Goal: Information Seeking & Learning: Learn about a topic

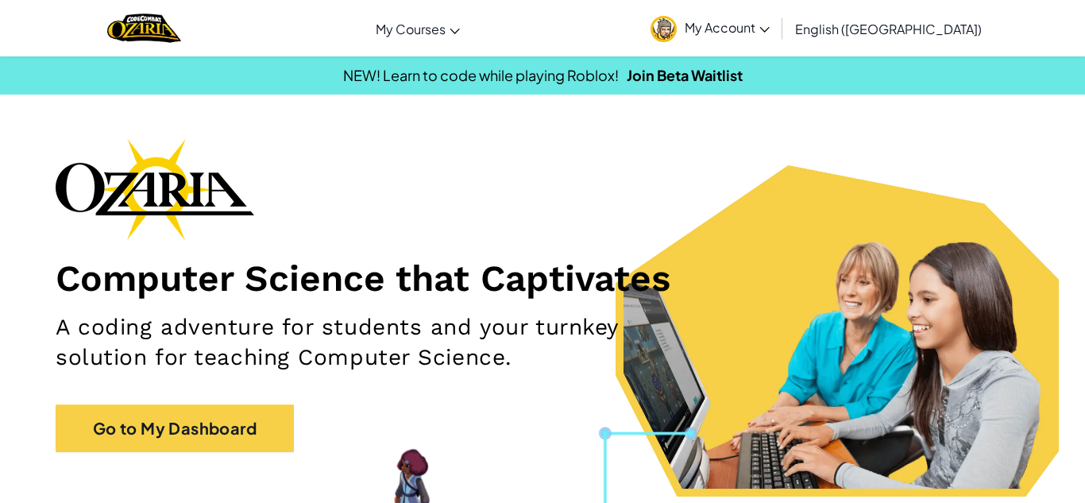
click at [769, 32] on span "My Account" at bounding box center [726, 27] width 85 height 17
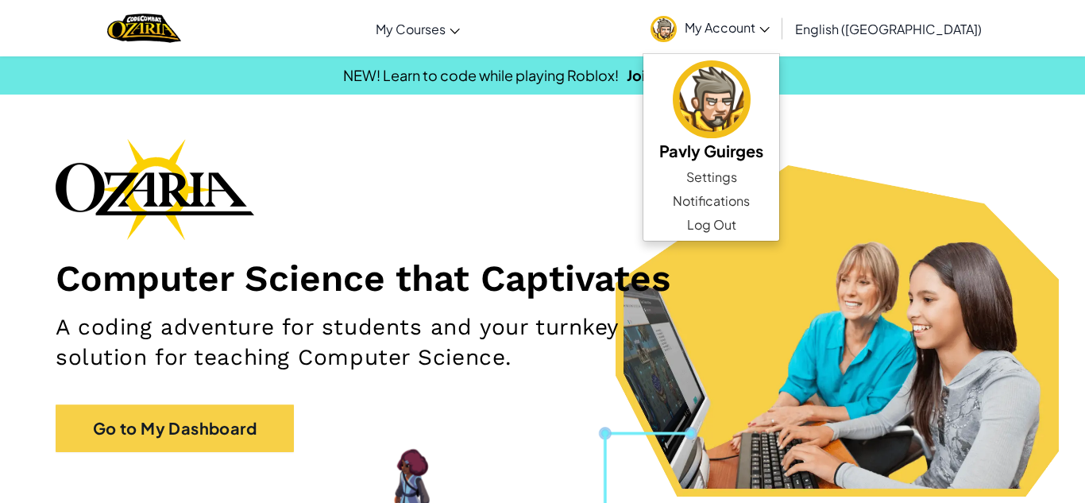
click at [431, 256] on h1 "Computer Science that Captivates" at bounding box center [542, 278] width 973 height 44
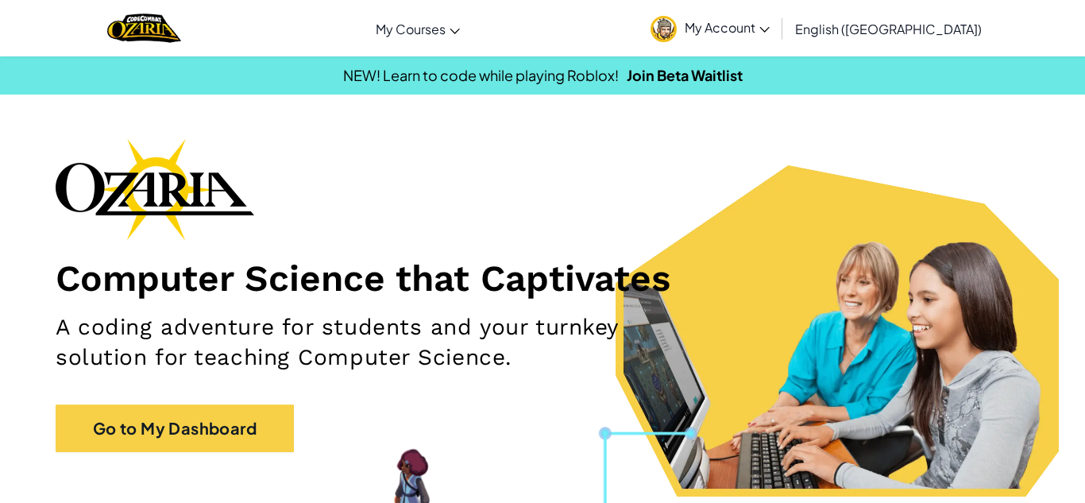
click at [769, 24] on span "My Account" at bounding box center [726, 27] width 85 height 17
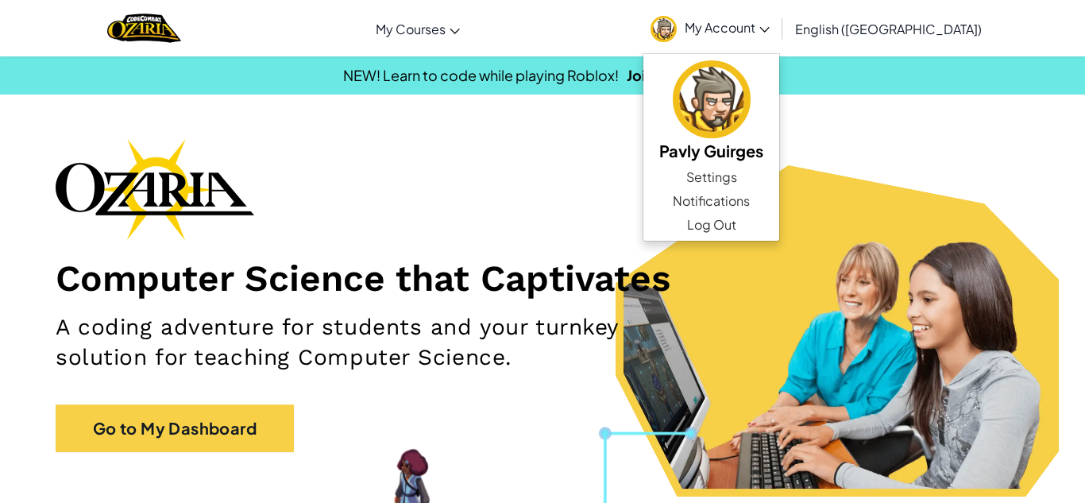
click at [719, 202] on div "Computer Science that Captivates A coding adventure for students and your turnk…" at bounding box center [542, 303] width 973 height 330
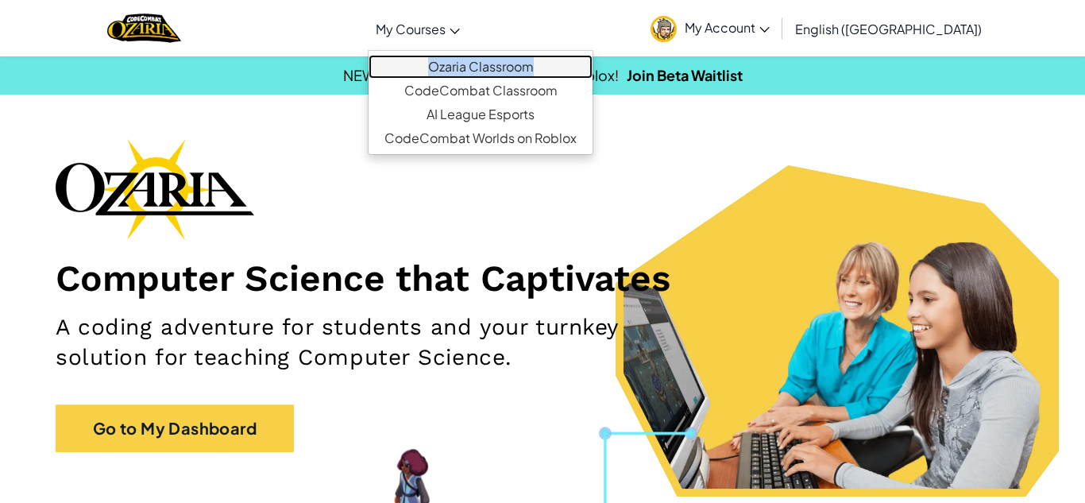
click at [558, 67] on link "Ozaria Classroom" at bounding box center [480, 67] width 224 height 24
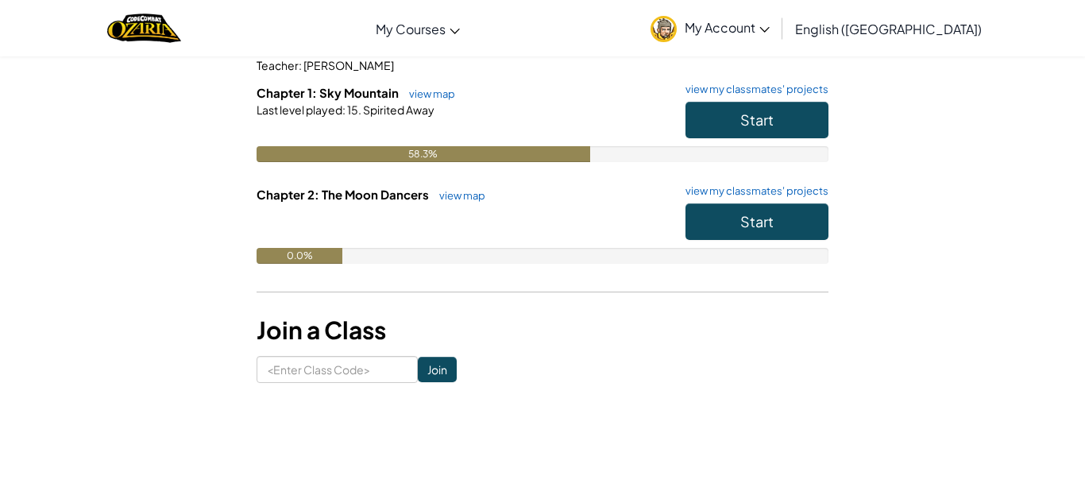
scroll to position [160, 0]
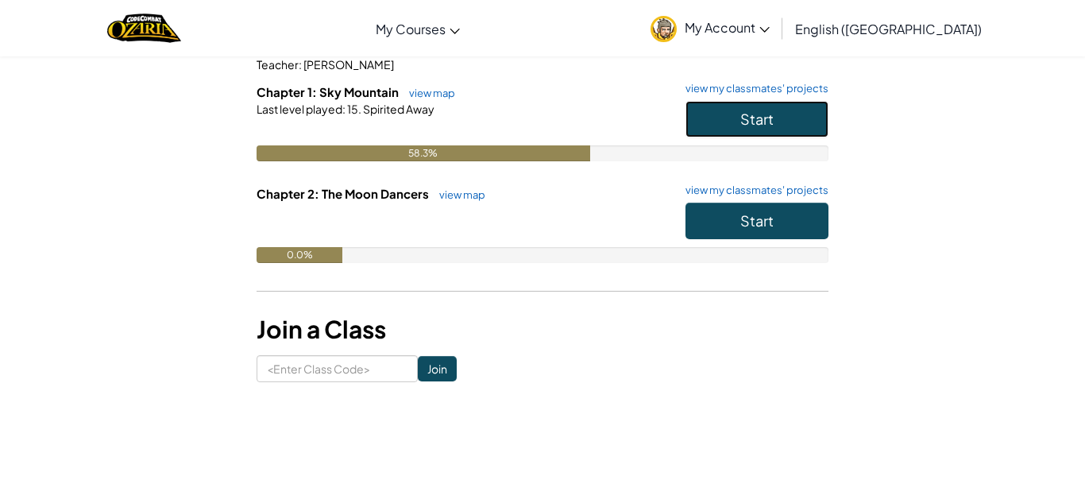
click at [701, 121] on button "Start" at bounding box center [756, 119] width 143 height 37
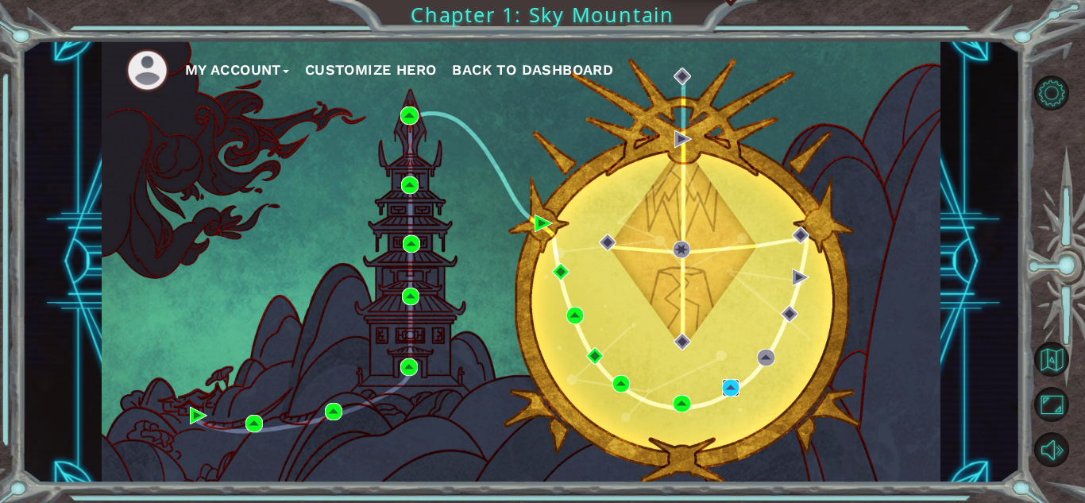
click at [734, 388] on img at bounding box center [730, 387] width 17 height 17
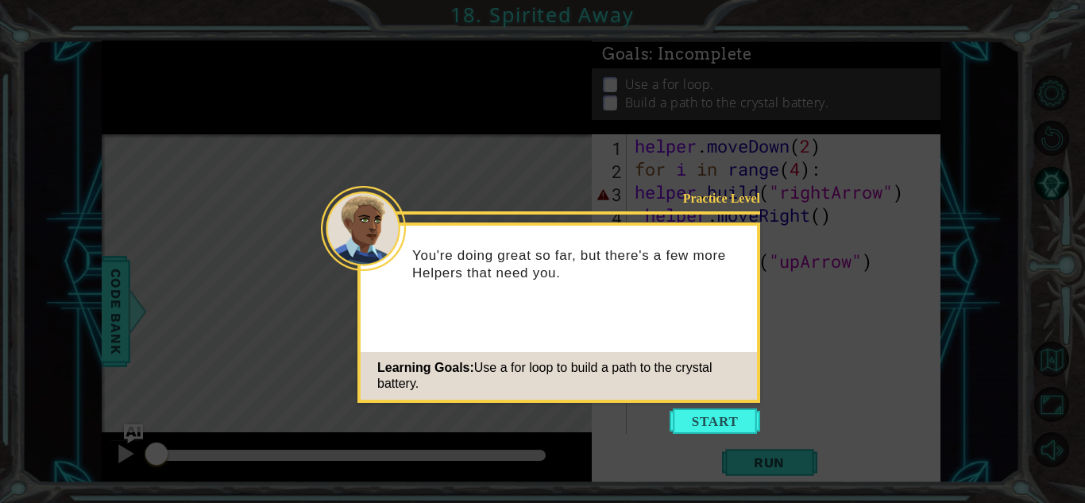
click at [705, 407] on icon at bounding box center [542, 251] width 1085 height 503
click at [703, 410] on button "Start" at bounding box center [714, 420] width 91 height 25
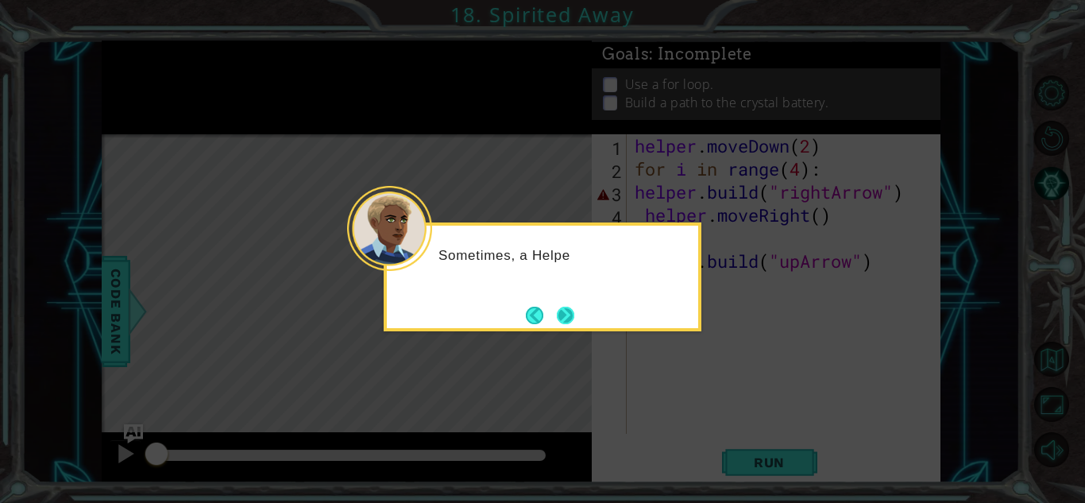
click at [570, 316] on button "Next" at bounding box center [565, 314] width 17 height 17
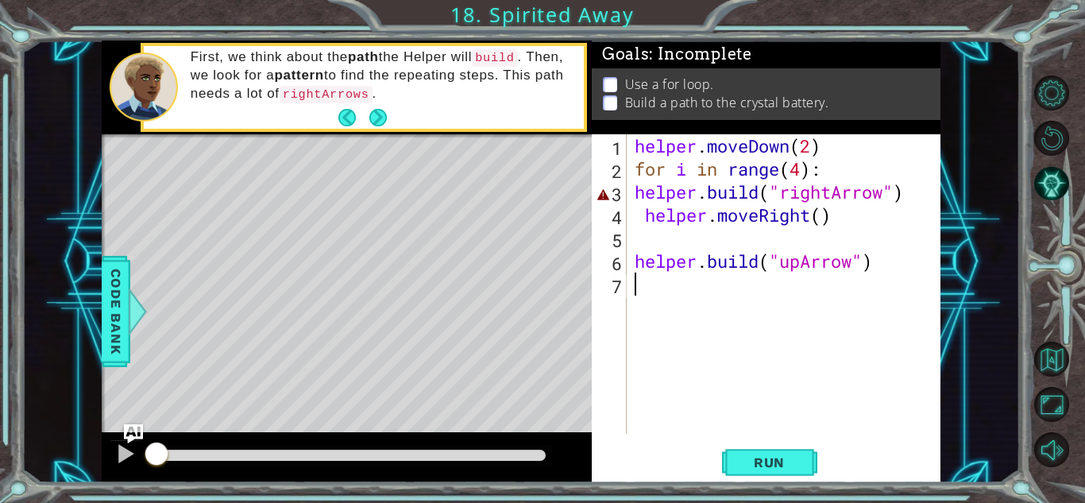
click at [637, 364] on div "helper . moveDown ( 2 ) for i in range ( 4 ) : helper . build ( "rightArrow" ) …" at bounding box center [787, 306] width 313 height 345
click at [633, 198] on div "helper . moveDown ( 2 ) for i in range ( 4 ) : helper . build ( "rightArrow" ) …" at bounding box center [787, 306] width 313 height 345
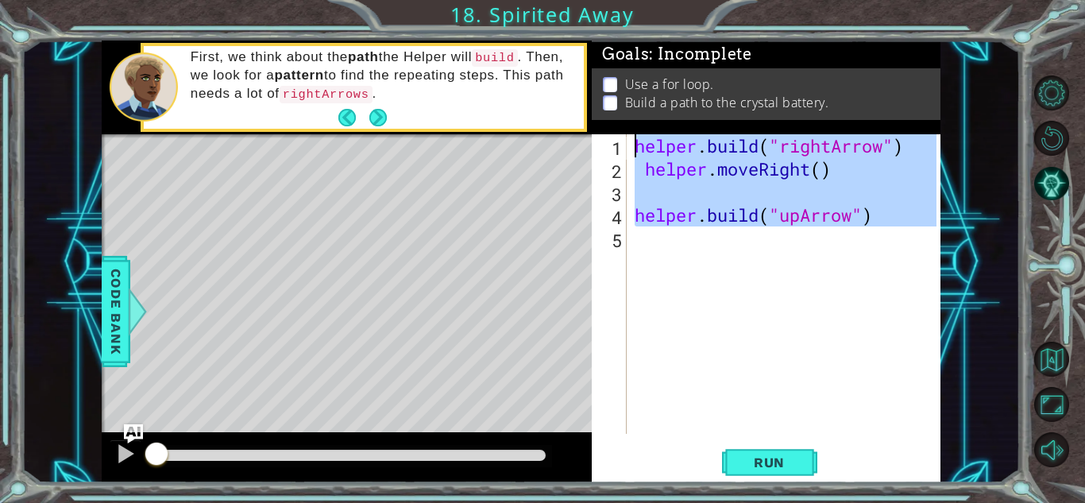
drag, startPoint x: 888, startPoint y: 289, endPoint x: 500, endPoint y: 93, distance: 435.0
click at [500, 93] on div "1 ההההההההההההההההההההההההההההההההההההההההההההההההההההההההההההההההההההההההההההה…" at bounding box center [521, 261] width 838 height 442
type textarea "[DOMAIN_NAME]("rightArrow") helper.moveRight()"
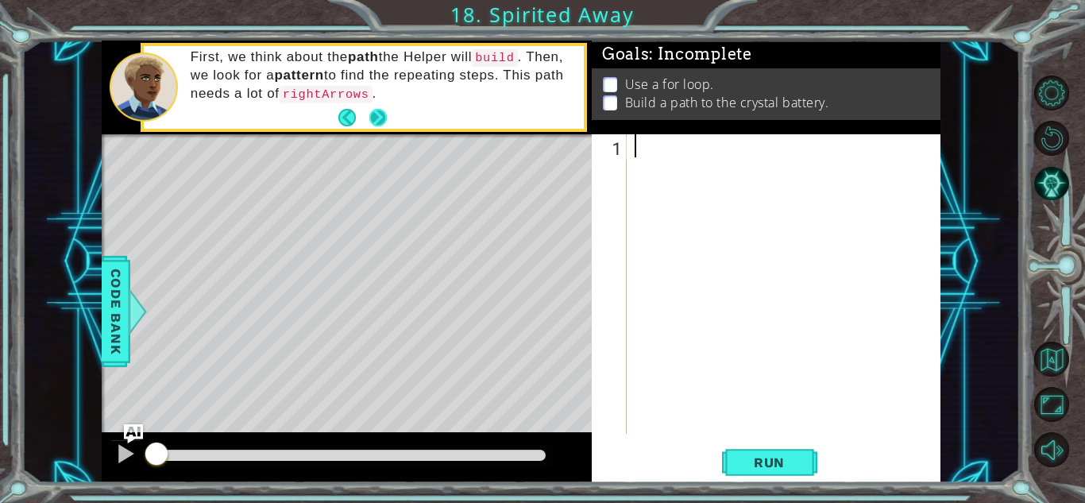
click at [385, 109] on button "Next" at bounding box center [378, 118] width 19 height 19
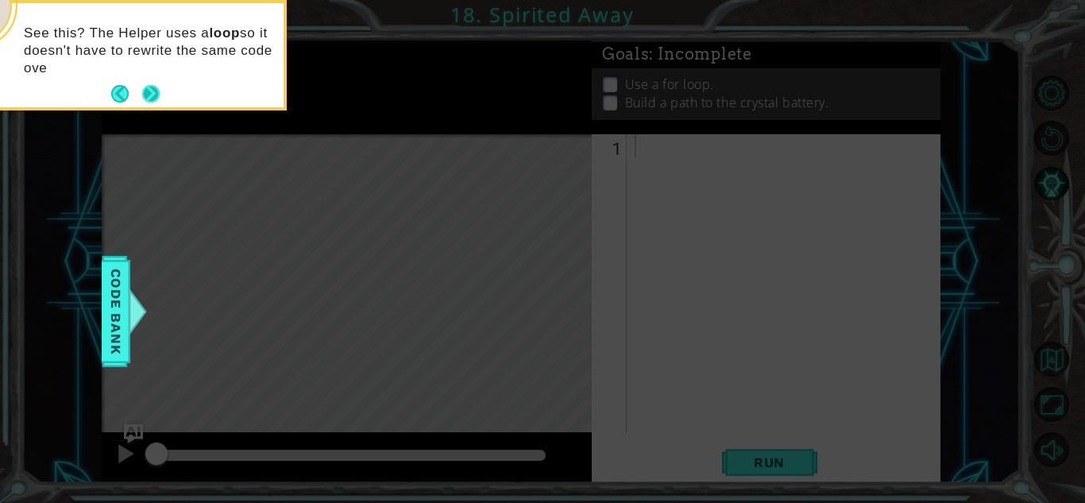
click at [149, 91] on button "Next" at bounding box center [150, 94] width 19 height 19
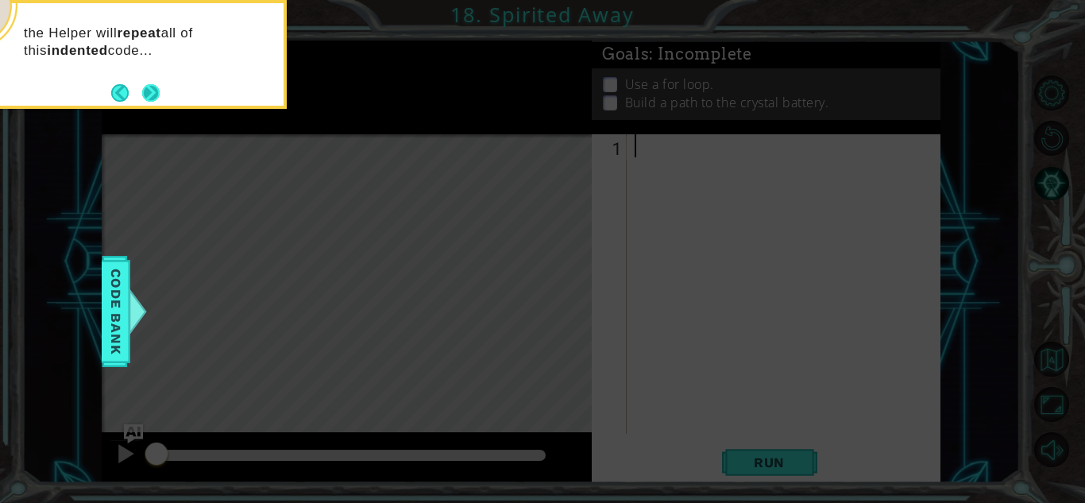
click at [149, 90] on button "Next" at bounding box center [150, 92] width 27 height 27
click at [149, 90] on button "Next" at bounding box center [151, 93] width 24 height 24
click at [149, 90] on button "Next" at bounding box center [151, 93] width 28 height 28
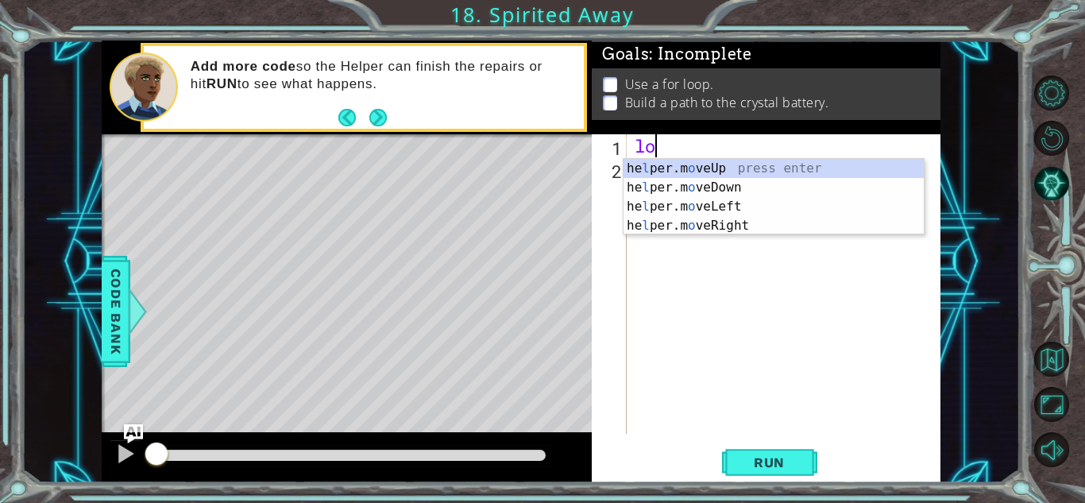
type textarea "l"
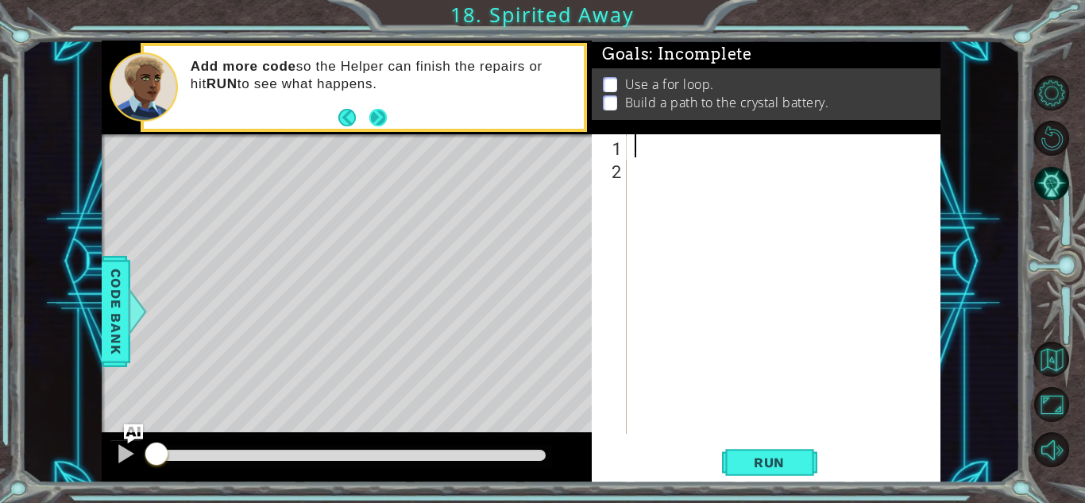
click at [372, 114] on button "Next" at bounding box center [378, 118] width 29 height 29
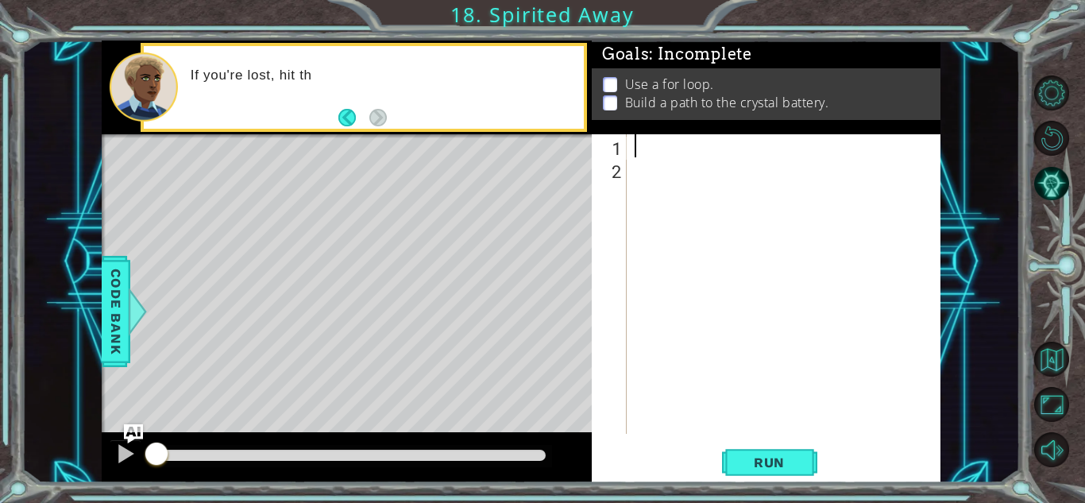
type textarea "m"
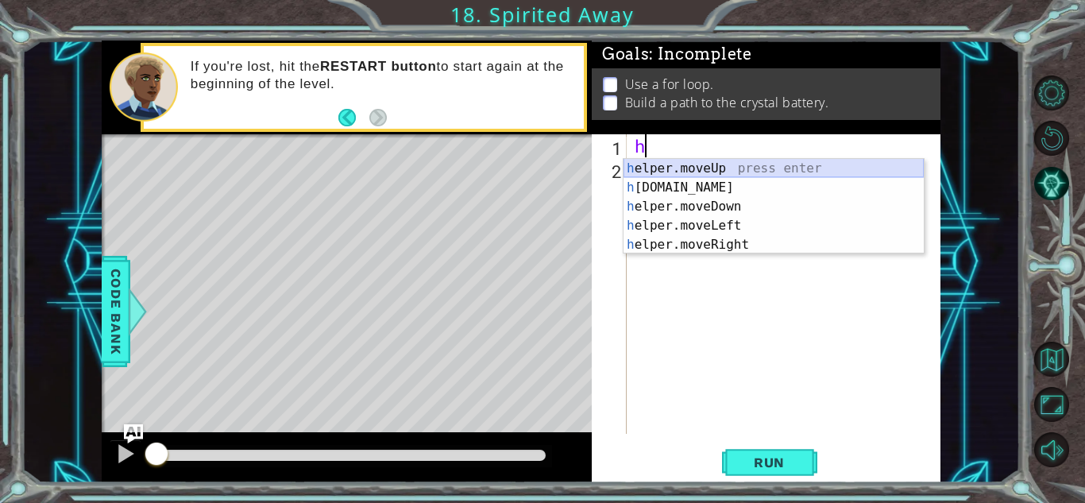
type textarea "he"
click at [796, 303] on div "he" at bounding box center [787, 306] width 313 height 345
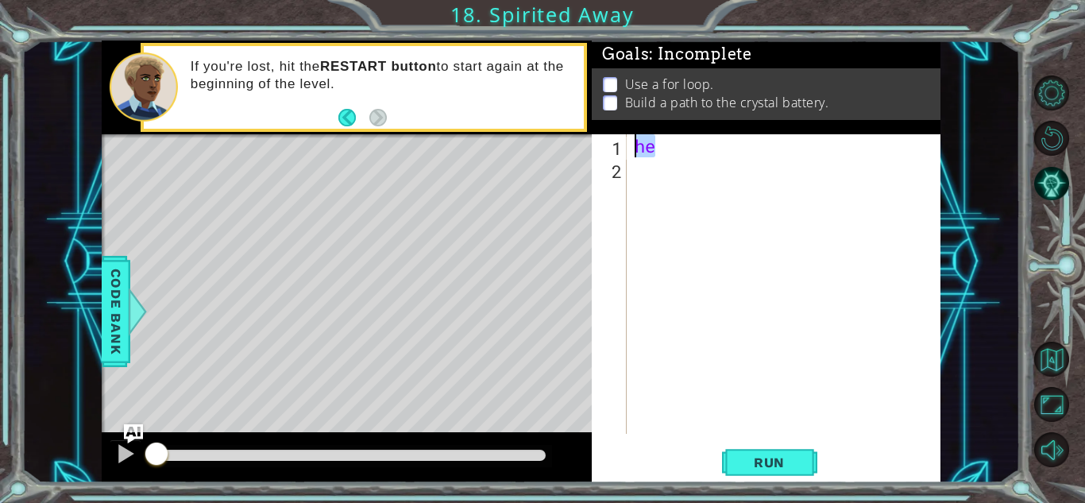
drag, startPoint x: 728, startPoint y: 143, endPoint x: 580, endPoint y: 145, distance: 148.5
click at [580, 145] on div "1 ההההההההההההההההההההההההההההההההההההההההההההההההההההההההההההההההההההההההההההה…" at bounding box center [521, 261] width 838 height 442
type textarea "he"
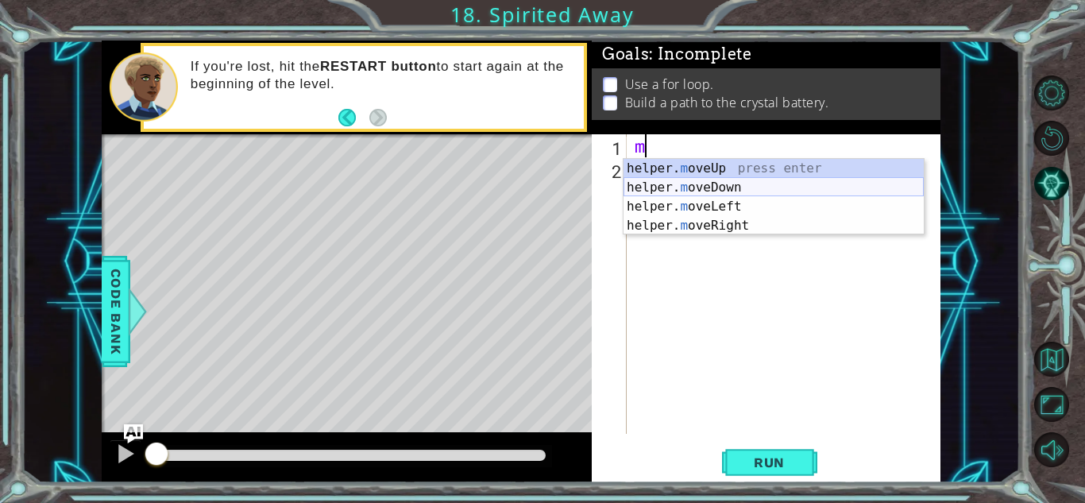
click at [776, 180] on div "helper. m oveUp press enter helper. m oveDown press enter helper. m oveLeft pre…" at bounding box center [773, 216] width 300 height 114
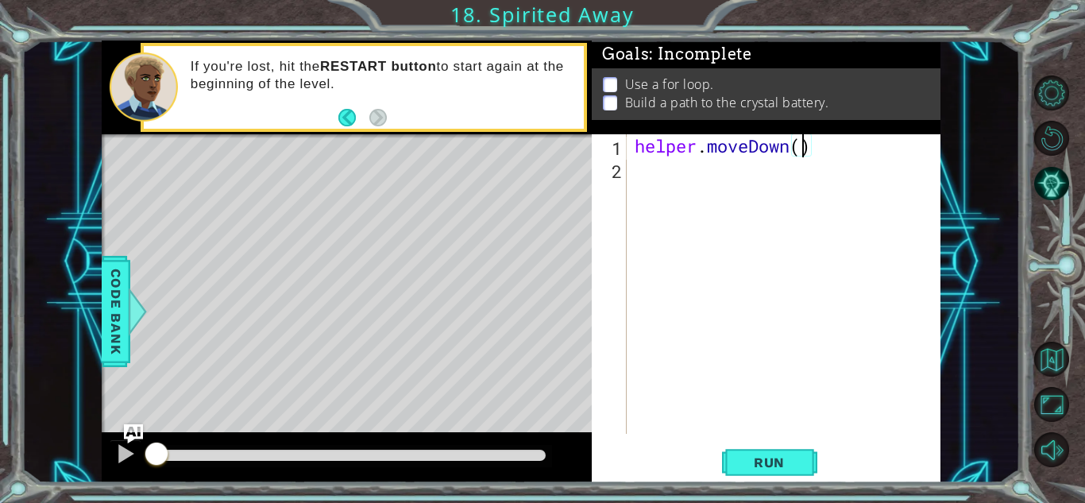
type textarea "helper.moveDown(2)"
click at [667, 179] on div "helper . moveDown ( 2 )" at bounding box center [787, 306] width 313 height 345
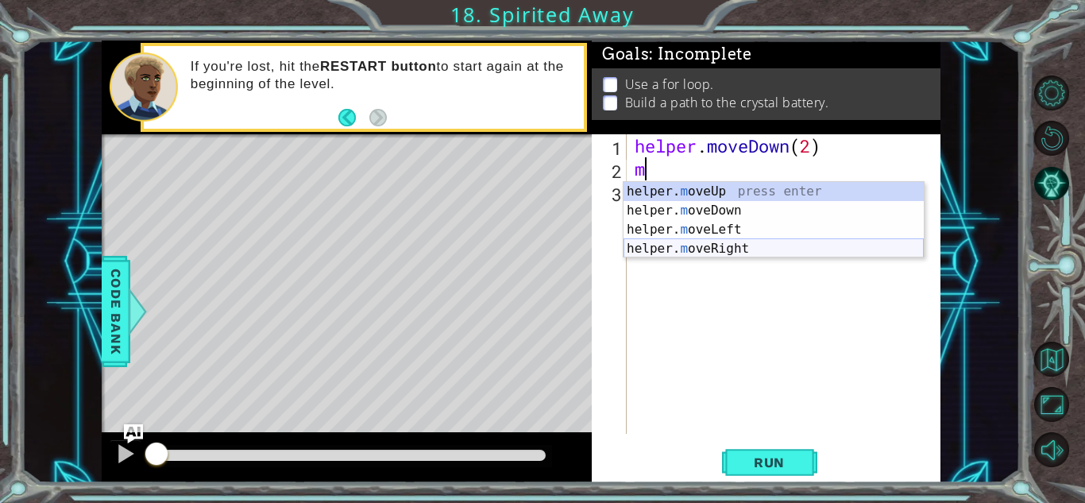
click at [747, 244] on div "helper. m oveUp press enter helper. m oveDown press enter helper. m oveLeft pre…" at bounding box center [773, 239] width 300 height 114
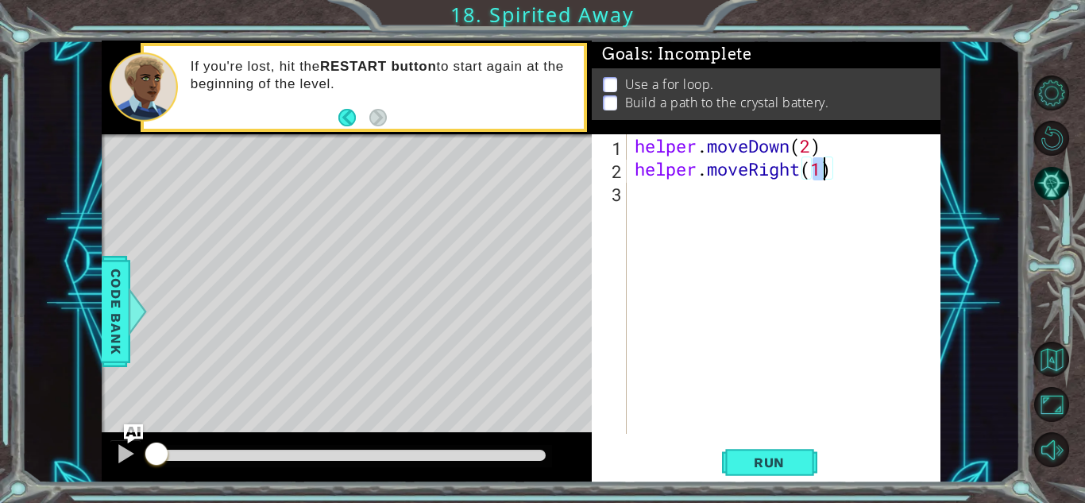
type textarea "helper.moveRight()"
drag, startPoint x: 837, startPoint y: 164, endPoint x: 613, endPoint y: 172, distance: 224.0
click at [613, 172] on div "helper.moveRight() 1 2 3 helper . moveDown ( 2 ) helper . moveRight ( ) ההההההה…" at bounding box center [764, 283] width 345 height 299
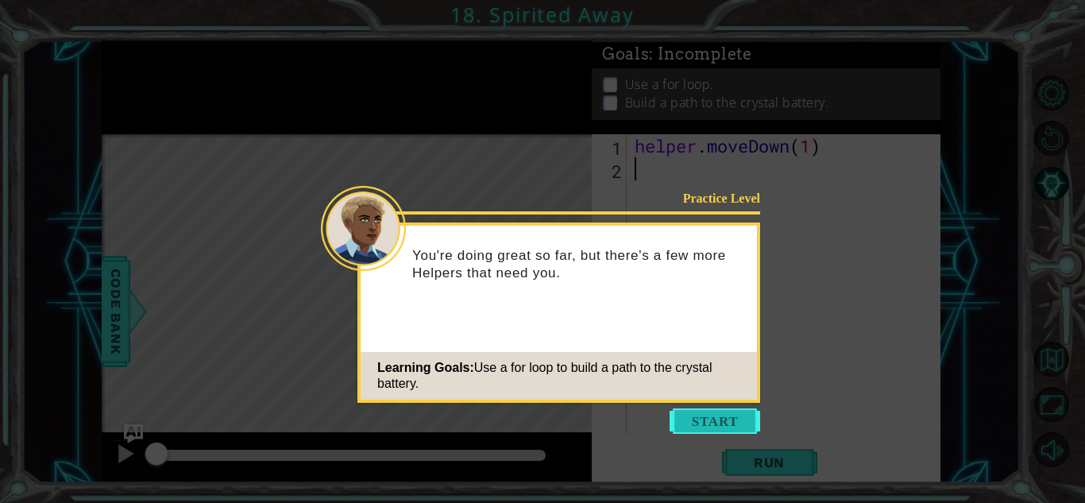
click at [738, 416] on button "Start" at bounding box center [714, 420] width 91 height 25
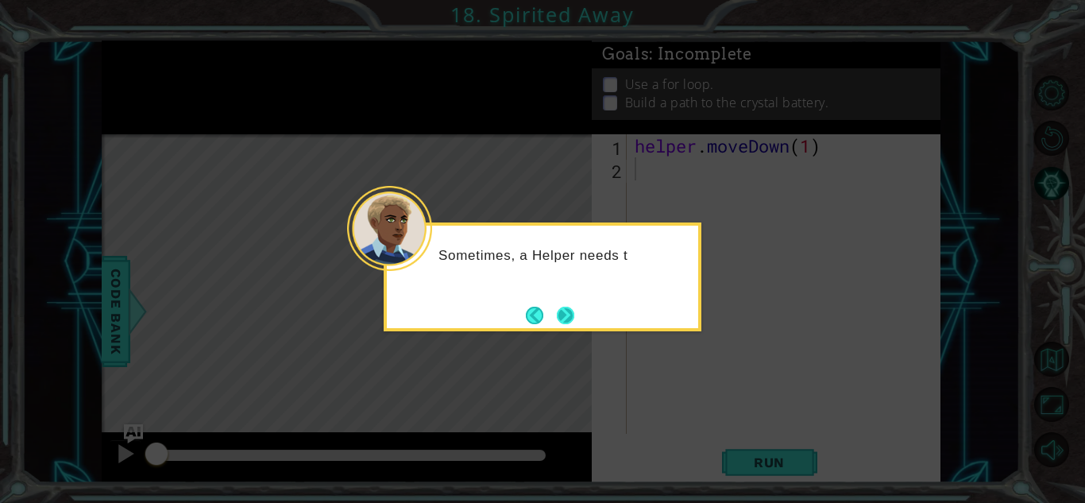
click at [568, 315] on button "Next" at bounding box center [565, 314] width 17 height 17
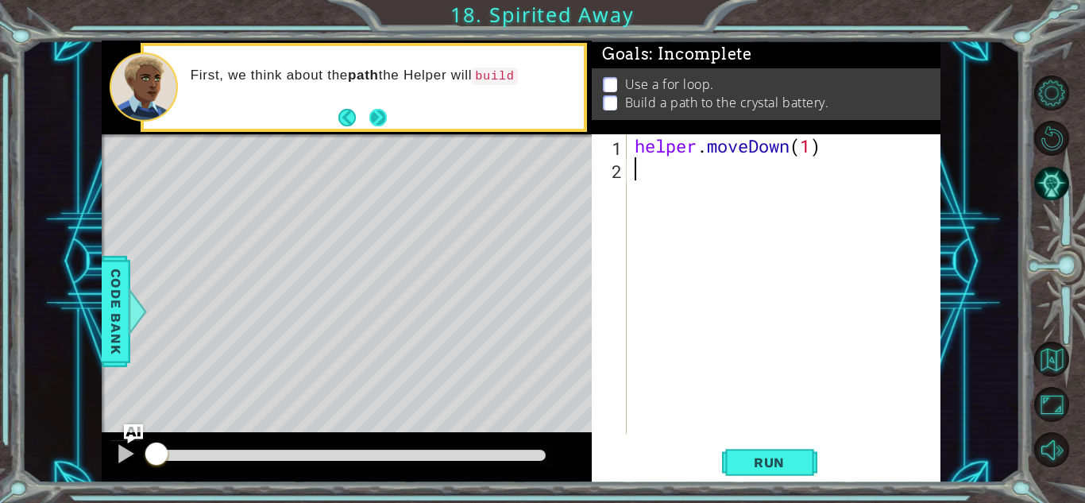
click at [384, 118] on button "Next" at bounding box center [377, 117] width 17 height 17
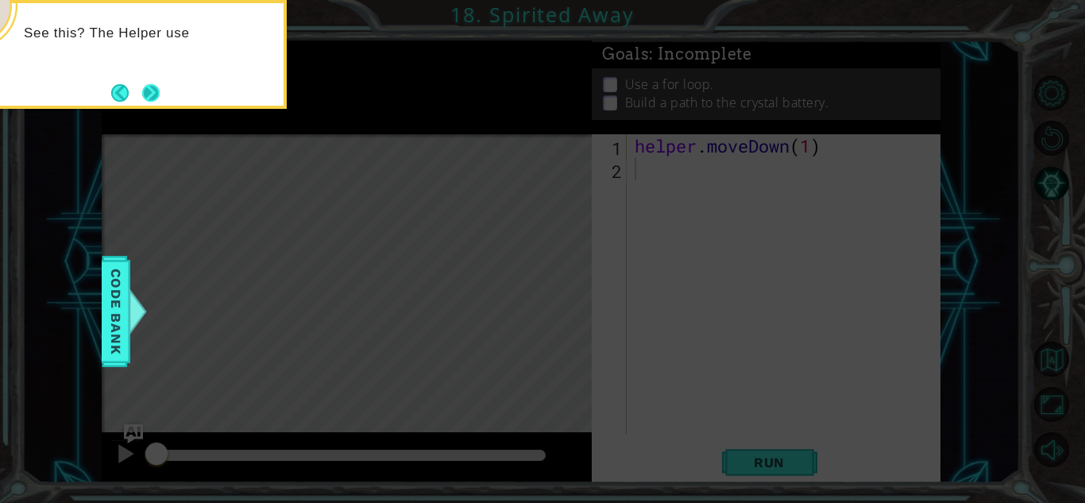
click at [160, 97] on button "Next" at bounding box center [151, 92] width 18 height 18
click at [145, 95] on button "Next" at bounding box center [150, 92] width 17 height 17
click at [155, 81] on footer at bounding box center [135, 93] width 48 height 24
click at [156, 91] on button "Next" at bounding box center [150, 92] width 17 height 17
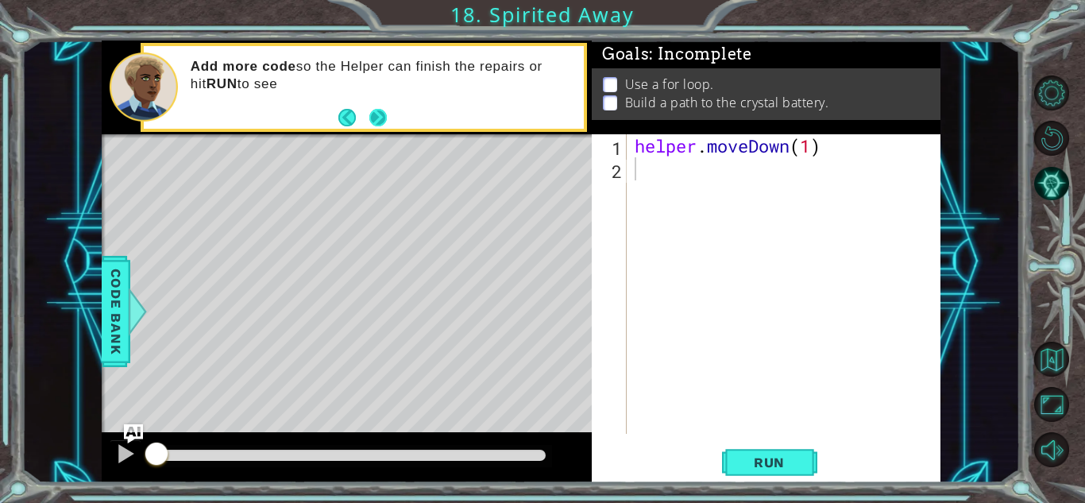
click at [383, 115] on button "Next" at bounding box center [378, 118] width 20 height 20
click at [94, 261] on div "1 ההההההההההההההההההההההההההההההההההההההההההההההההההההההההההההההההההההההההההההה…" at bounding box center [520, 261] width 998 height 442
click at [99, 269] on div "1 ההההההההההההההההההההההההההההההההההההההההההההההההההההההההההההההההההההההההההההה…" at bounding box center [520, 261] width 998 height 442
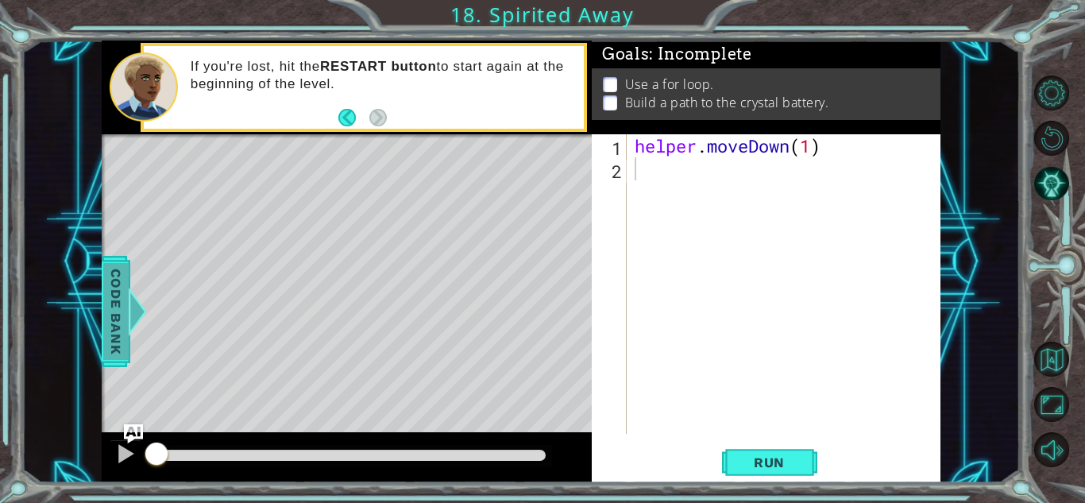
click at [111, 293] on span "Code Bank" at bounding box center [115, 311] width 25 height 97
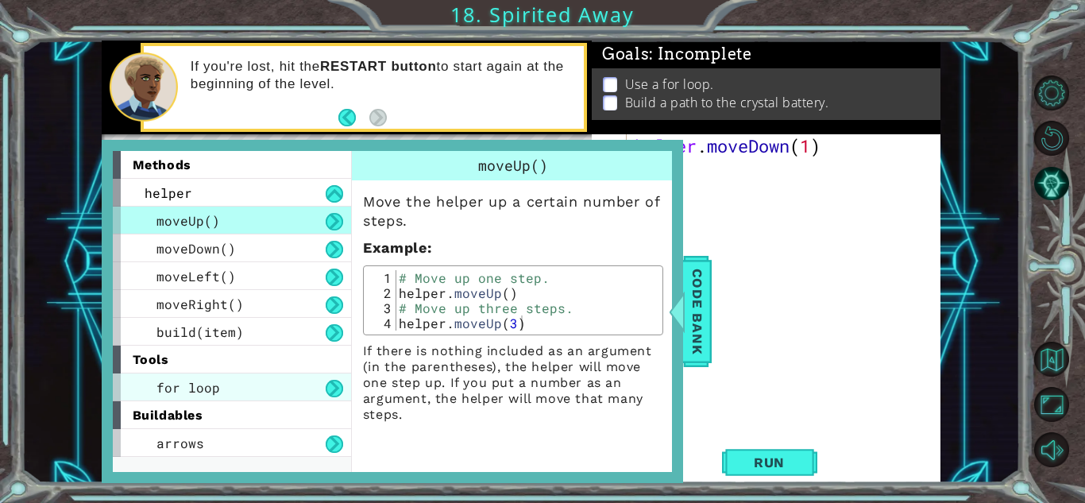
click at [306, 381] on div "for loop" at bounding box center [232, 387] width 238 height 28
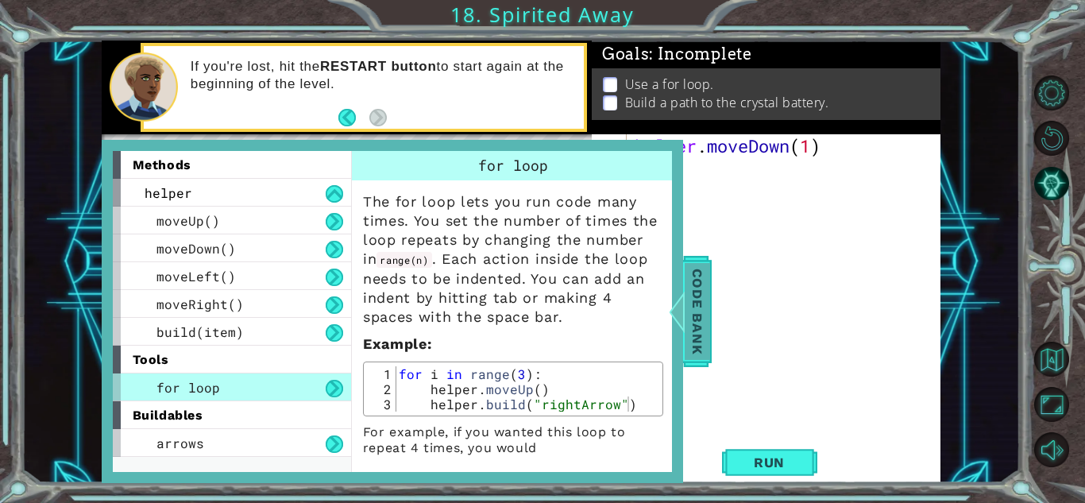
click at [694, 333] on span "Code Bank" at bounding box center [696, 311] width 25 height 97
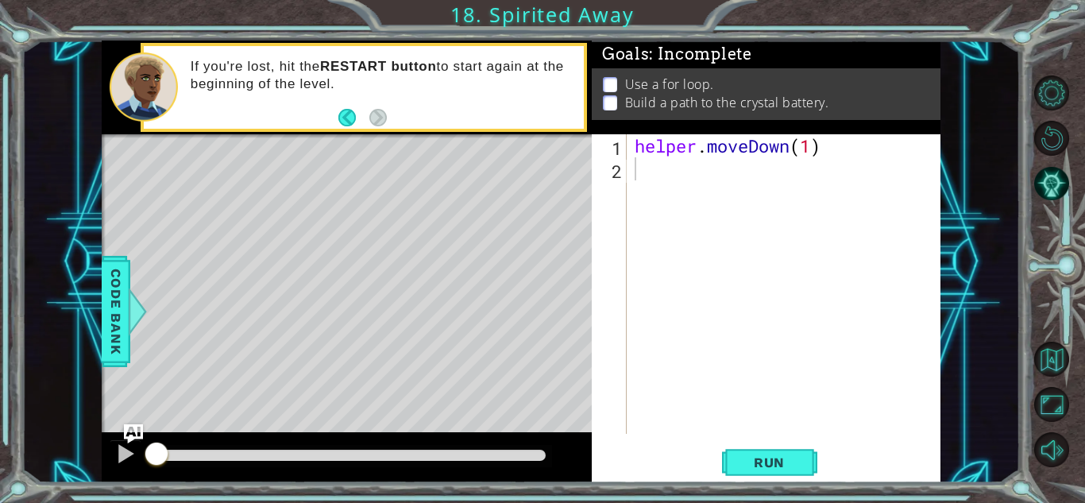
click at [218, 202] on div "Level Map" at bounding box center [469, 368] width 734 height 468
click at [802, 449] on button "Run" at bounding box center [769, 462] width 95 height 35
click at [806, 462] on button "Run" at bounding box center [769, 462] width 95 height 35
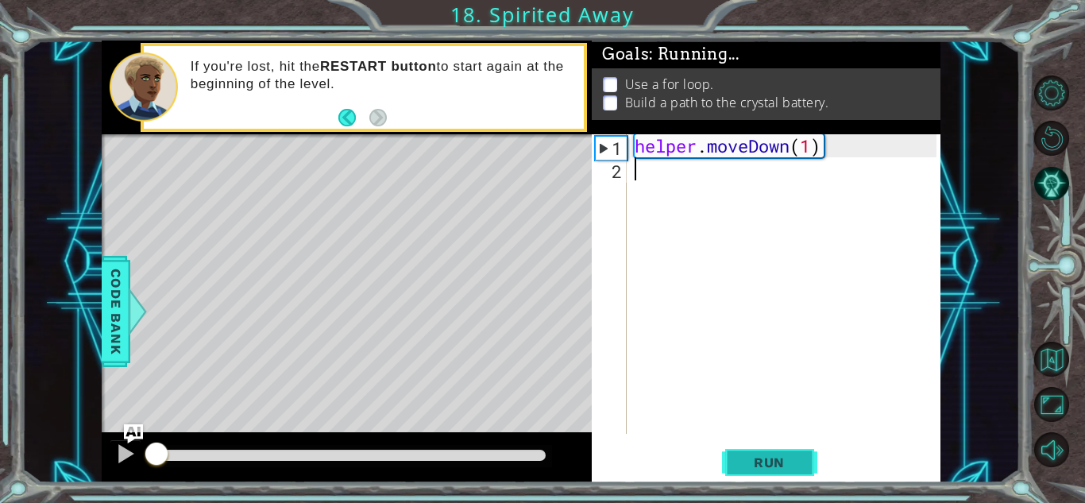
click at [806, 462] on button "Run" at bounding box center [769, 462] width 95 height 35
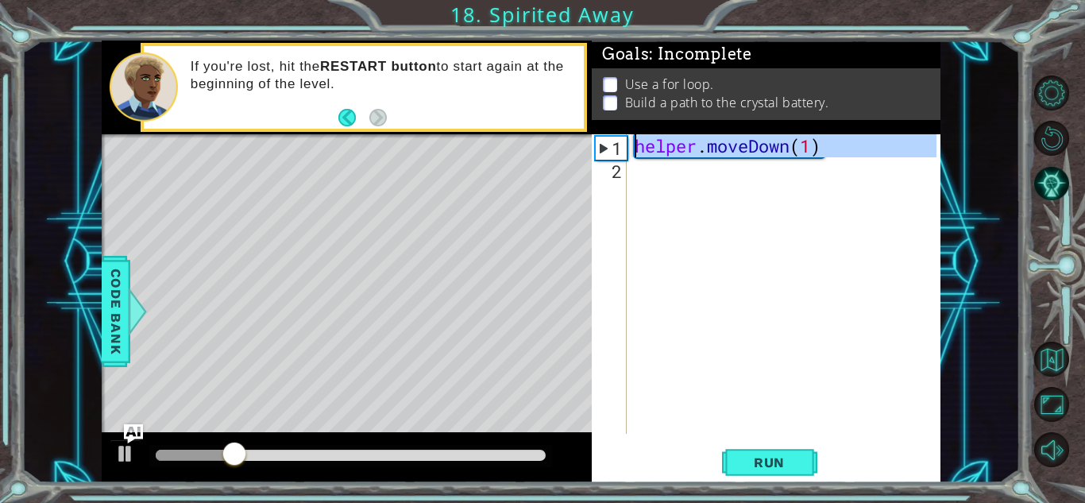
drag, startPoint x: 733, startPoint y: 224, endPoint x: 568, endPoint y: 126, distance: 191.9
click at [568, 126] on div "1 ההההההההההההההההההההההההההההההההההההההההההההההההההההההההההההההההההההההההההההה…" at bounding box center [521, 261] width 838 height 442
type textarea "helper.moveDown(1)"
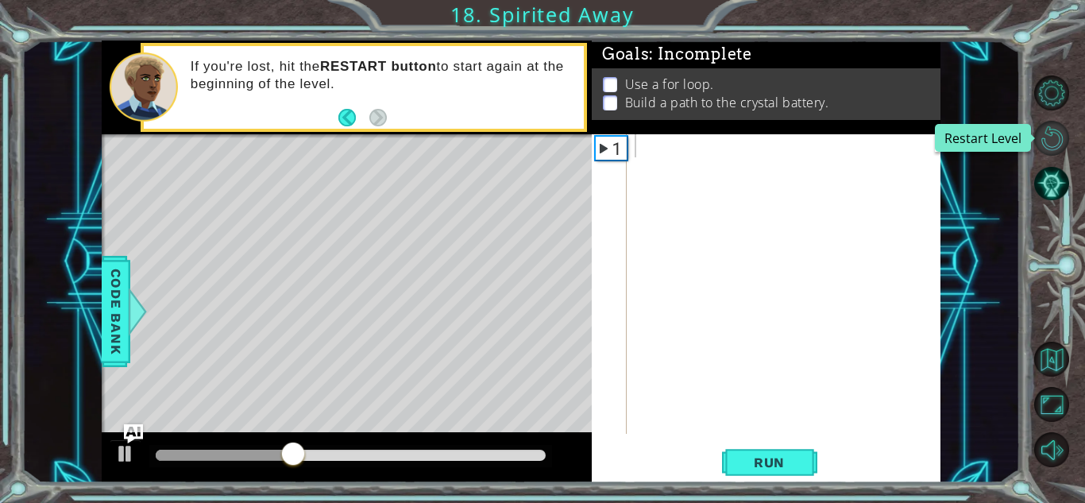
click at [1061, 137] on button "Restart Level" at bounding box center [1051, 138] width 35 height 35
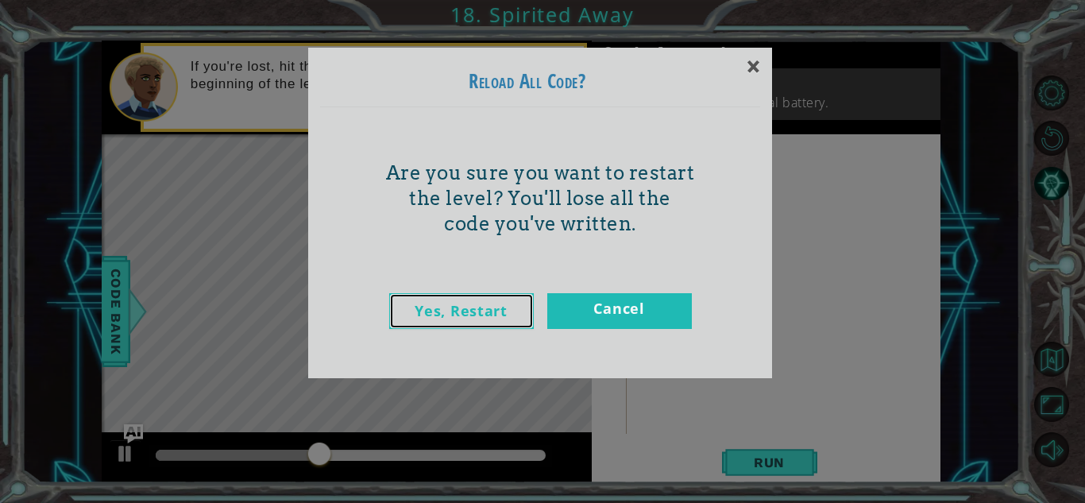
click at [503, 313] on link "Yes, Restart" at bounding box center [461, 311] width 145 height 36
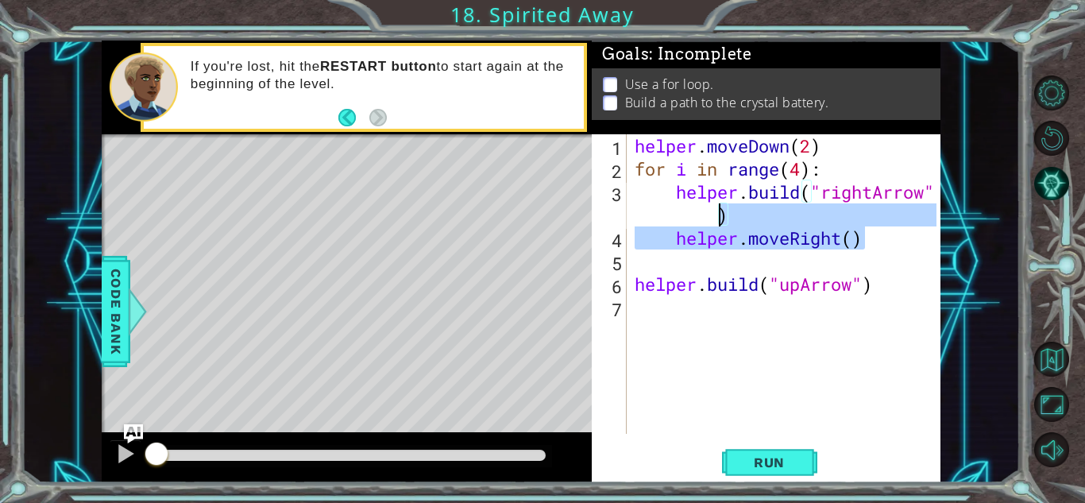
drag, startPoint x: 874, startPoint y: 239, endPoint x: 669, endPoint y: 224, distance: 205.4
click at [669, 224] on div "helper . moveDown ( 2 ) for i in range ( 4 ) : helper . build ( "rightArrow" ) …" at bounding box center [787, 306] width 313 height 345
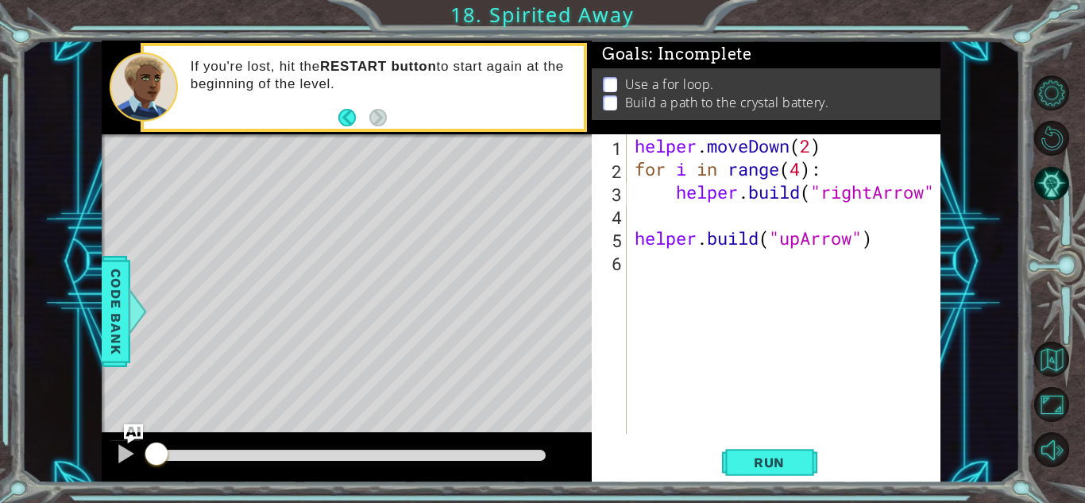
click at [675, 195] on div "helper . moveDown ( 2 ) for i in range ( 4 ) : helper . build ( "rightArrow" he…" at bounding box center [787, 306] width 313 height 345
click at [926, 194] on div "helper . moveDown ( 2 ) for i in range ( 4 ) : helper . build ( "rightArrow" he…" at bounding box center [787, 306] width 313 height 345
click at [802, 171] on div "helper . moveDown ( 2 ) for i in range ( 4 ) : helper . build ( "rightArrow" he…" at bounding box center [787, 306] width 313 height 345
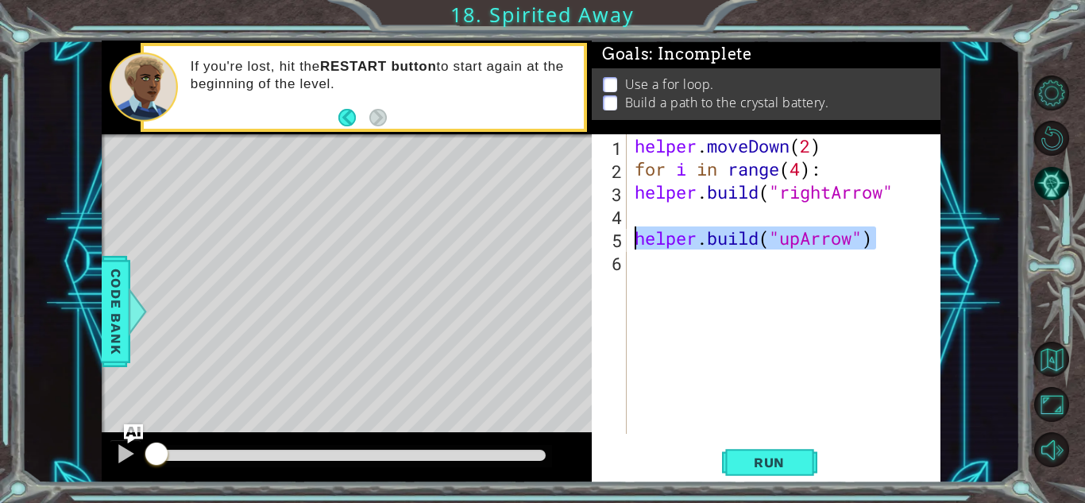
drag, startPoint x: 886, startPoint y: 237, endPoint x: 637, endPoint y: 229, distance: 249.4
click at [637, 229] on div "helper . moveDown ( 2 ) for i in range ( 4 ) : helper . build ( "rightArrow" he…" at bounding box center [787, 306] width 313 height 345
type textarea "helper.build("upArrow")"
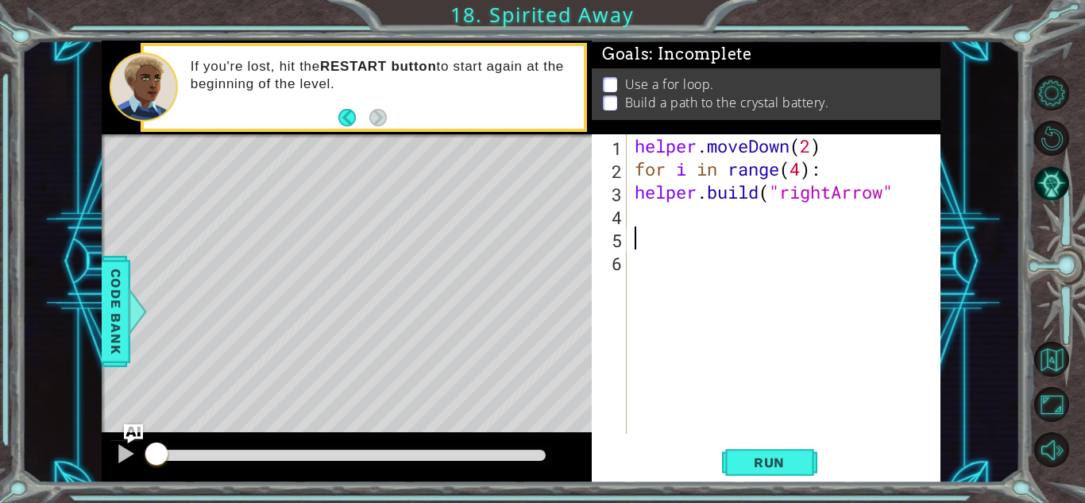
click at [802, 172] on div "helper . moveDown ( 2 ) for i in range ( 4 ) : helper . build ( "rightArrow"" at bounding box center [787, 306] width 313 height 345
drag, startPoint x: 830, startPoint y: 147, endPoint x: 604, endPoint y: 141, distance: 225.6
click at [604, 141] on div "for i in range(4): 1 2 3 4 5 6 helper . moveDown ( 2 ) for i in range ( 4 ) : h…" at bounding box center [764, 283] width 345 height 299
type textarea "helper.moveDown(2)"
click at [909, 183] on div "for i in range ( 4 ) : helper . build ( "rightArrow"" at bounding box center [787, 306] width 313 height 345
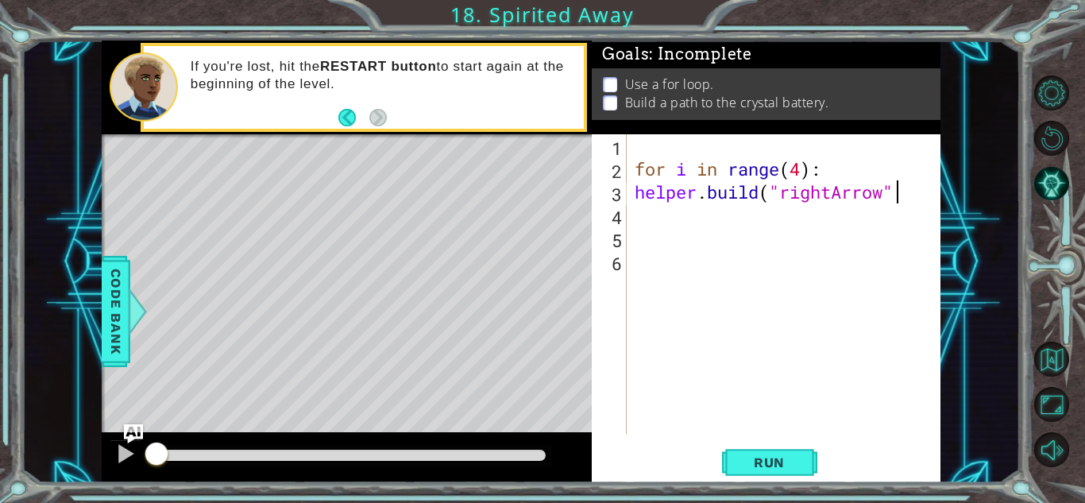
scroll to position [0, 11]
click at [800, 467] on span "Run" at bounding box center [769, 462] width 63 height 16
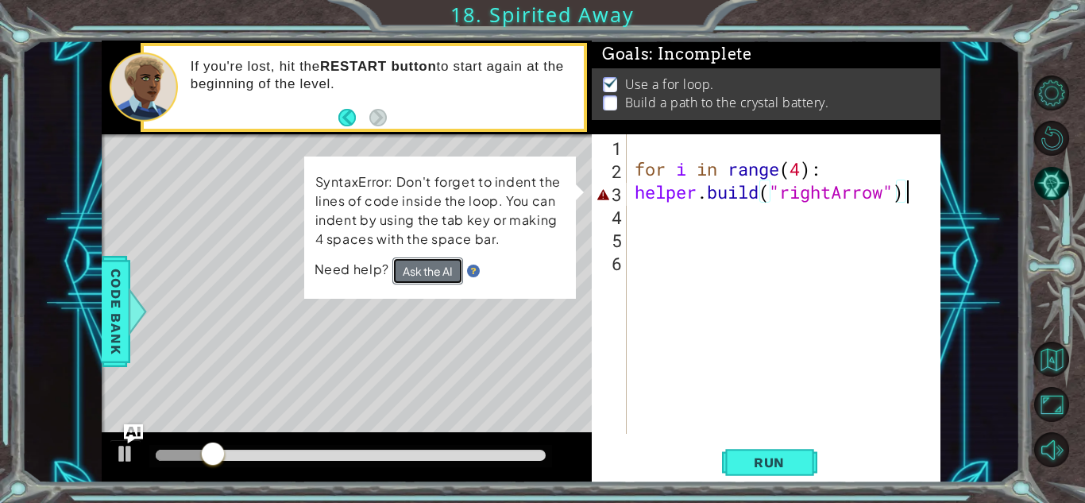
click at [415, 277] on button "Ask the AI" at bounding box center [427, 270] width 71 height 27
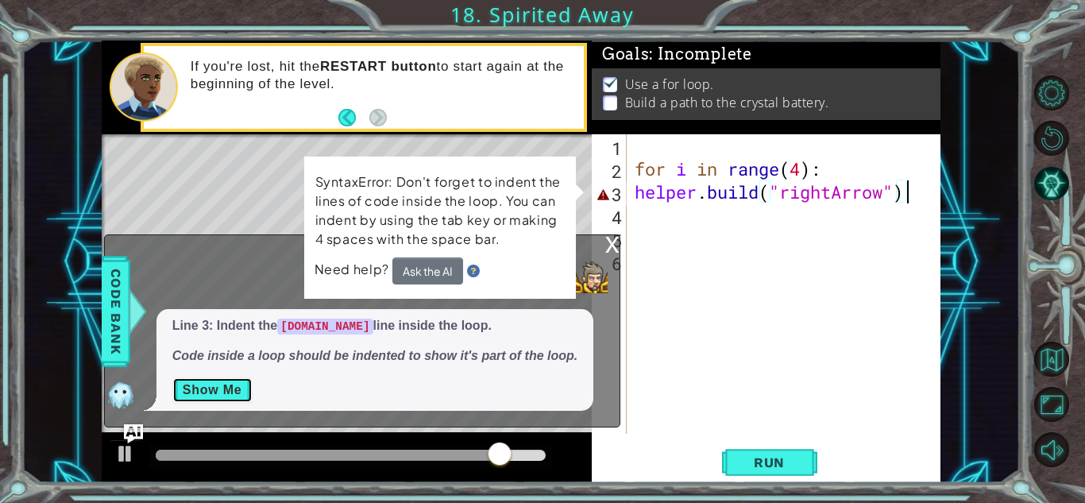
click at [225, 392] on button "Show Me" at bounding box center [212, 389] width 80 height 25
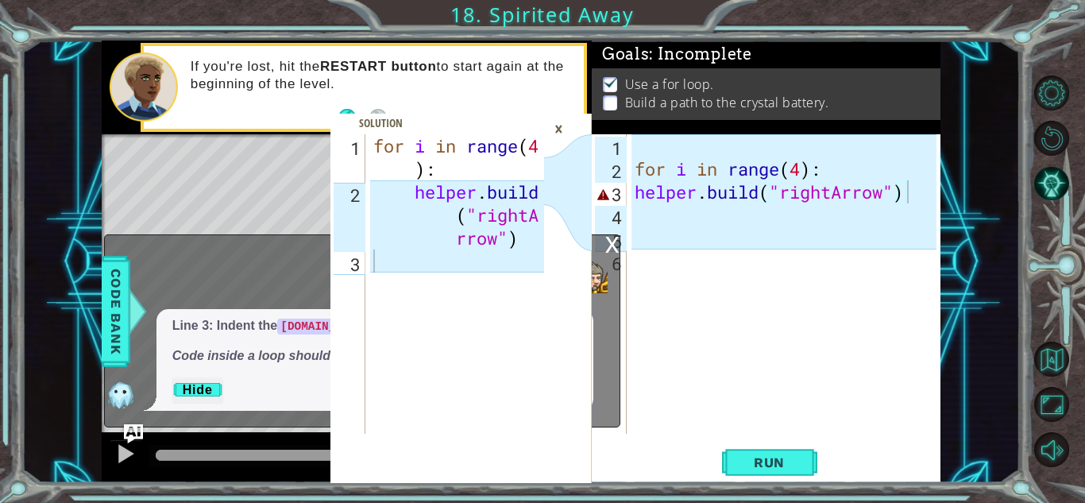
click at [557, 130] on div "×" at bounding box center [558, 128] width 25 height 27
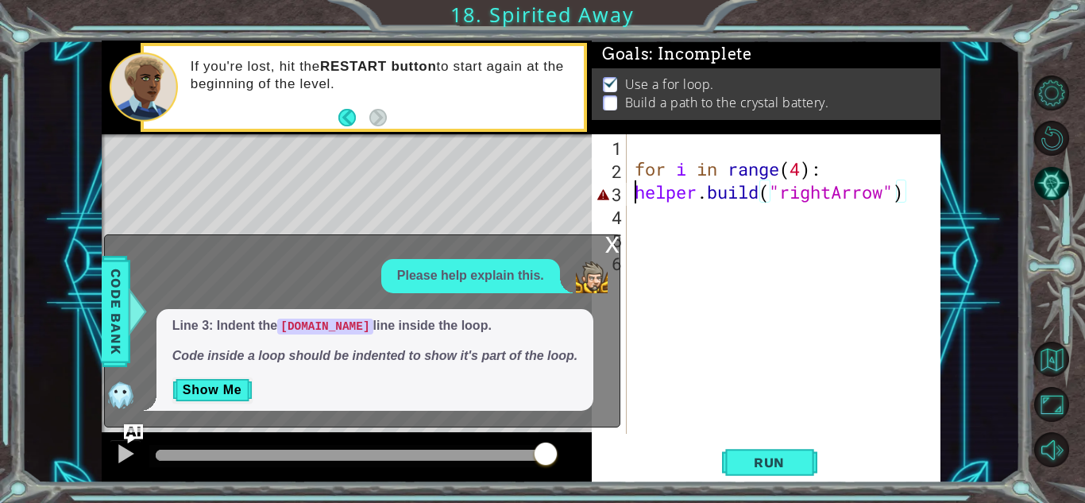
click at [637, 200] on div "for i in range ( 4 ) : helper . build ( "rightArrow" )" at bounding box center [787, 306] width 313 height 345
type textarea "[DOMAIN_NAME]("rightArrow")"
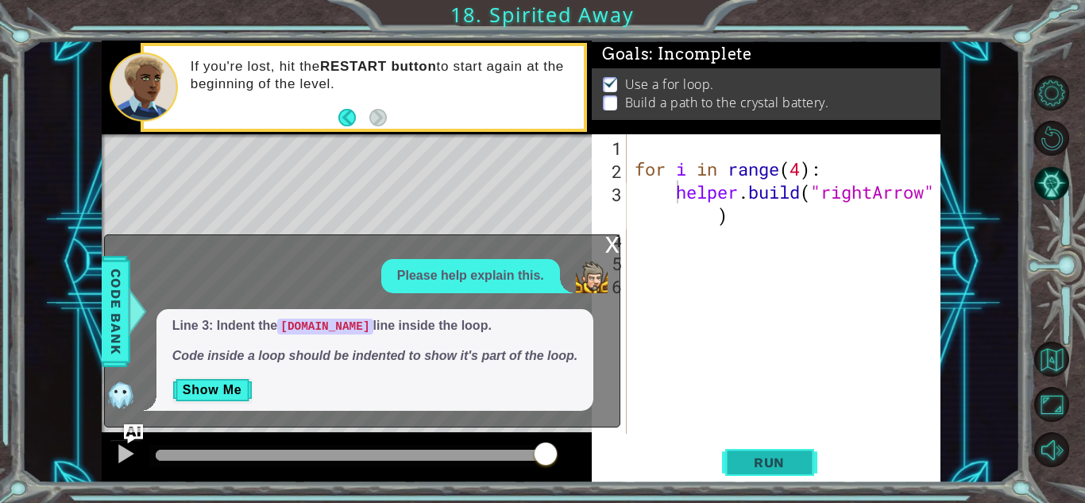
click at [760, 460] on span "Run" at bounding box center [769, 462] width 63 height 16
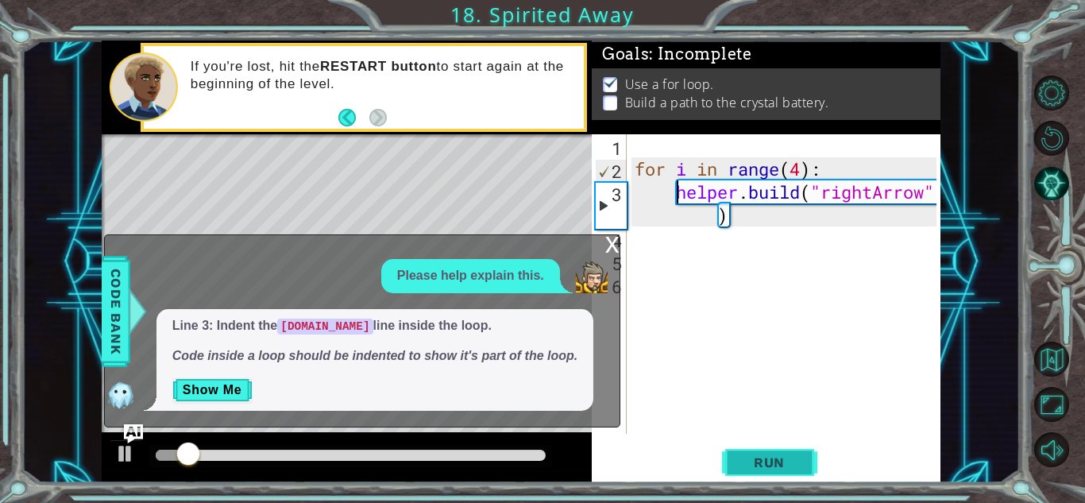
click at [761, 460] on span "Run" at bounding box center [769, 462] width 63 height 16
click at [615, 248] on div "x" at bounding box center [612, 243] width 14 height 16
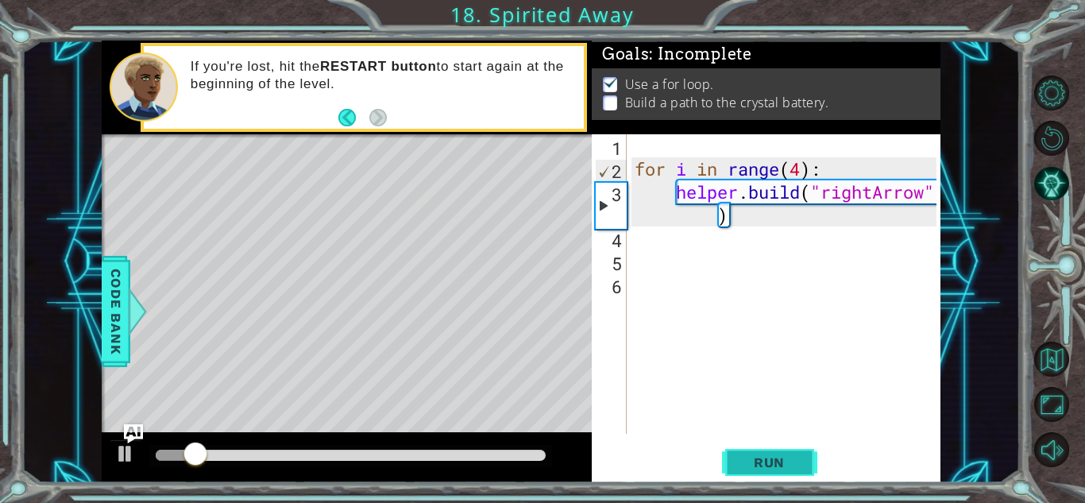
click at [791, 473] on button "Run" at bounding box center [769, 462] width 95 height 35
click at [784, 219] on div "for i in range ( 4 ) : helper . build ( "rightArrow" )" at bounding box center [787, 306] width 313 height 345
click at [690, 233] on div "for i in range ( 4 ) : helper . build ( "rightArrow" )" at bounding box center [787, 306] width 313 height 345
click at [701, 237] on div "for i in range ( 4 ) : helper . build ( "rightArrow" )" at bounding box center [787, 306] width 313 height 345
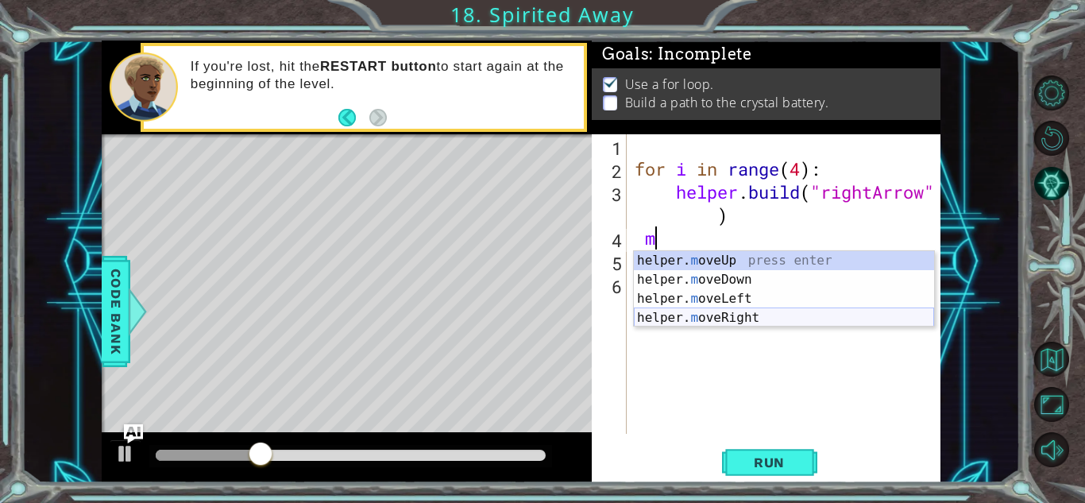
click at [723, 315] on div "helper. m oveUp press enter helper. m oveDown press enter helper. m oveLeft pre…" at bounding box center [784, 308] width 300 height 114
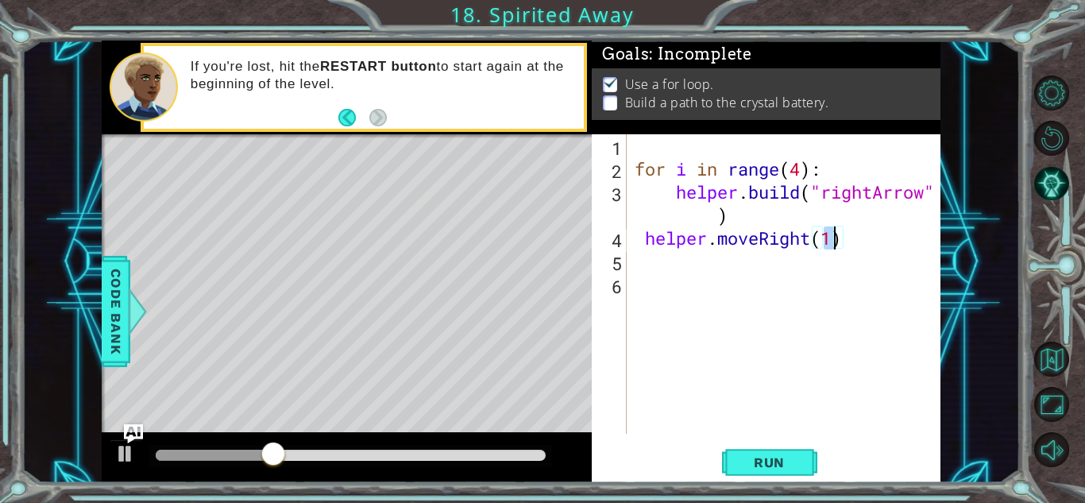
click at [634, 242] on div "for i in range ( 4 ) : helper . build ( "rightArrow" ) helper . moveRight ( 1 )" at bounding box center [787, 306] width 313 height 345
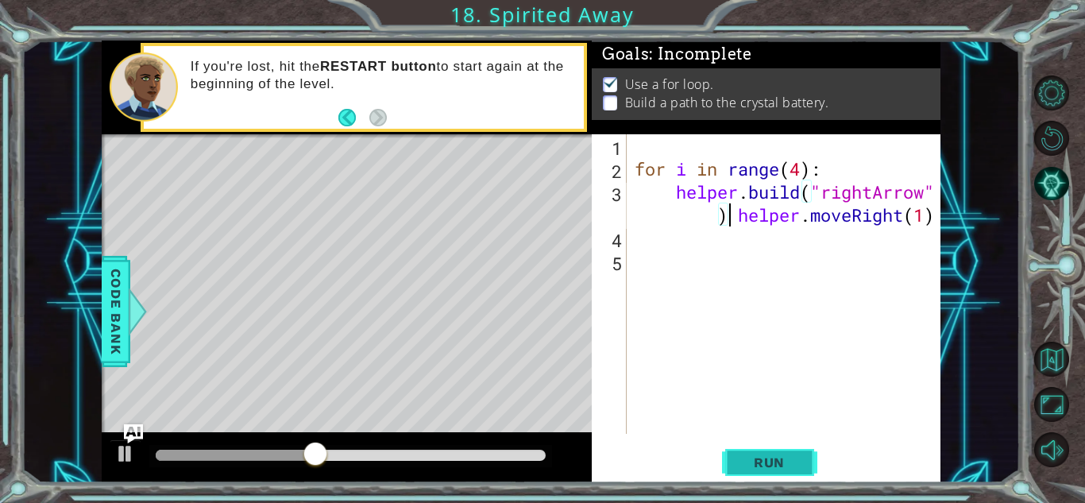
click at [757, 464] on span "Run" at bounding box center [769, 462] width 63 height 16
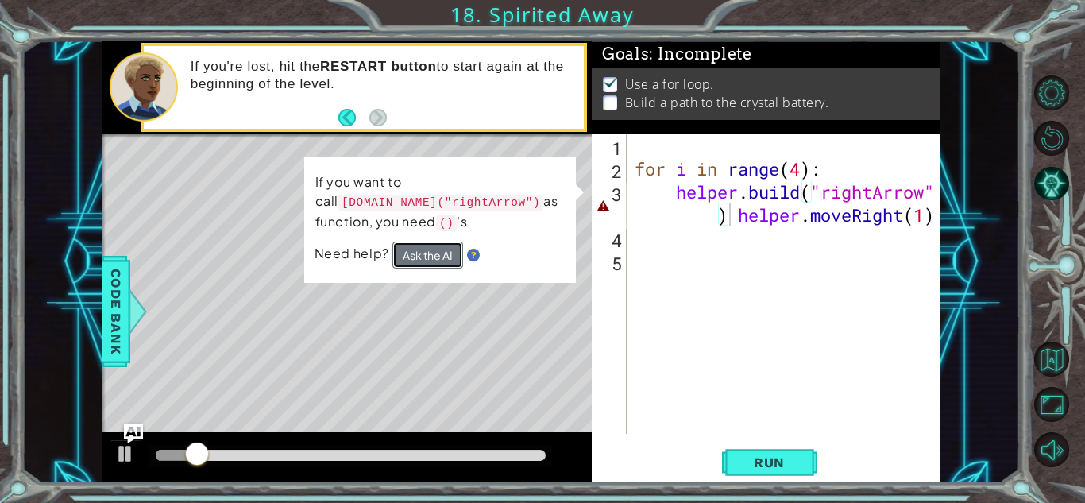
click at [423, 260] on button "Ask the AI" at bounding box center [427, 254] width 71 height 27
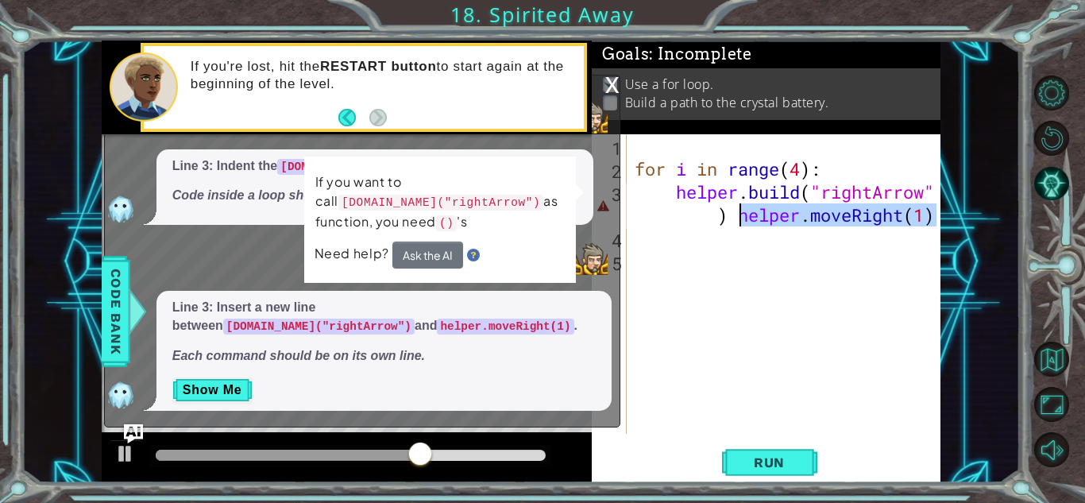
drag, startPoint x: 935, startPoint y: 214, endPoint x: 742, endPoint y: 225, distance: 193.3
click at [742, 225] on div "for i in range ( 4 ) : helper . build ( "rightArrow" ) helper . moveRight ( 1 )" at bounding box center [787, 306] width 313 height 345
type textarea "[DOMAIN_NAME]("rightArrow")"
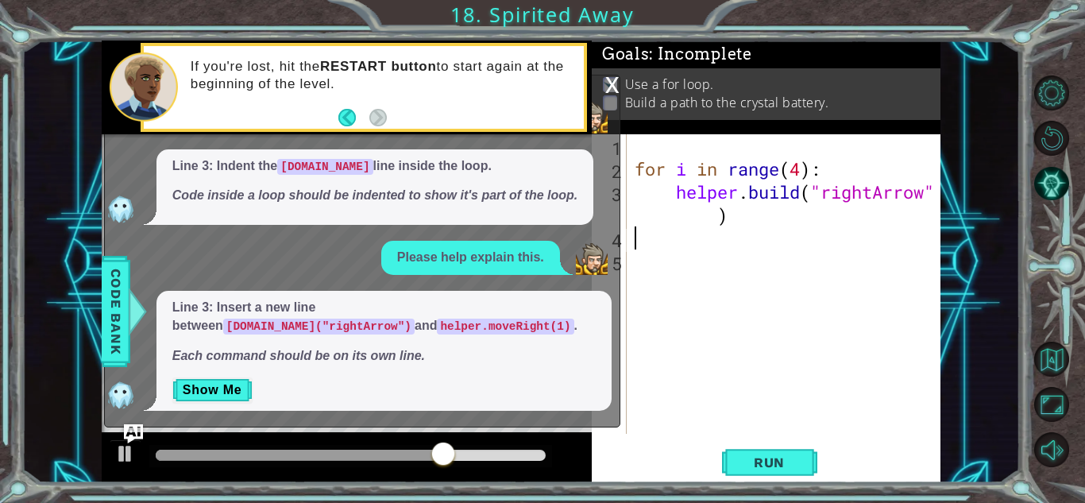
click at [681, 249] on div "for i in range ( 4 ) : helper . build ( "rightArrow" )" at bounding box center [787, 306] width 313 height 345
click at [668, 243] on div "for i in range ( 4 ) : helper . build ( "rightArrow" )" at bounding box center [787, 306] width 313 height 345
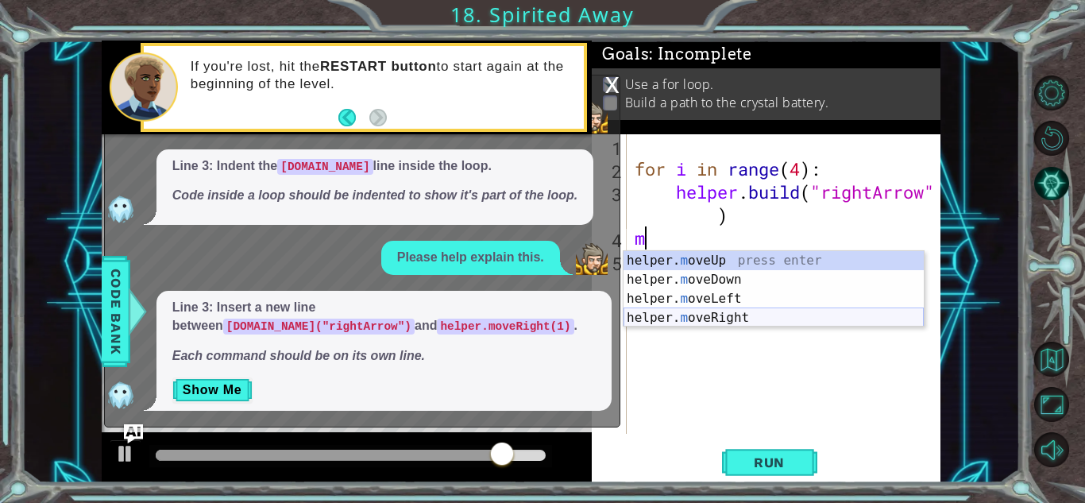
click at [736, 318] on div "helper. m oveUp press enter helper. m oveDown press enter helper. m oveLeft pre…" at bounding box center [773, 308] width 300 height 114
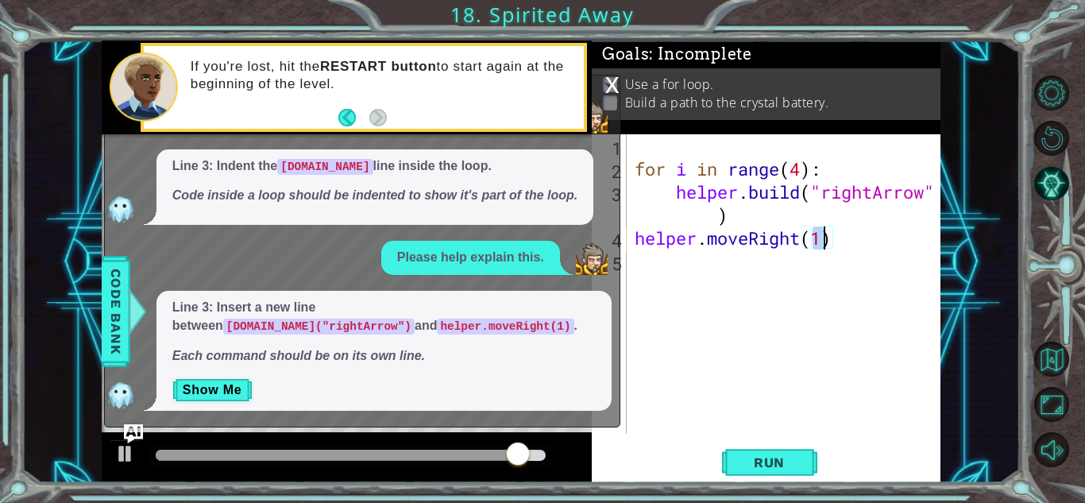
click at [633, 243] on div "for i in range ( 4 ) : helper . build ( "rightArrow" ) helper . moveRight ( 1 )" at bounding box center [787, 306] width 313 height 345
type textarea "helper.moveRight(1)"
click at [688, 303] on div "for i in range ( 4 ) : helper . build ( "rightArrow" ) helper . moveRight ( 1 )" at bounding box center [787, 306] width 313 height 345
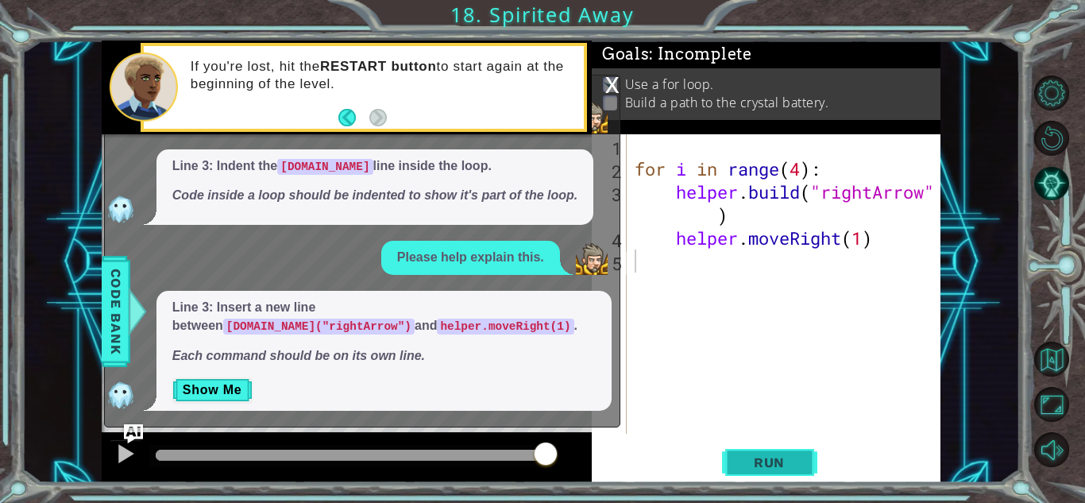
click at [811, 461] on button "Run" at bounding box center [769, 462] width 95 height 35
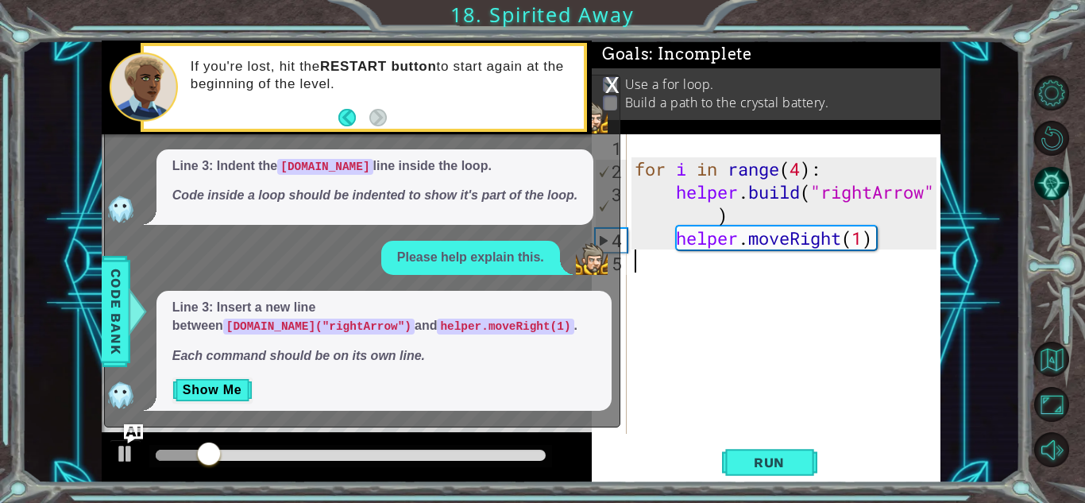
click at [605, 90] on div "x" at bounding box center [612, 83] width 14 height 16
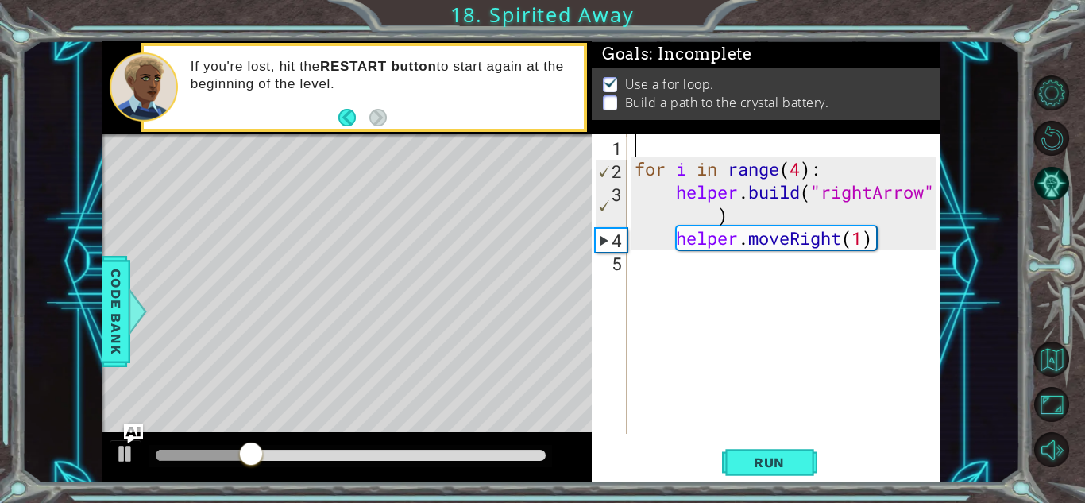
click at [745, 145] on div "for i in range ( 4 ) : helper . build ( "rightArrow" ) helper . moveRight ( 1 )" at bounding box center [787, 306] width 313 height 345
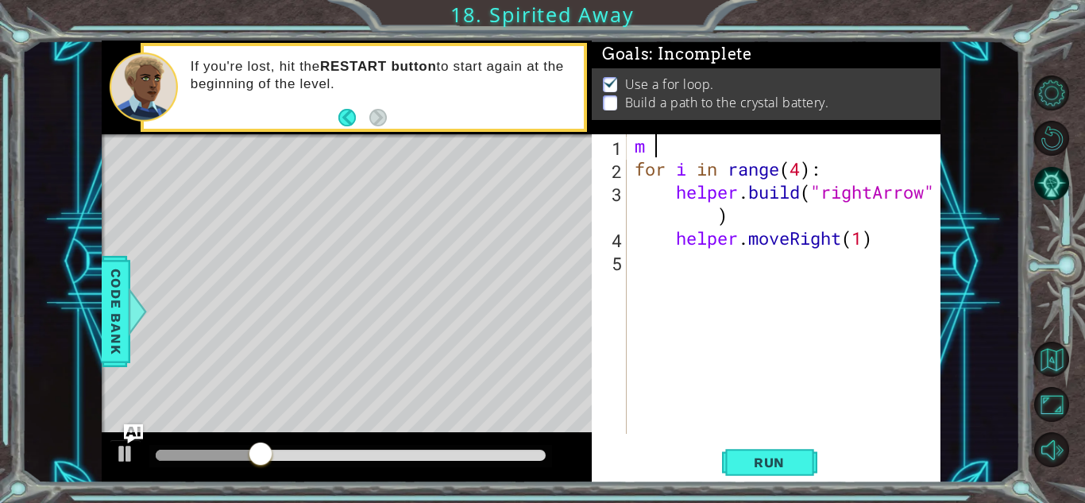
type textarea "m o"
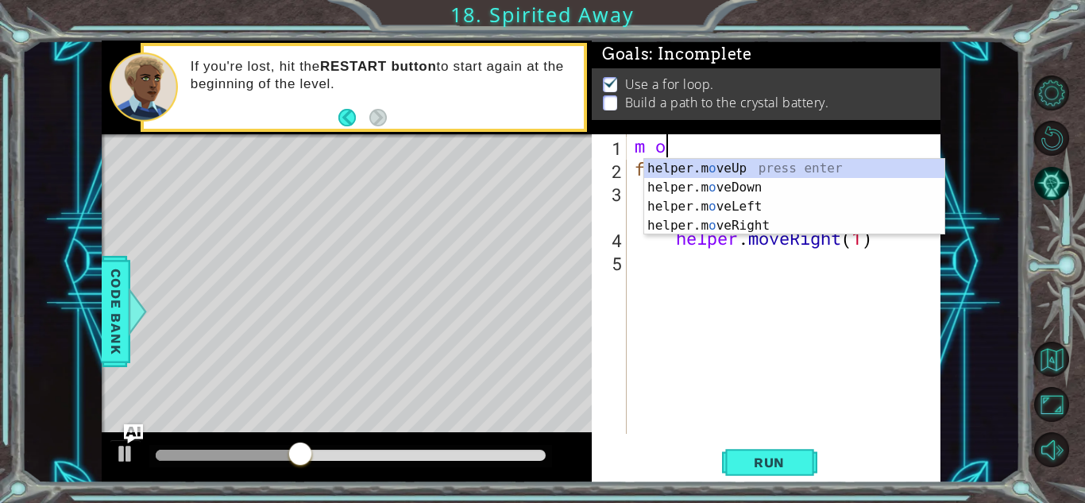
click at [729, 262] on div "m o for i in range ( 4 ) : helper . build ( "rightArrow" ) helper . moveRight (…" at bounding box center [787, 306] width 313 height 345
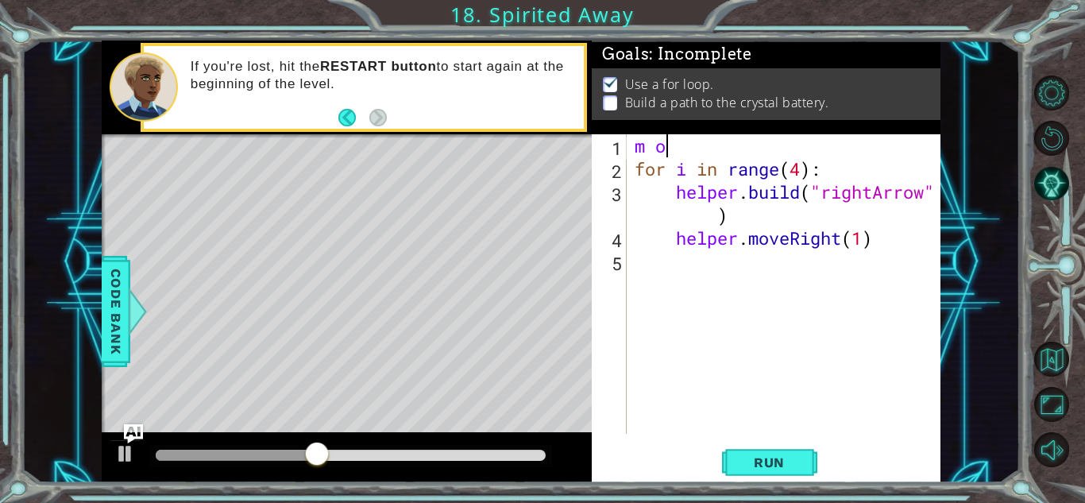
click at [715, 156] on div "m o for i in range ( 4 ) : helper . build ( "rightArrow" ) helper . moveRight (…" at bounding box center [787, 306] width 313 height 345
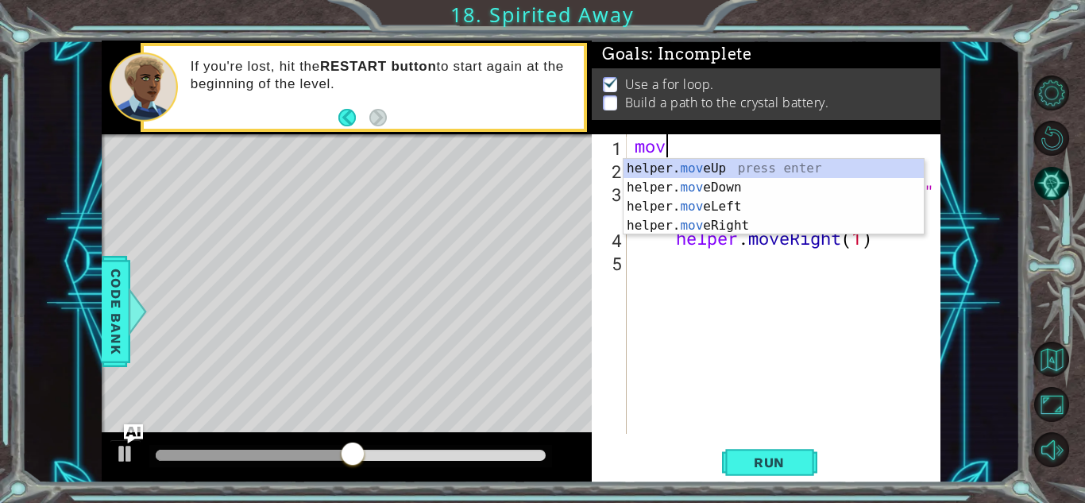
scroll to position [0, 1]
click at [715, 183] on div "helper. move Up press enter helper. move Down press enter helper. move Left pre…" at bounding box center [773, 216] width 300 height 114
type textarea "helper.moveDown(1)"
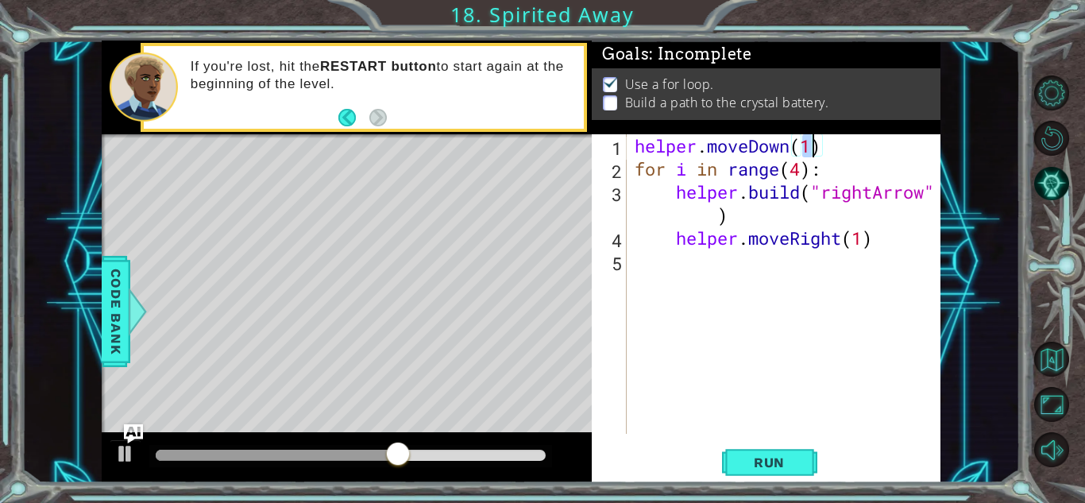
click at [737, 283] on div "helper . moveDown ( 1 ) for i in range ( 4 ) : helper . build ( "rightArrow" ) …" at bounding box center [787, 306] width 313 height 345
click at [812, 150] on div "helper . moveDown ( 1 ) for i in range ( 4 ) : helper . build ( "rightArrow" ) …" at bounding box center [787, 306] width 313 height 345
type textarea "helper.moveDown(2)"
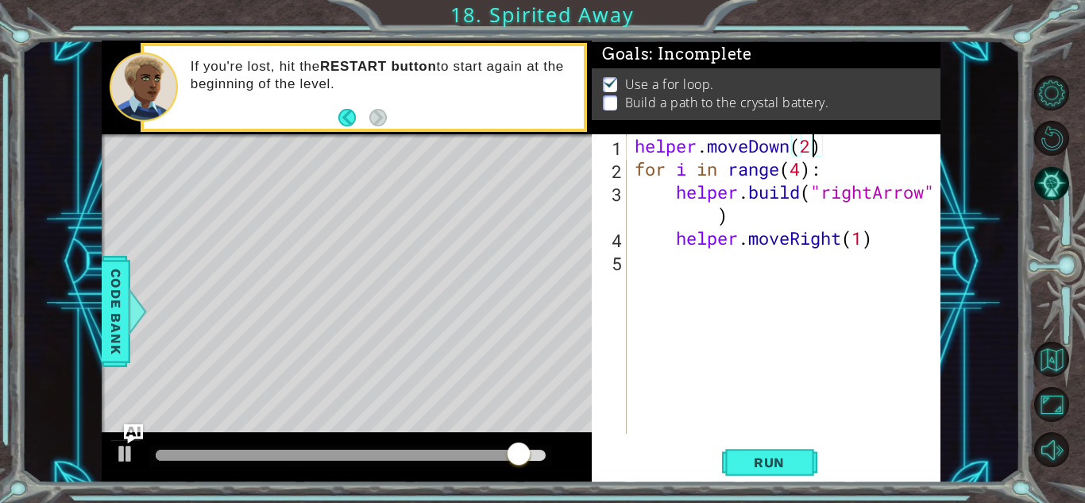
click at [684, 294] on div "helper . moveDown ( 2 ) for i in range ( 4 ) : helper . build ( "rightArrow" ) …" at bounding box center [787, 306] width 313 height 345
click at [801, 172] on div "helper . moveDown ( 2 ) for i in range ( 4 ) : helper . build ( "rightArrow" ) …" at bounding box center [787, 306] width 313 height 345
type textarea "for i in range(5):"
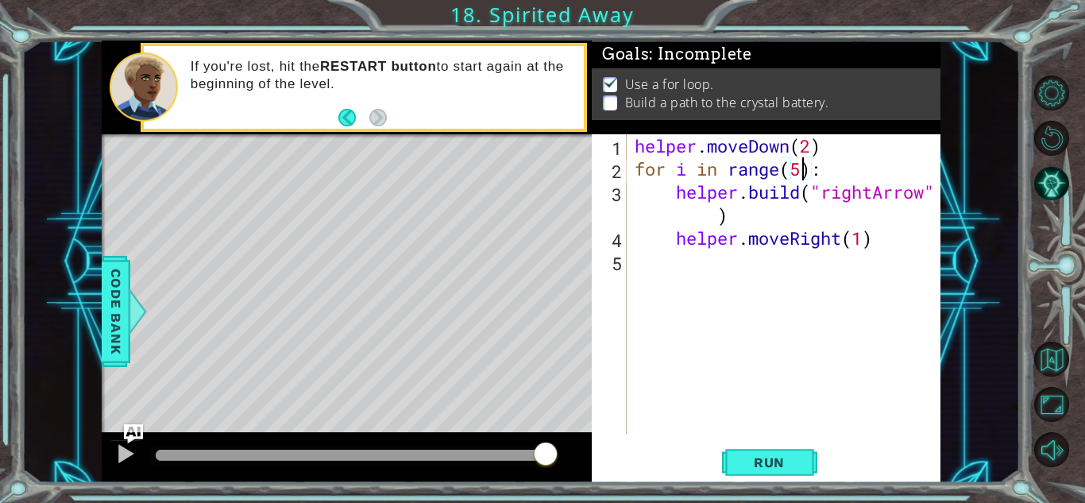
click at [673, 268] on div "helper . moveDown ( 2 ) for i in range ( 5 ) : helper . build ( "rightArrow" ) …" at bounding box center [787, 306] width 313 height 345
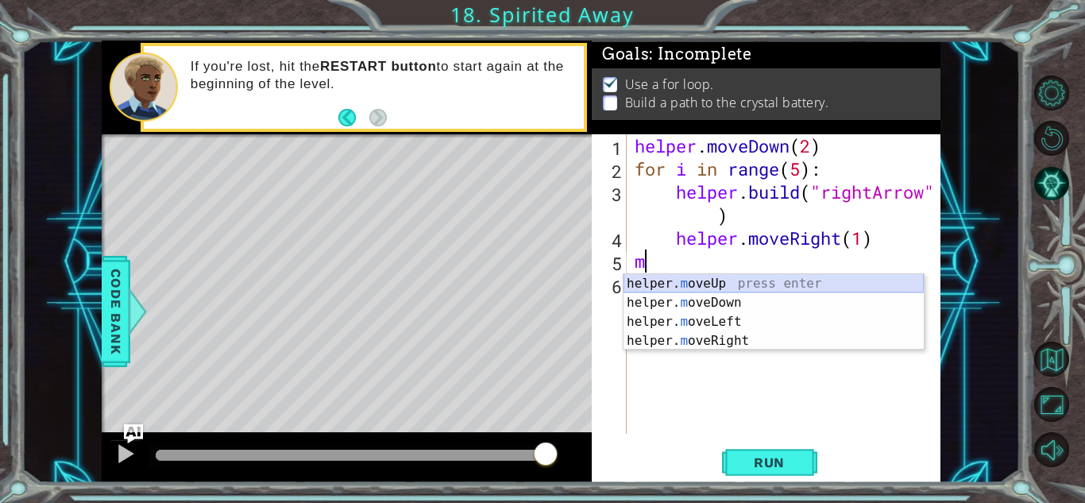
click at [714, 286] on div "helper. m oveUp press enter helper. m oveDown press enter helper. m oveLeft pre…" at bounding box center [773, 331] width 300 height 114
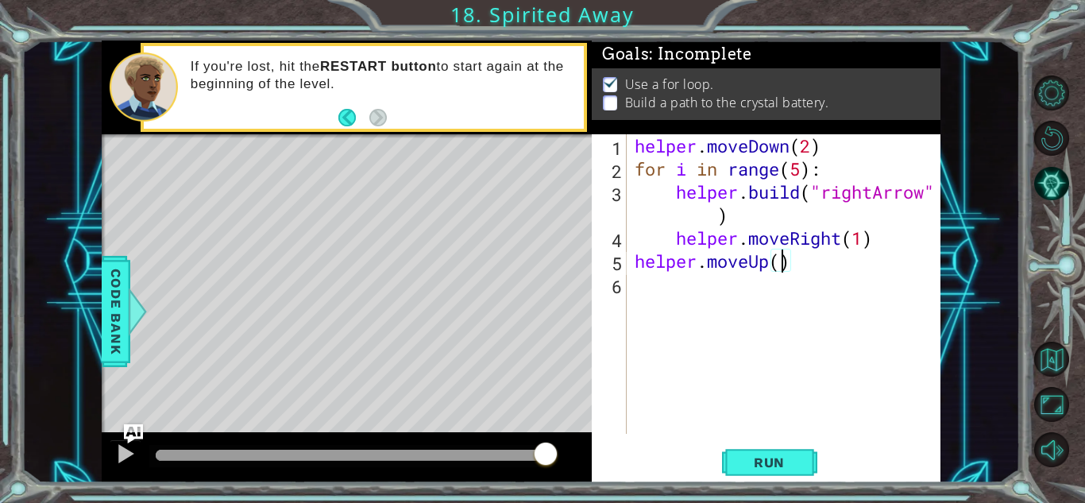
scroll to position [0, 6]
click at [758, 460] on span "Run" at bounding box center [769, 462] width 63 height 16
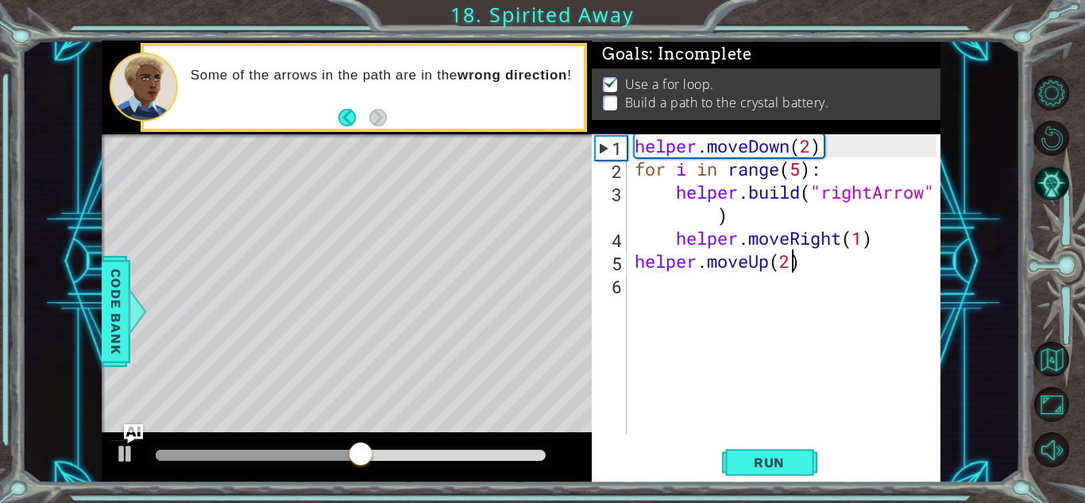
click at [802, 172] on div "helper . moveDown ( 2 ) for i in range ( 5 ) : helper . build ( "rightArrow" ) …" at bounding box center [787, 306] width 313 height 345
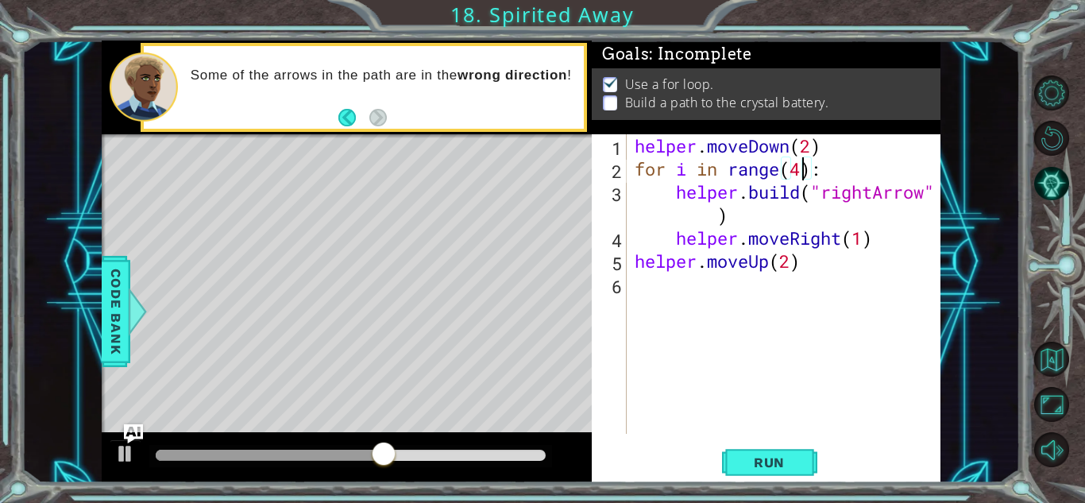
scroll to position [0, 7]
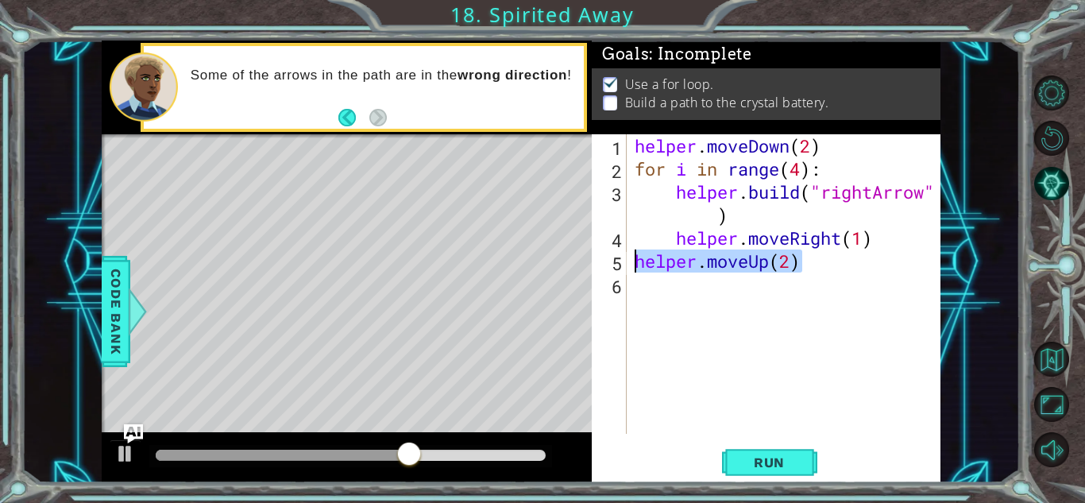
drag, startPoint x: 832, startPoint y: 253, endPoint x: 626, endPoint y: 267, distance: 206.9
click at [626, 267] on div "for i in range(4): 1 2 3 4 5 6 helper . moveDown ( 2 ) for i in range ( 4 ) : h…" at bounding box center [764, 283] width 345 height 299
type textarea "helper.moveUp(2)"
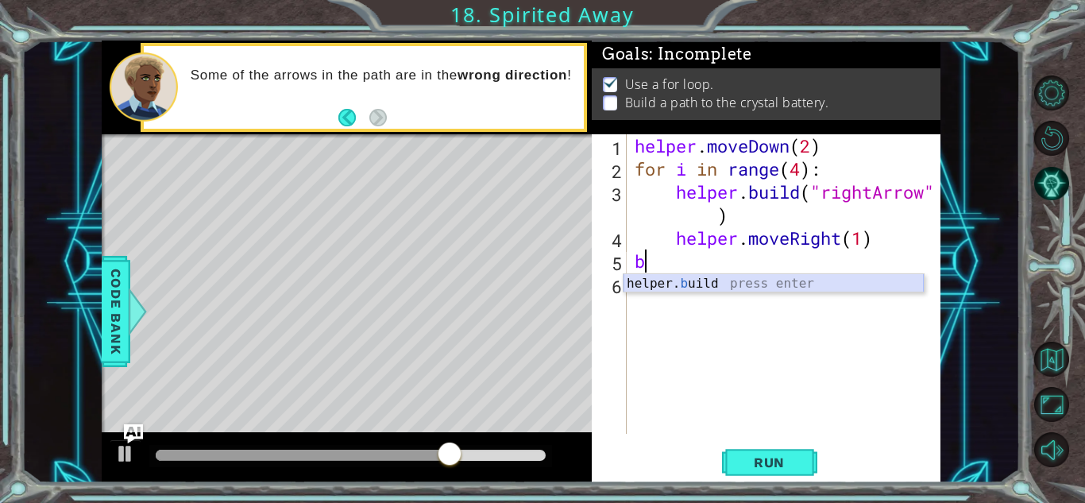
click at [697, 284] on div "helper. b uild press enter" at bounding box center [773, 302] width 300 height 57
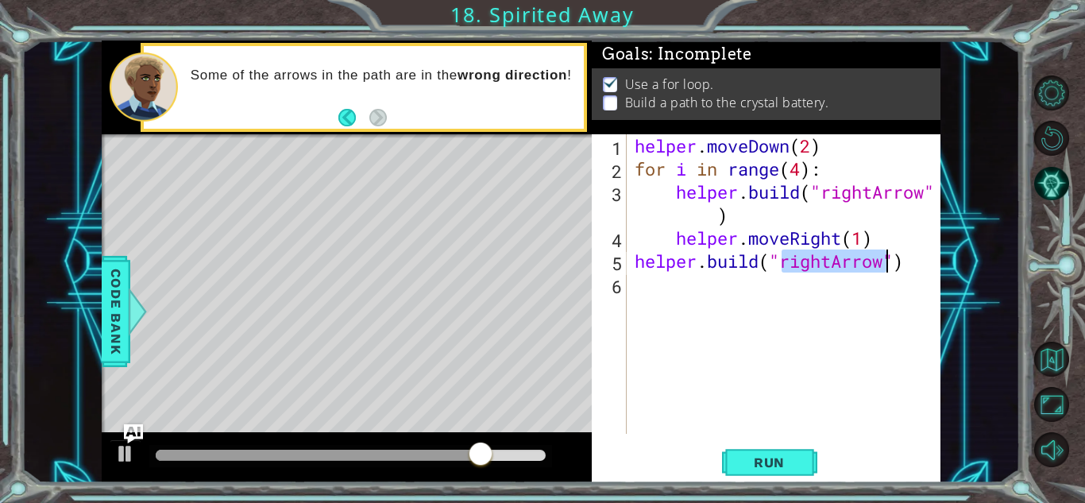
click at [857, 264] on div "helper . moveDown ( 2 ) for i in range ( 4 ) : helper . build ( "rightArrow" ) …" at bounding box center [783, 283] width 305 height 299
click at [831, 263] on div "helper . moveDown ( 2 ) for i in range ( 4 ) : helper . build ( "rightArrow" ) …" at bounding box center [787, 306] width 313 height 345
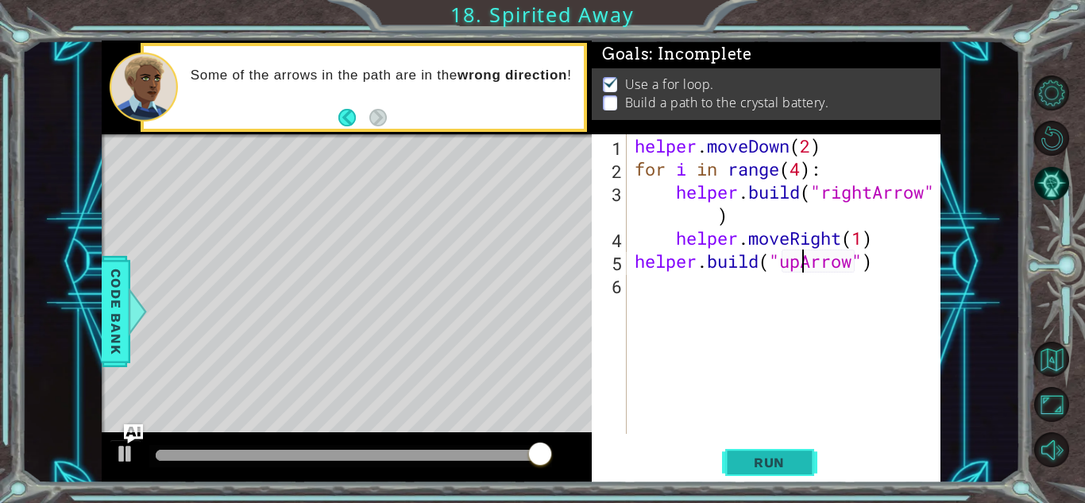
type textarea "helper.build("upArrow")"
click at [771, 449] on button "Run" at bounding box center [769, 462] width 95 height 35
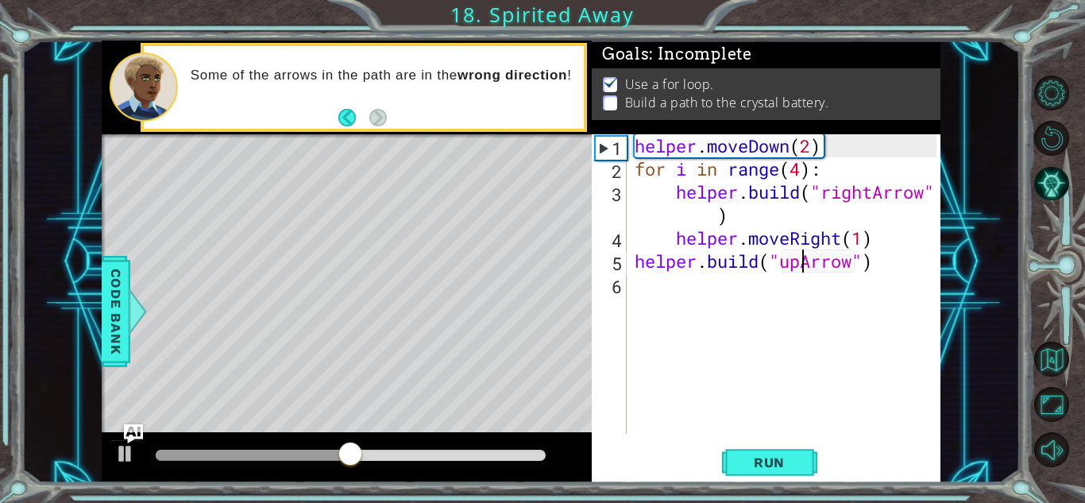
click at [710, 272] on div "helper . moveDown ( 2 ) for i in range ( 4 ) : helper . build ( "rightArrow" ) …" at bounding box center [787, 306] width 313 height 345
click at [698, 286] on div "helper . moveDown ( 2 ) for i in range ( 4 ) : helper . build ( "rightArrow" ) …" at bounding box center [787, 306] width 313 height 345
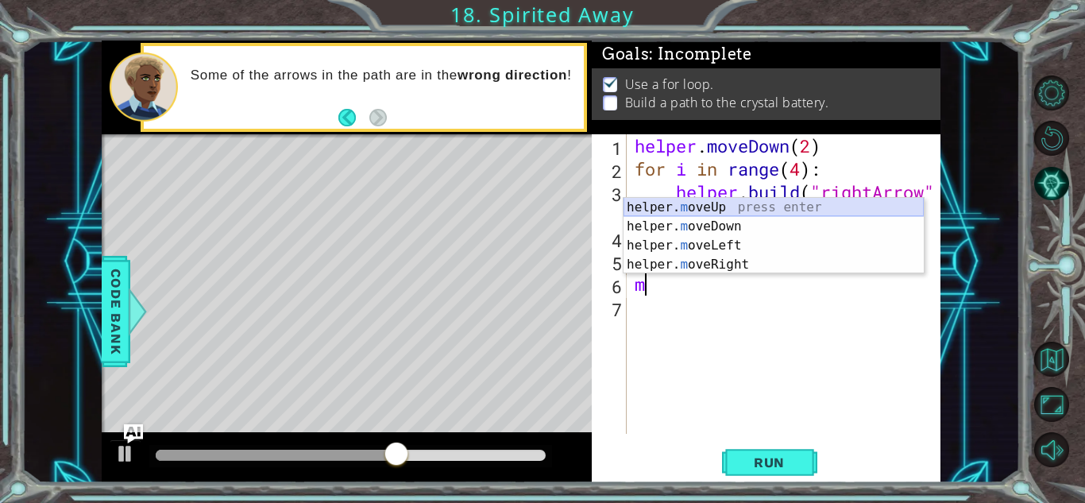
click at [746, 212] on div "helper. m oveUp press enter helper. m oveDown press enter helper. m oveLeft pre…" at bounding box center [773, 255] width 300 height 114
type textarea "helper.moveUp(1)"
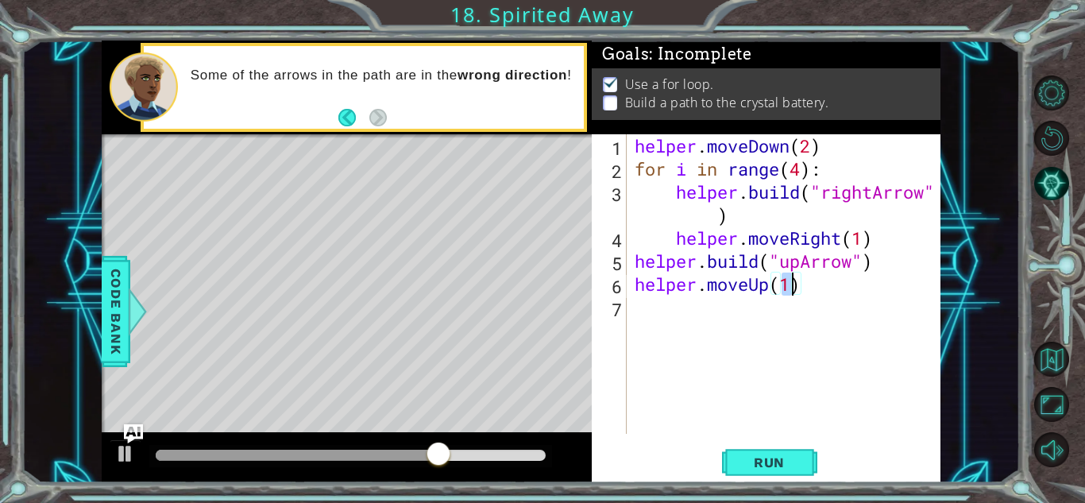
click at [773, 395] on div "helper . moveDown ( 2 ) for i in range ( 4 ) : helper . build ( "rightArrow" ) …" at bounding box center [787, 306] width 313 height 345
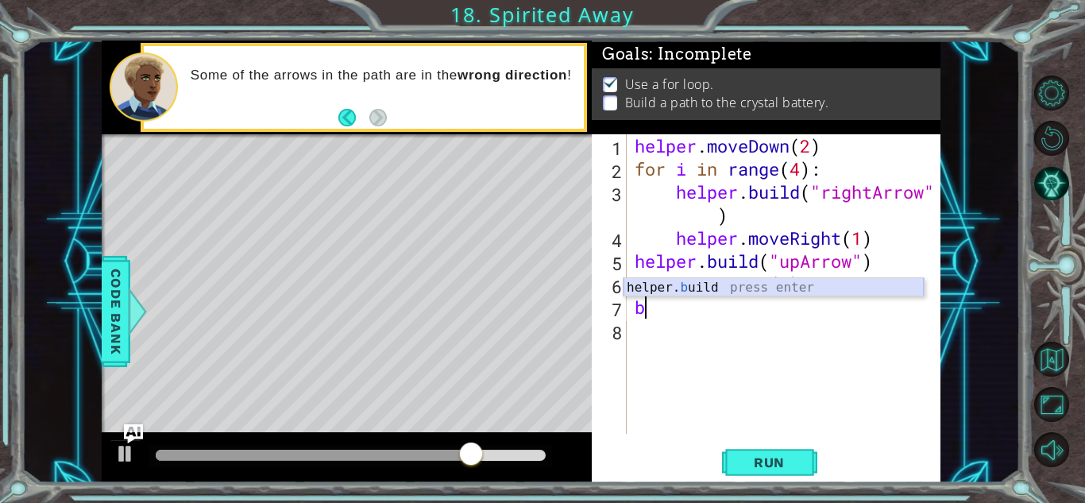
click at [735, 289] on div "helper. b uild press enter" at bounding box center [773, 306] width 300 height 57
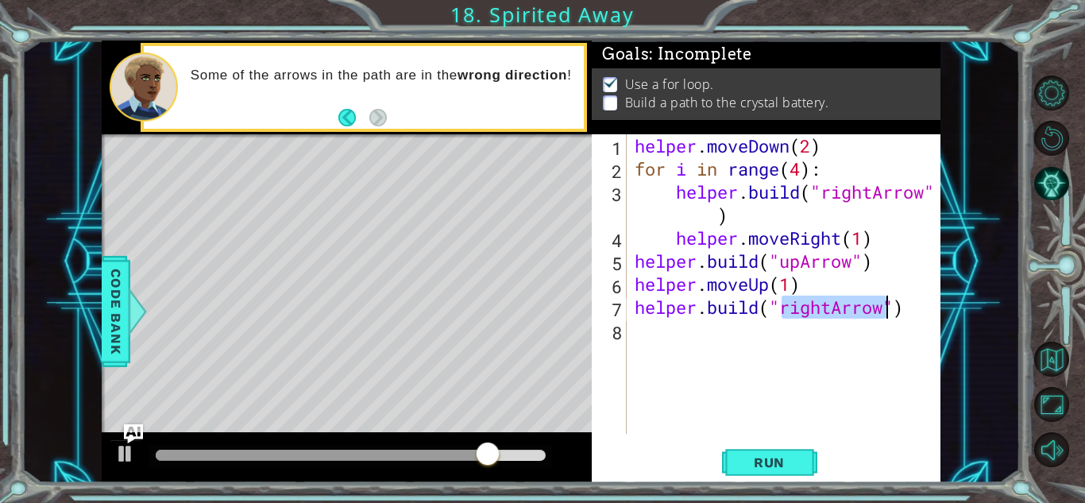
click at [831, 309] on div "helper . moveDown ( 2 ) for i in range ( 4 ) : helper . build ( "rightArrow" ) …" at bounding box center [783, 283] width 305 height 299
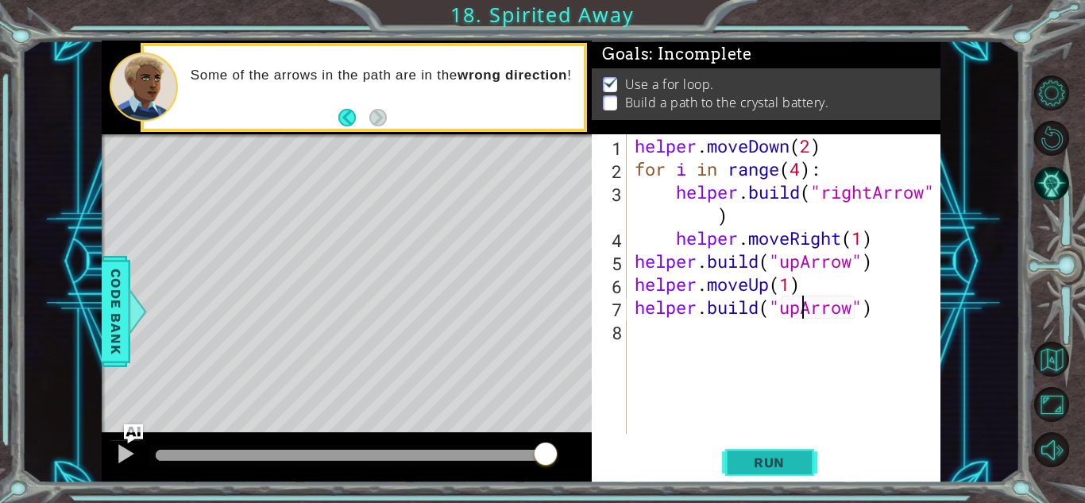
click at [785, 454] on span "Run" at bounding box center [769, 462] width 63 height 16
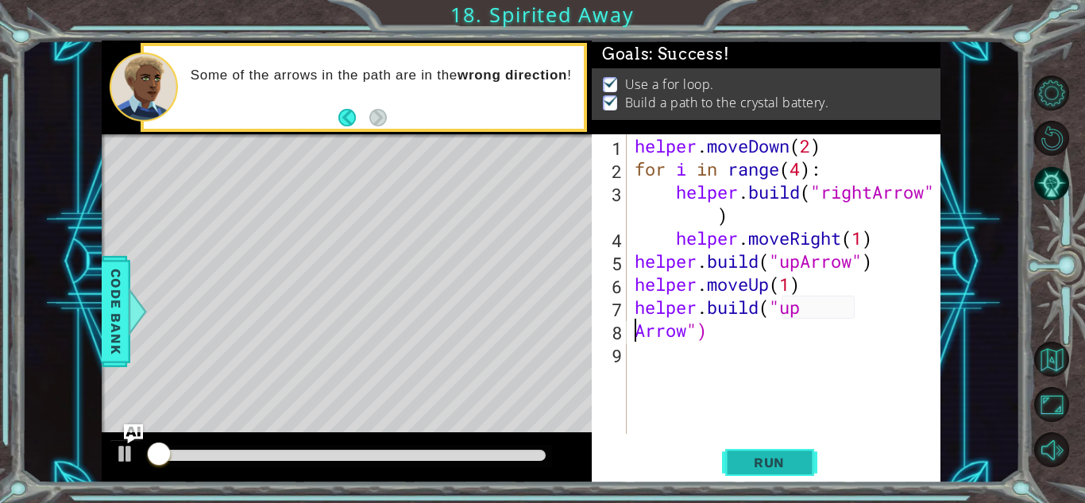
scroll to position [0, 2]
type textarea "helper.build("upArrow")"
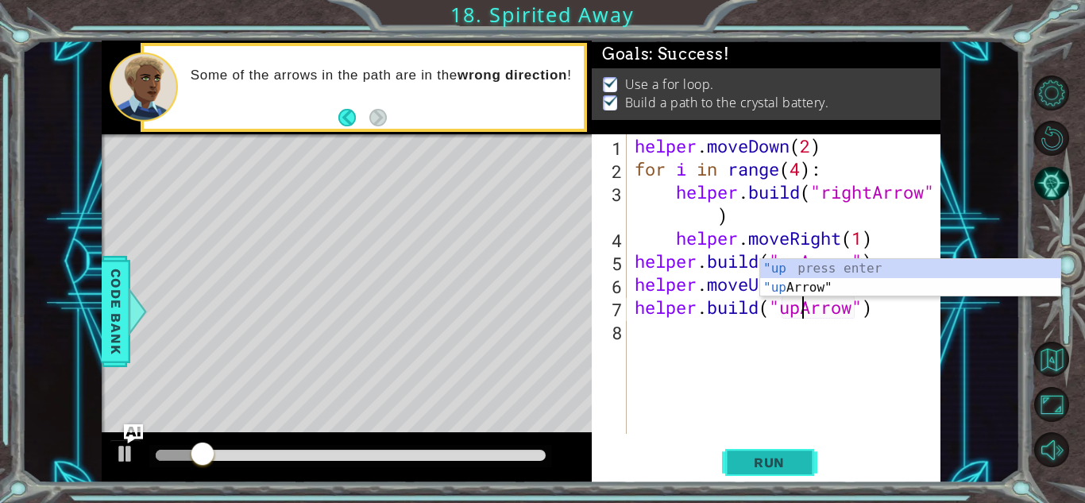
click at [802, 461] on button "Run" at bounding box center [769, 462] width 95 height 35
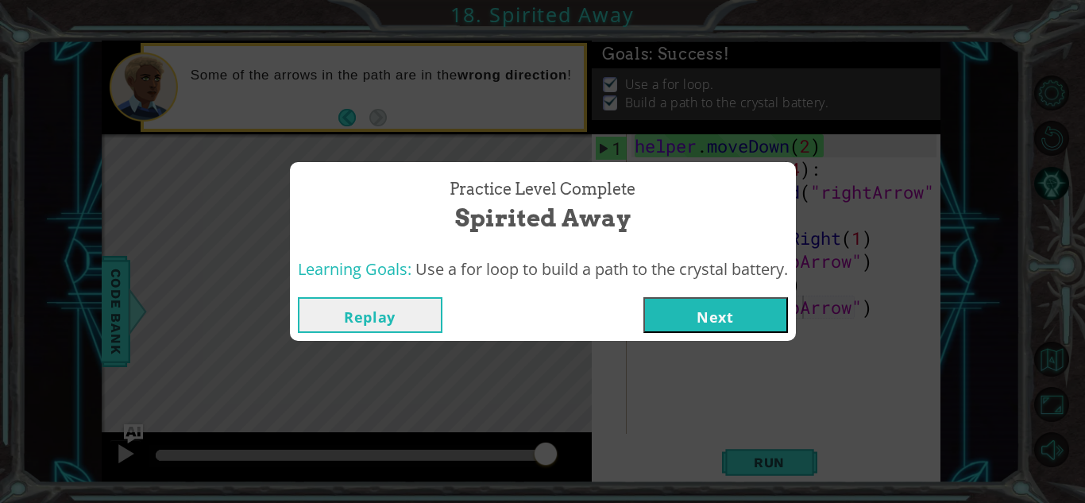
click at [737, 291] on div "Replay Next" at bounding box center [543, 315] width 506 height 52
click at [724, 318] on button "Next" at bounding box center [715, 315] width 145 height 36
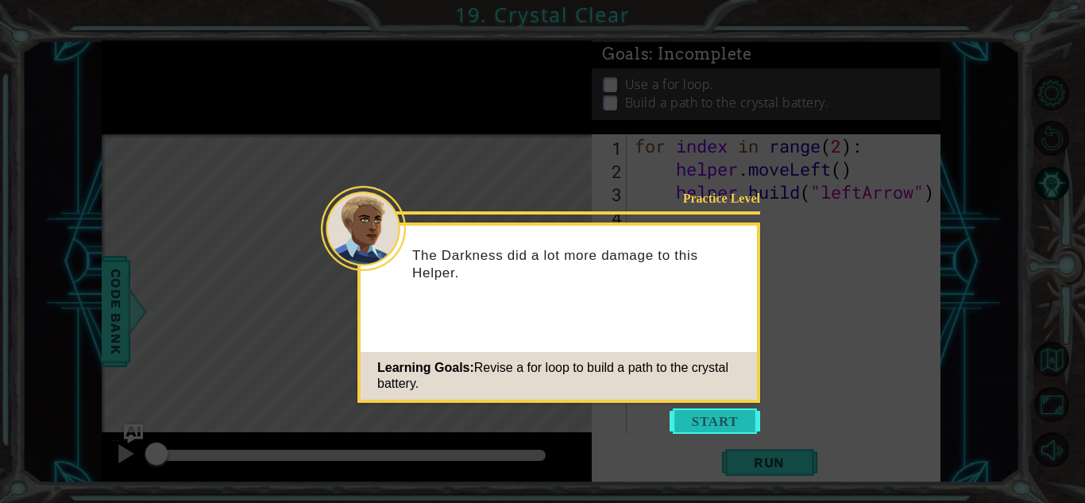
click at [700, 411] on button "Start" at bounding box center [714, 420] width 91 height 25
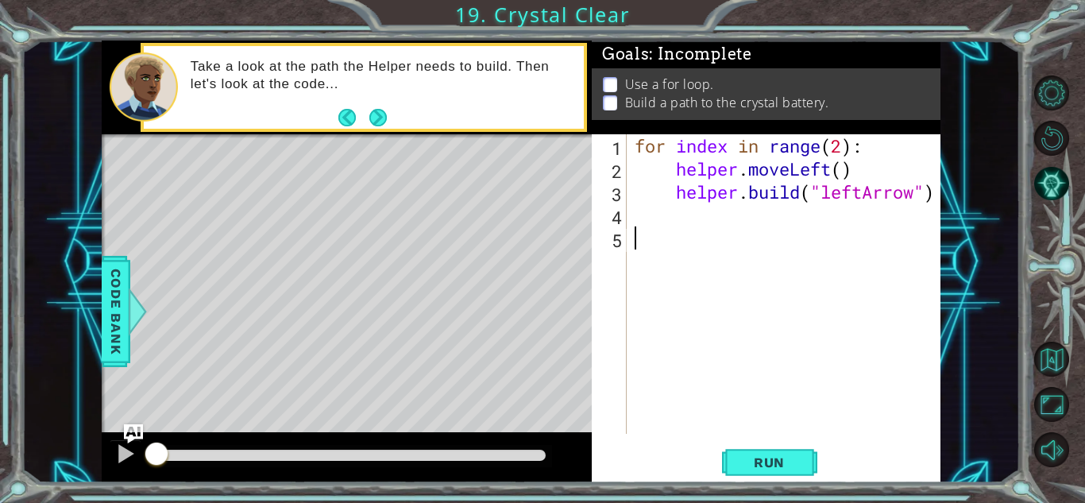
click at [700, 411] on div "for index in range ( 2 ) : helper . moveLeft ( ) helper . build ( "leftArrow" )" at bounding box center [787, 306] width 313 height 345
click at [665, 422] on div "for index in range ( 2 ) : helper . moveLeft ( ) helper . build ( "leftArrow" )" at bounding box center [787, 306] width 313 height 345
click at [845, 171] on div "for index in range ( 2 ) : helper . moveLeft ( ) helper . build ( "leftArrow" )" at bounding box center [787, 306] width 313 height 345
click at [726, 461] on button "Run" at bounding box center [769, 462] width 95 height 35
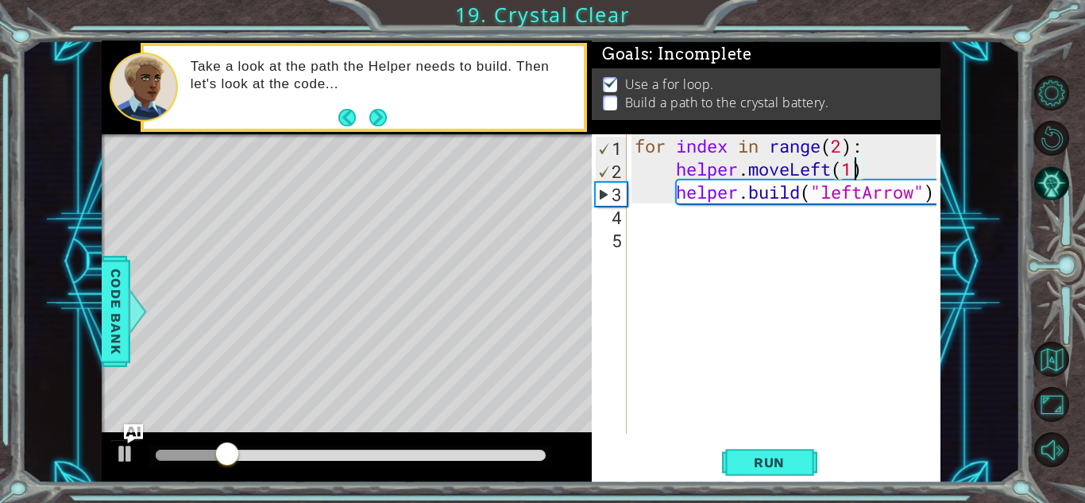
click at [842, 149] on div "for index in range ( 2 ) : helper . moveLeft ( 1 ) helper . build ( "leftArrow"…" at bounding box center [787, 306] width 313 height 345
type textarea "for index in range(67):"
click at [739, 447] on button "Run" at bounding box center [769, 462] width 95 height 35
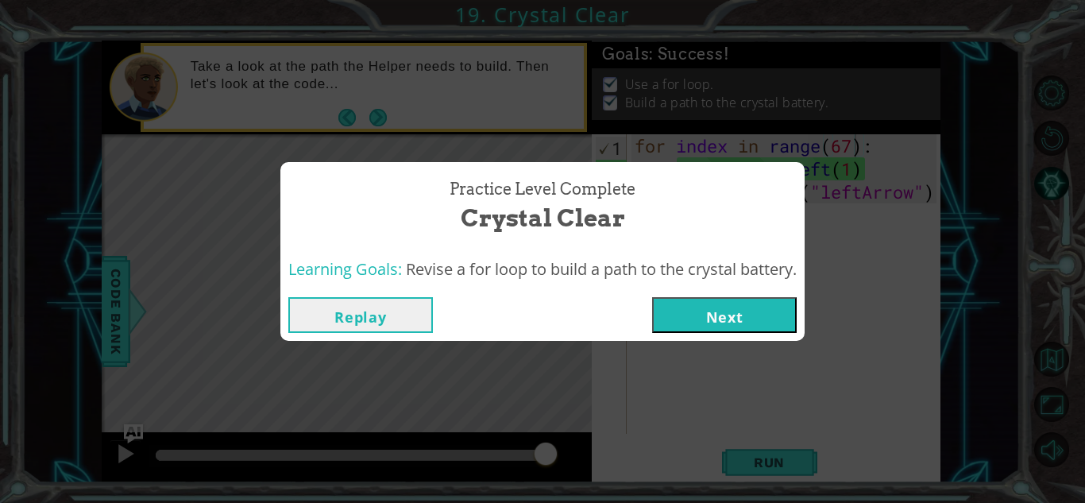
click at [710, 323] on button "Next" at bounding box center [724, 315] width 145 height 36
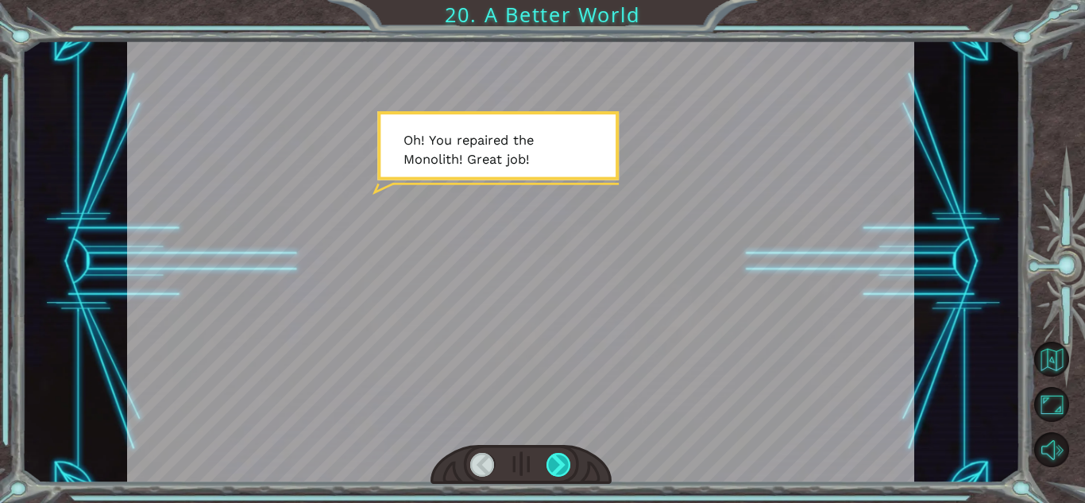
click at [561, 474] on div at bounding box center [558, 465] width 25 height 24
click at [557, 461] on div at bounding box center [558, 465] width 25 height 24
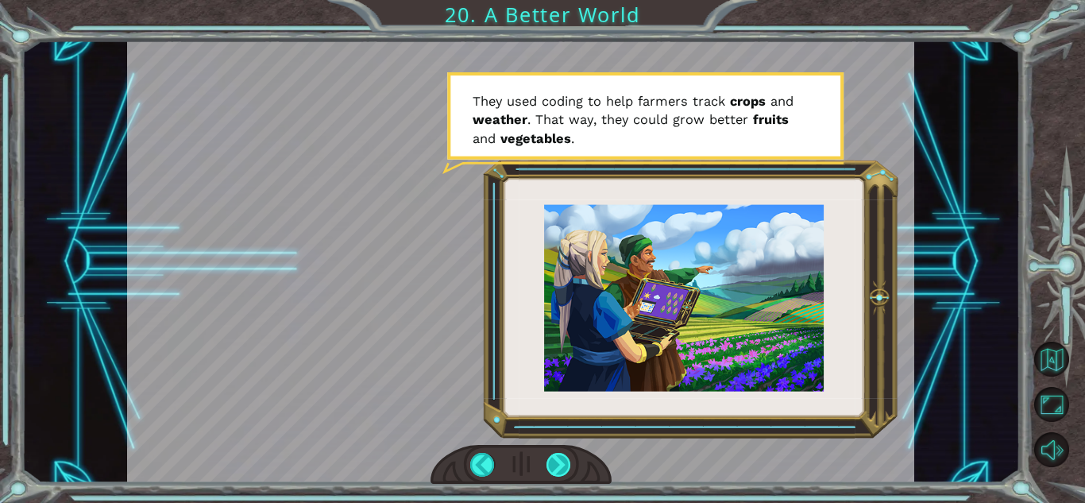
click at [559, 463] on div at bounding box center [558, 465] width 25 height 24
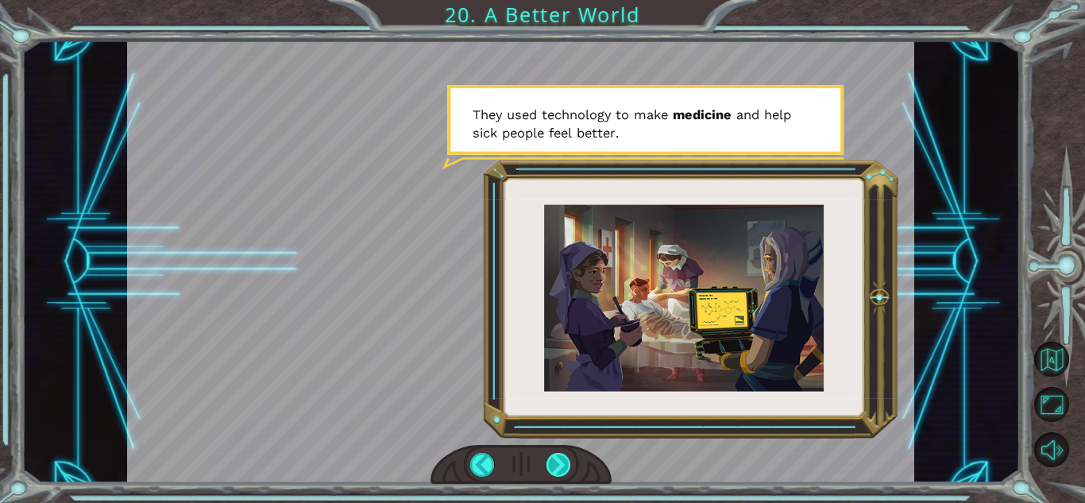
click at [568, 464] on div at bounding box center [558, 465] width 25 height 24
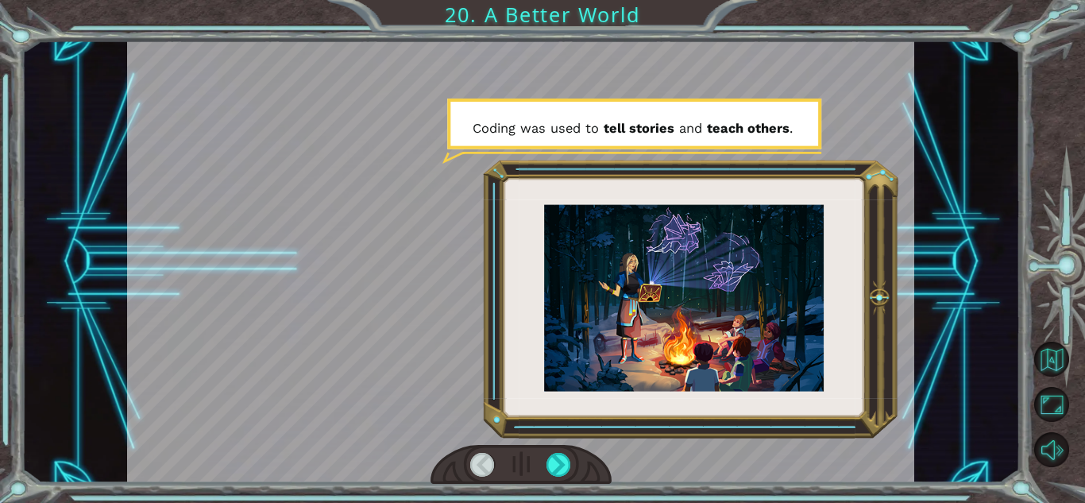
click at [565, 488] on div "O h ! Y o u r e p a i r e d t h e M o n o l i t h ! G r e a t j o b ! A n d i t…" at bounding box center [542, 251] width 1085 height 503
click at [574, 474] on div at bounding box center [520, 465] width 181 height 40
click at [565, 468] on div at bounding box center [558, 465] width 25 height 24
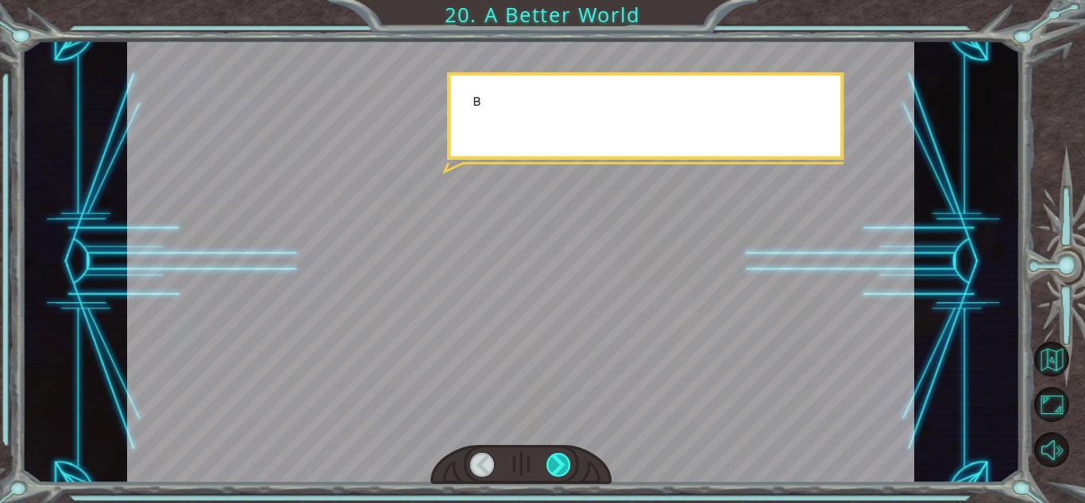
click at [565, 468] on div at bounding box center [558, 465] width 25 height 24
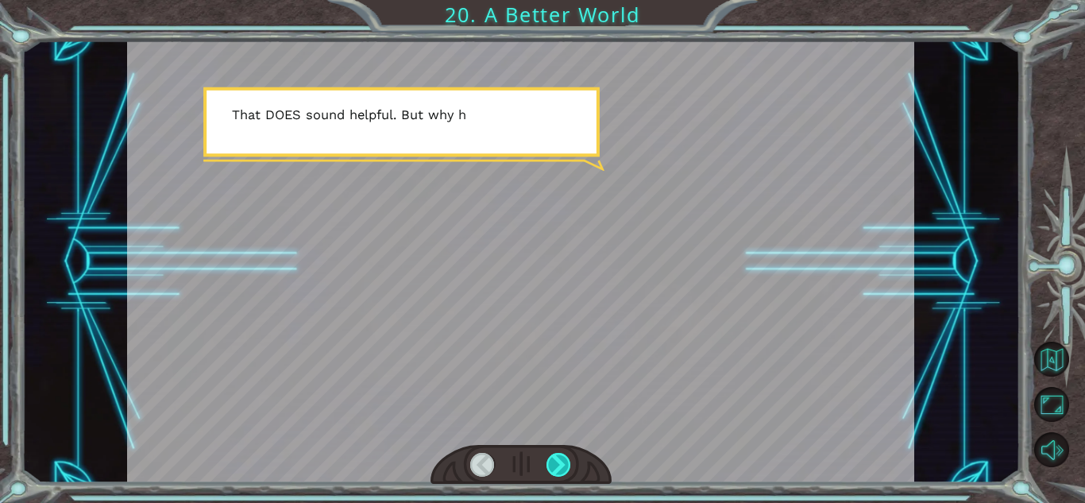
click at [565, 468] on div at bounding box center [558, 465] width 25 height 24
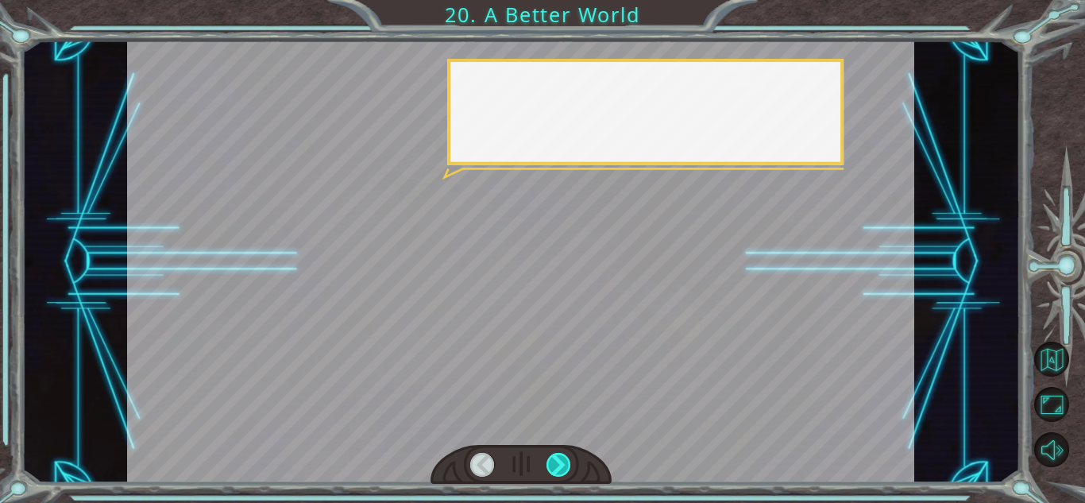
click at [565, 468] on div at bounding box center [558, 465] width 25 height 24
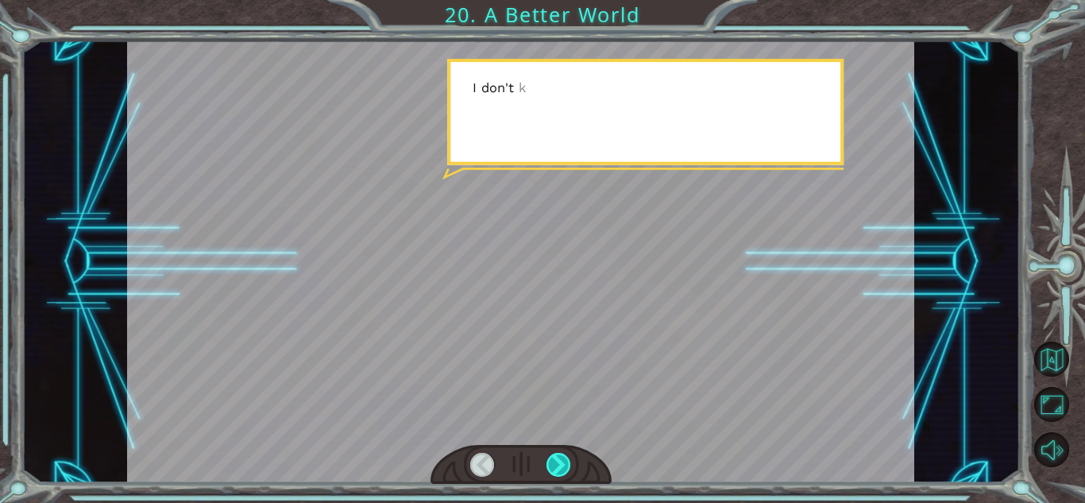
click at [565, 468] on div at bounding box center [558, 465] width 25 height 24
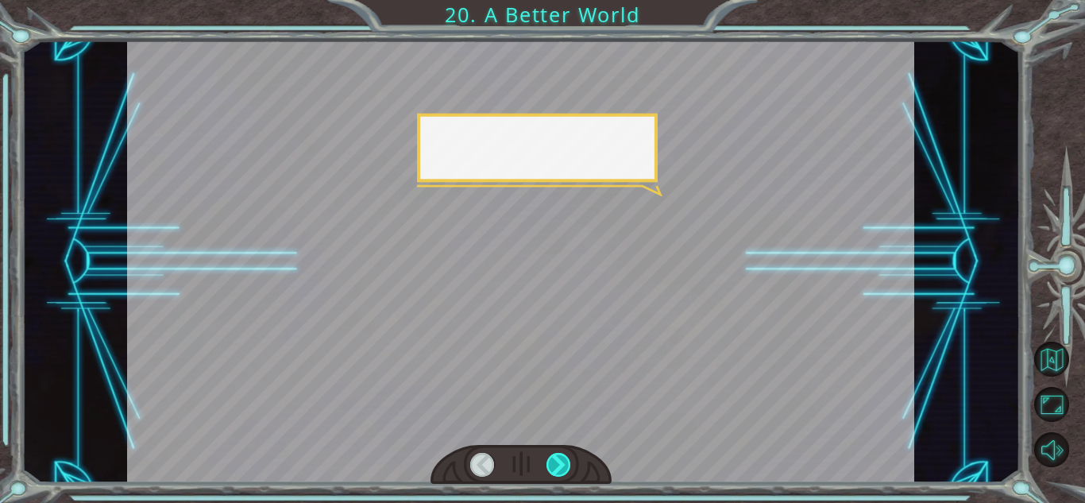
click at [565, 468] on div at bounding box center [558, 465] width 25 height 24
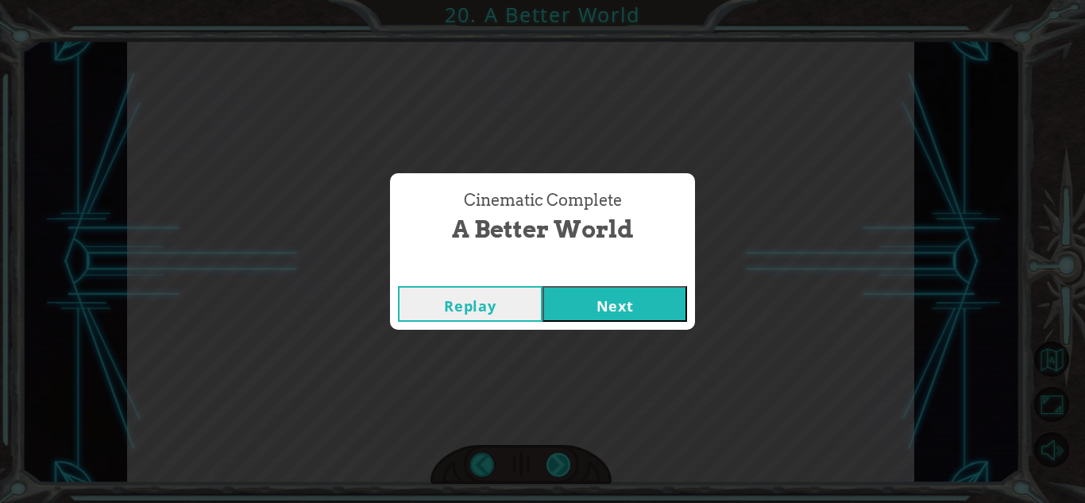
click at [565, 468] on div "Cinematic Complete A Better World Replay Next" at bounding box center [542, 251] width 1085 height 503
click at [593, 303] on button "Next" at bounding box center [614, 304] width 145 height 36
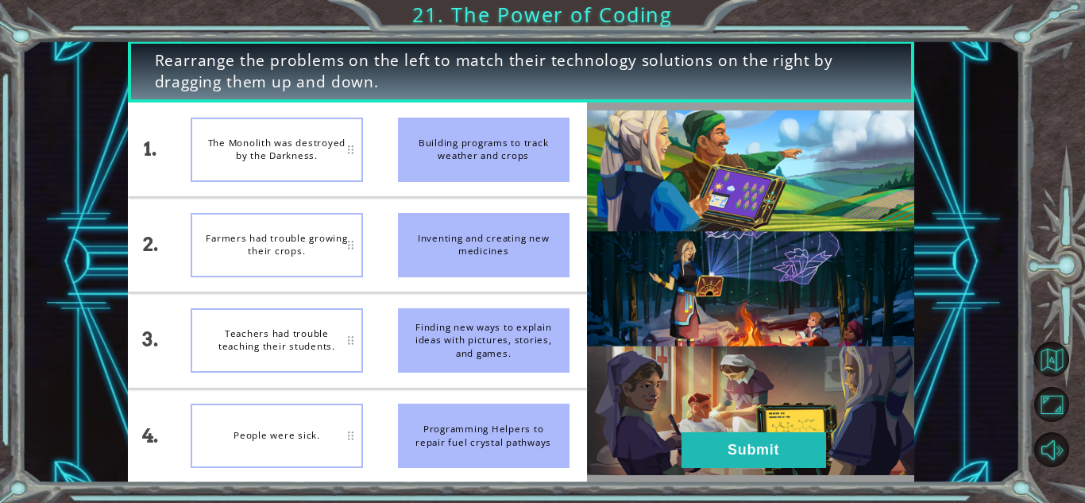
drag, startPoint x: 542, startPoint y: 16, endPoint x: 534, endPoint y: 21, distance: 9.3
click at [534, 21] on div "Rearrange the problems on the left to match their technology solutions on the r…" at bounding box center [542, 251] width 1085 height 503
click at [776, 436] on button "Submit" at bounding box center [753, 450] width 145 height 36
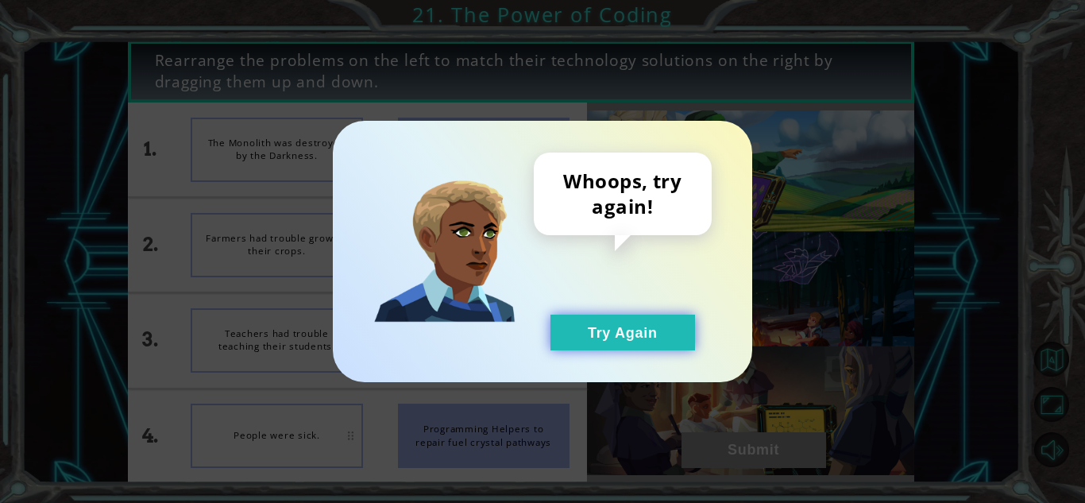
click at [663, 326] on button "Try Again" at bounding box center [622, 332] width 145 height 36
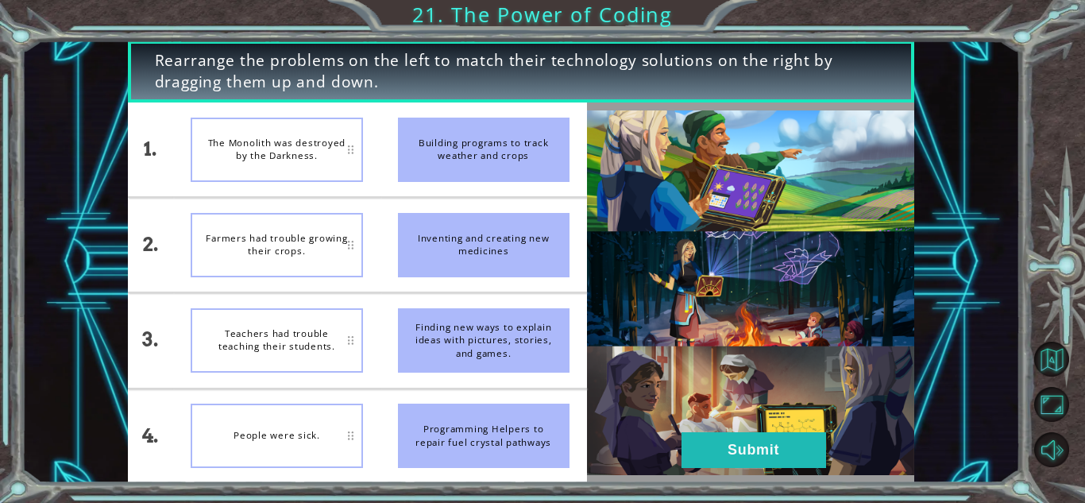
click at [309, 176] on div "The Monolith was destroyed by the Darkness." at bounding box center [277, 150] width 172 height 64
drag, startPoint x: 338, startPoint y: 380, endPoint x: 463, endPoint y: 274, distance: 163.4
click at [463, 274] on div "Inventing and creating new medicines" at bounding box center [484, 245] width 172 height 64
click at [457, 255] on div "Inventing and creating new medicines" at bounding box center [484, 245] width 172 height 64
click at [312, 426] on div "People were sick." at bounding box center [277, 435] width 172 height 64
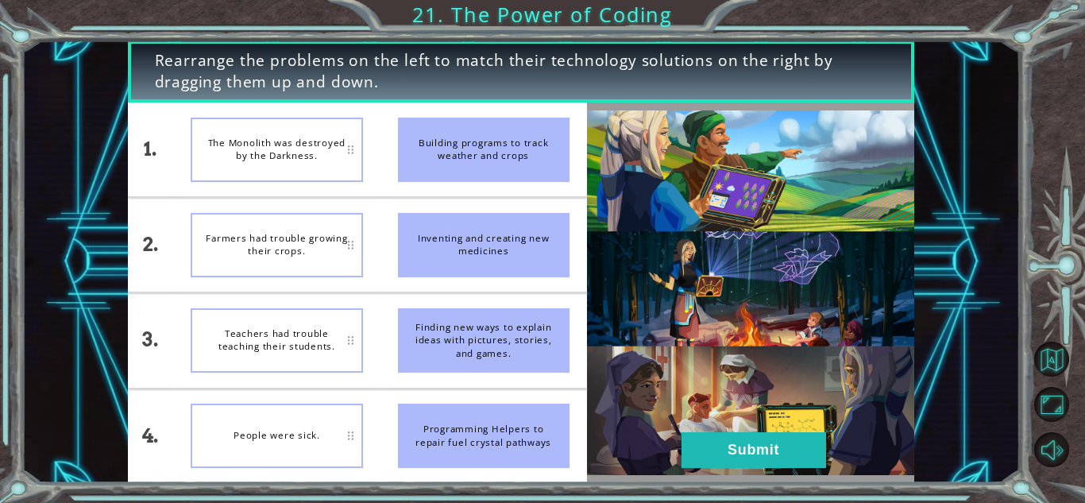
click at [452, 245] on div "Inventing and creating new medicines" at bounding box center [484, 245] width 172 height 64
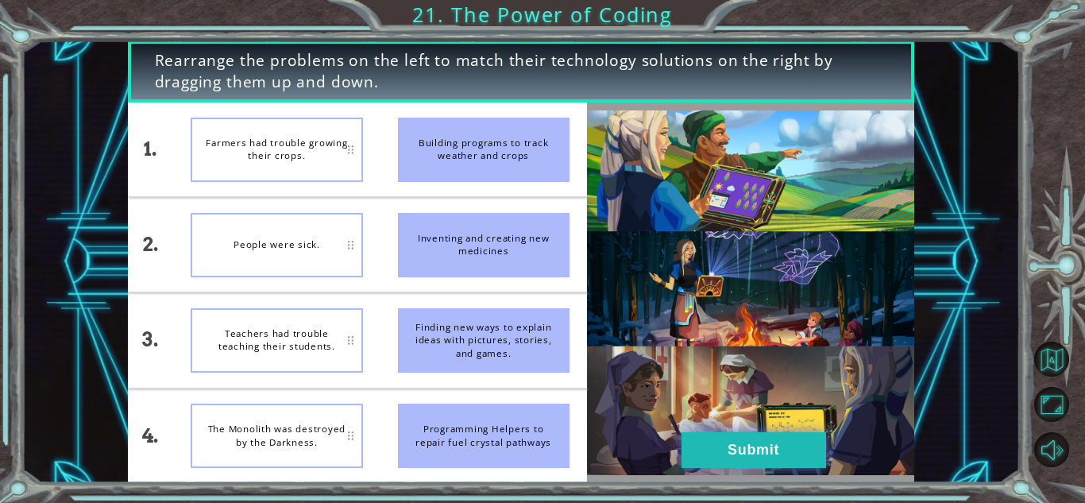
click at [735, 443] on button "Submit" at bounding box center [753, 450] width 145 height 36
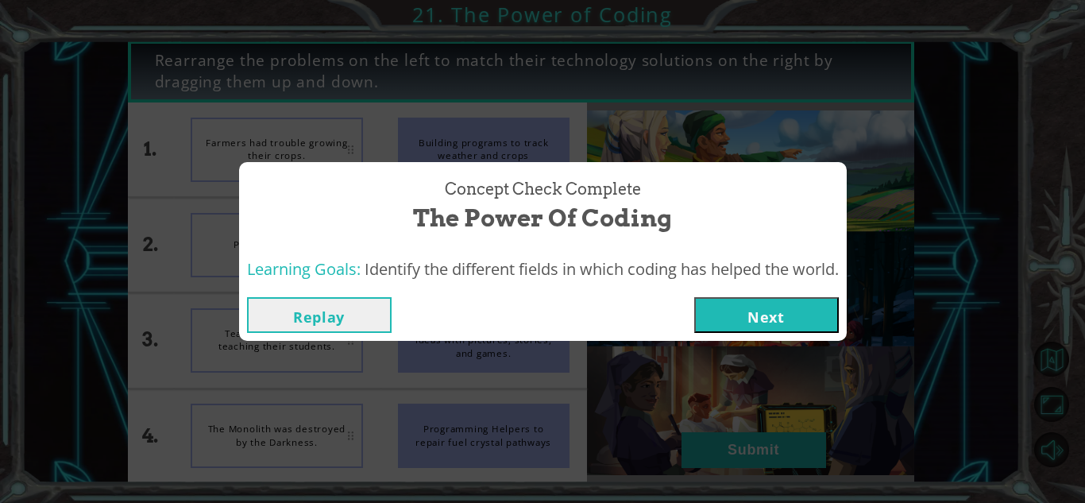
click at [736, 317] on button "Next" at bounding box center [766, 315] width 145 height 36
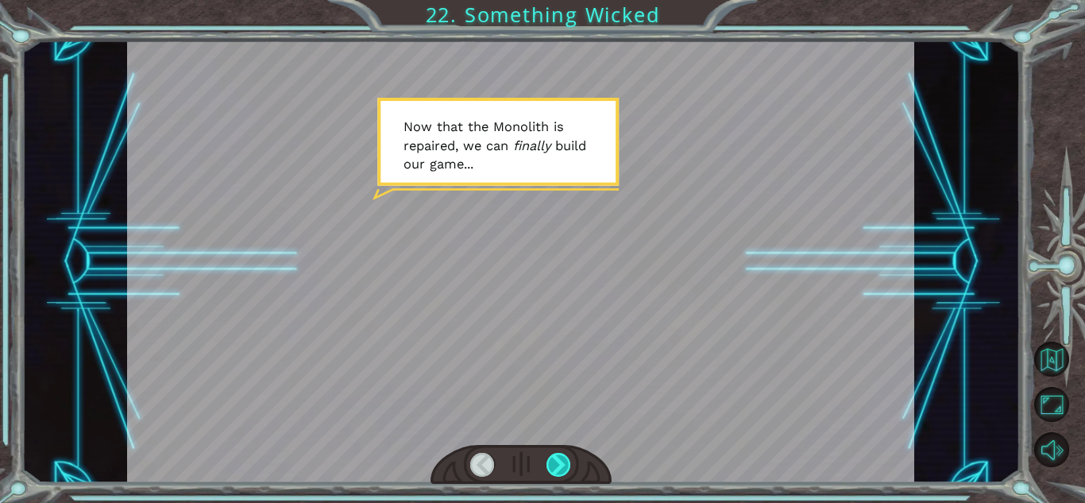
click at [560, 463] on div at bounding box center [558, 465] width 25 height 24
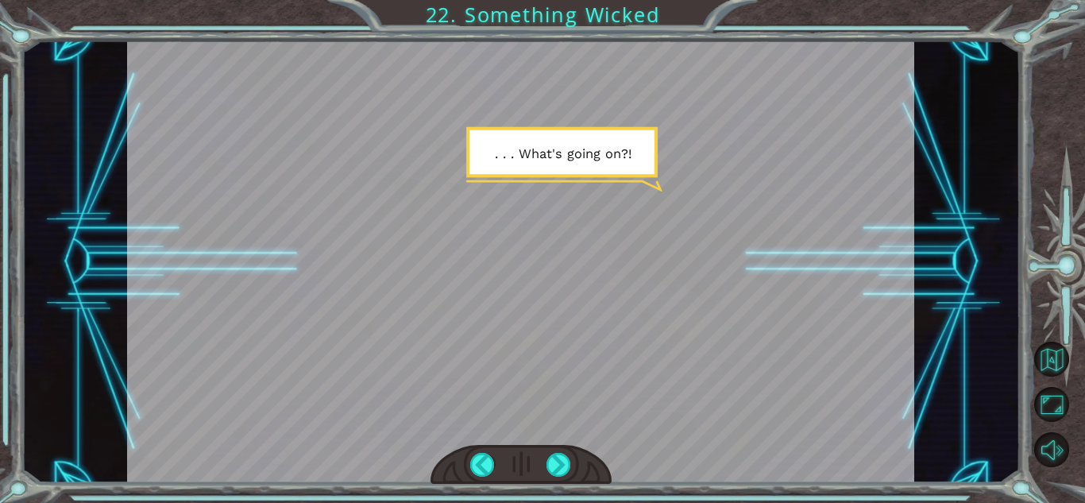
click at [575, 464] on div at bounding box center [520, 465] width 181 height 40
click at [564, 460] on div at bounding box center [558, 465] width 25 height 24
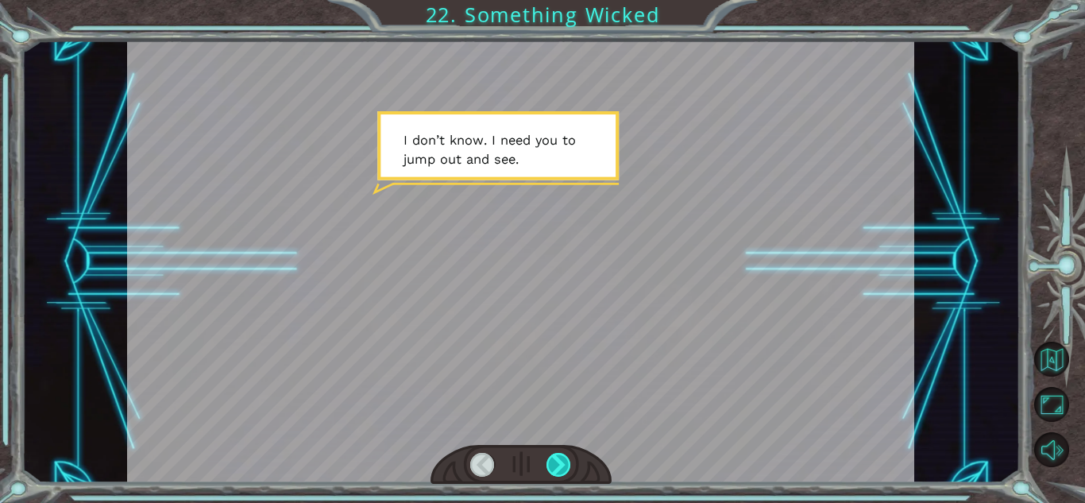
click at [565, 464] on div at bounding box center [558, 465] width 25 height 24
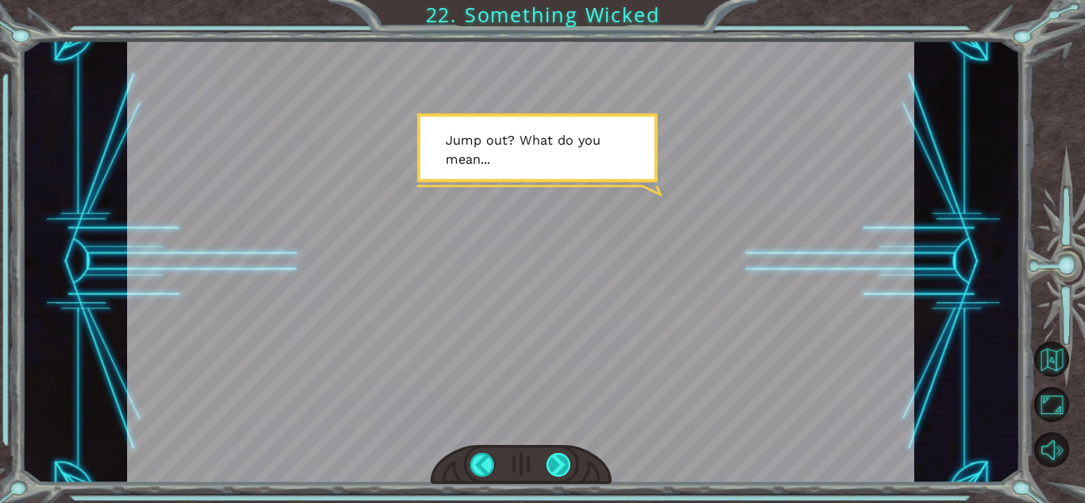
click at [552, 468] on div at bounding box center [558, 465] width 25 height 24
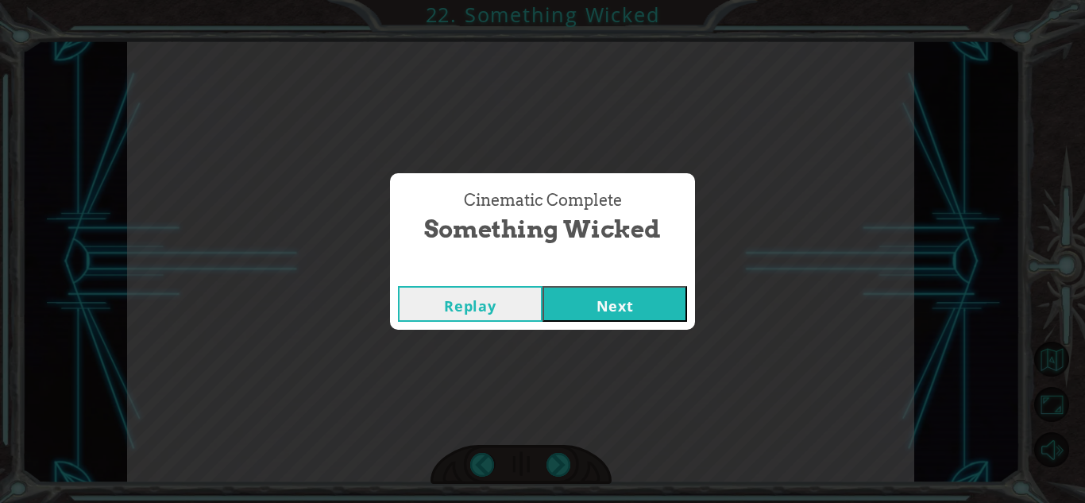
click at [630, 313] on button "Next" at bounding box center [614, 304] width 145 height 36
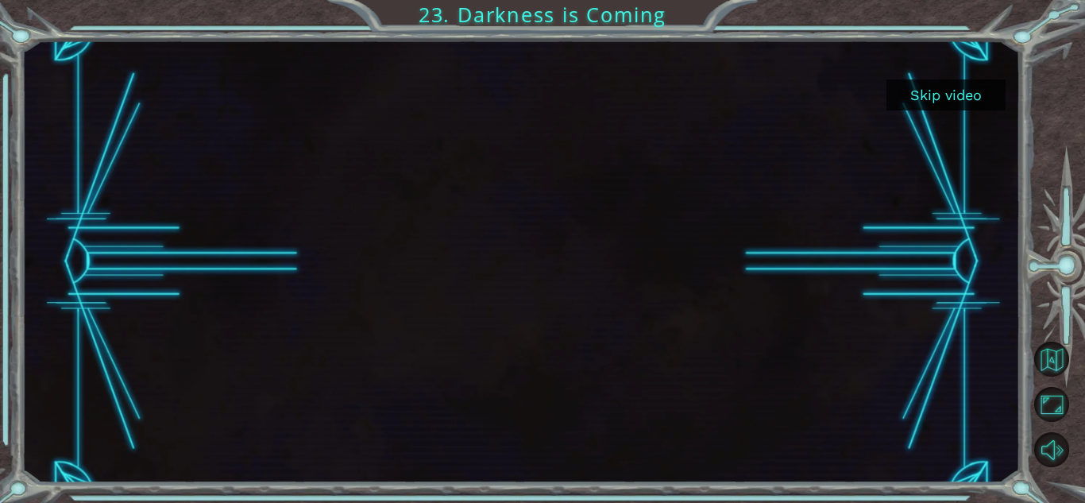
click at [938, 87] on button "Skip video" at bounding box center [945, 94] width 119 height 31
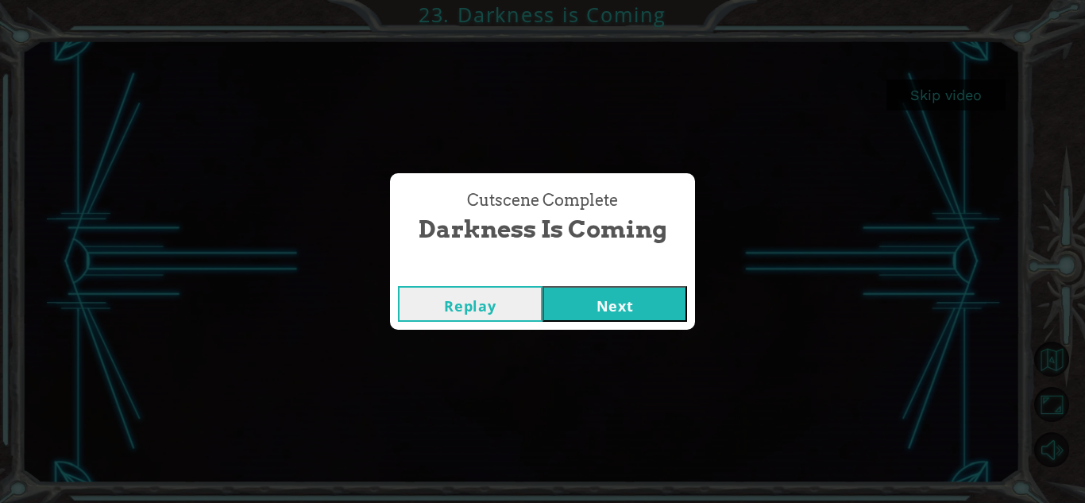
click at [601, 319] on button "Next" at bounding box center [614, 304] width 145 height 36
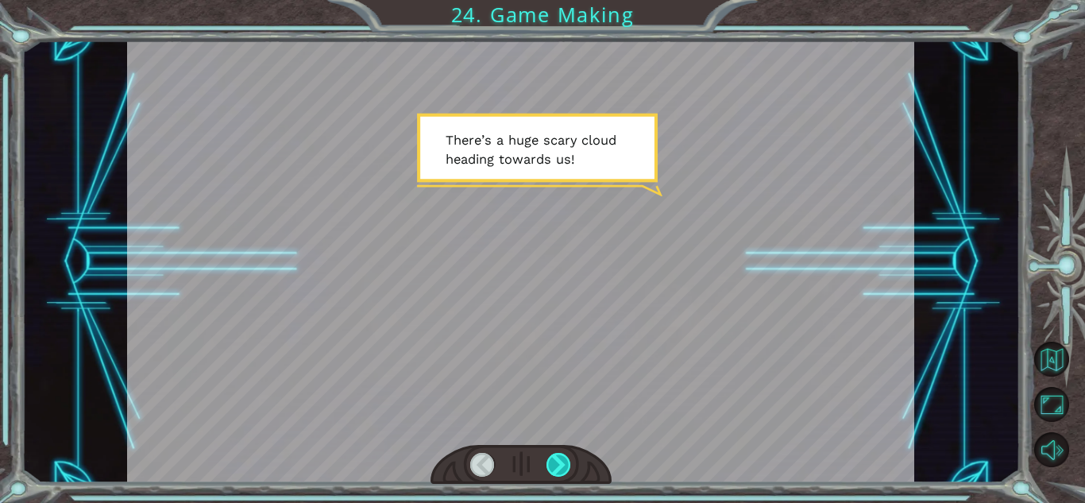
click at [564, 464] on div at bounding box center [558, 465] width 25 height 24
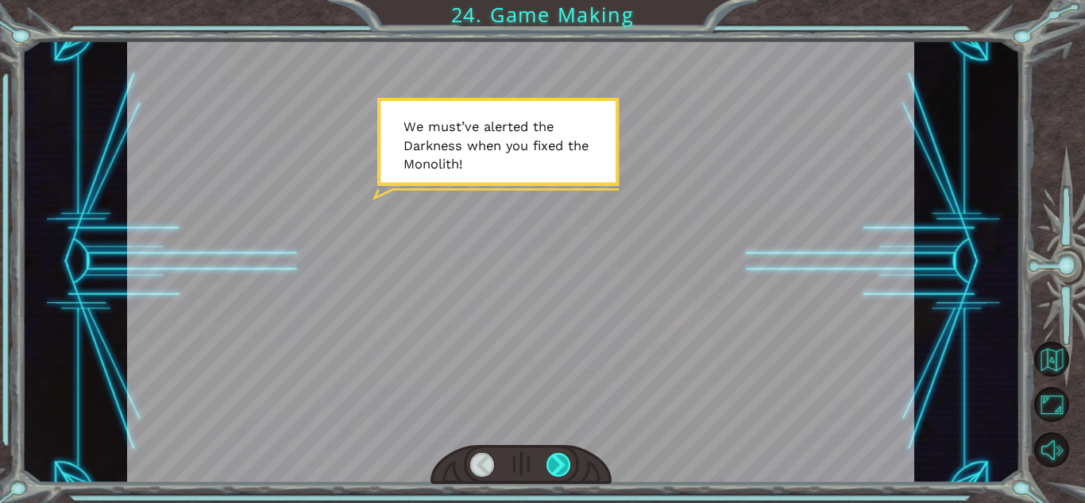
click at [562, 468] on div at bounding box center [558, 465] width 25 height 24
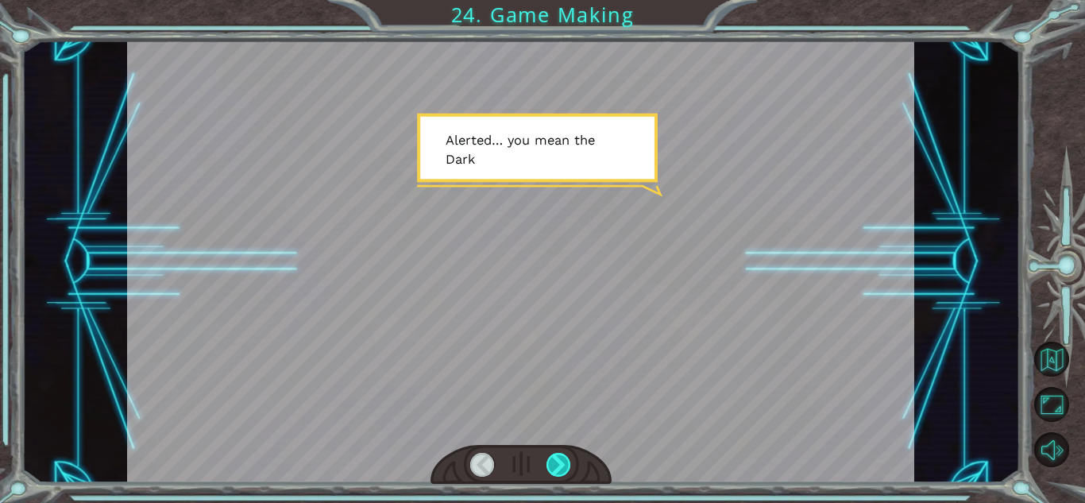
click at [561, 468] on div at bounding box center [558, 465] width 25 height 24
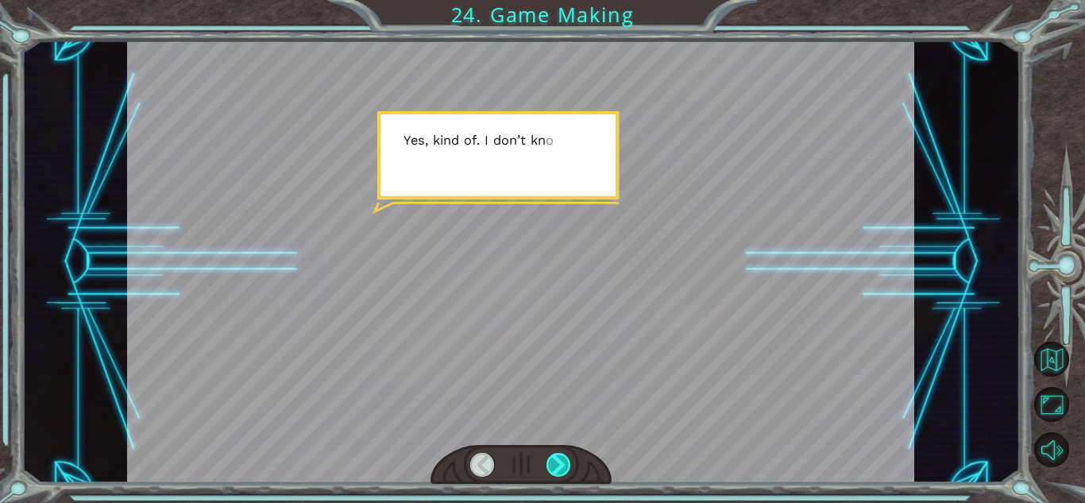
click at [561, 468] on div at bounding box center [558, 465] width 25 height 24
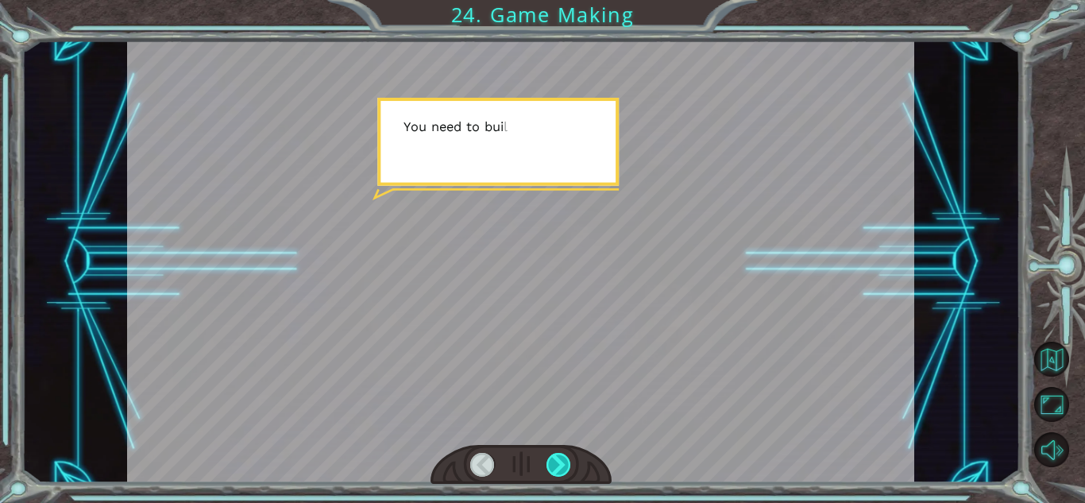
click at [561, 468] on div at bounding box center [558, 465] width 25 height 24
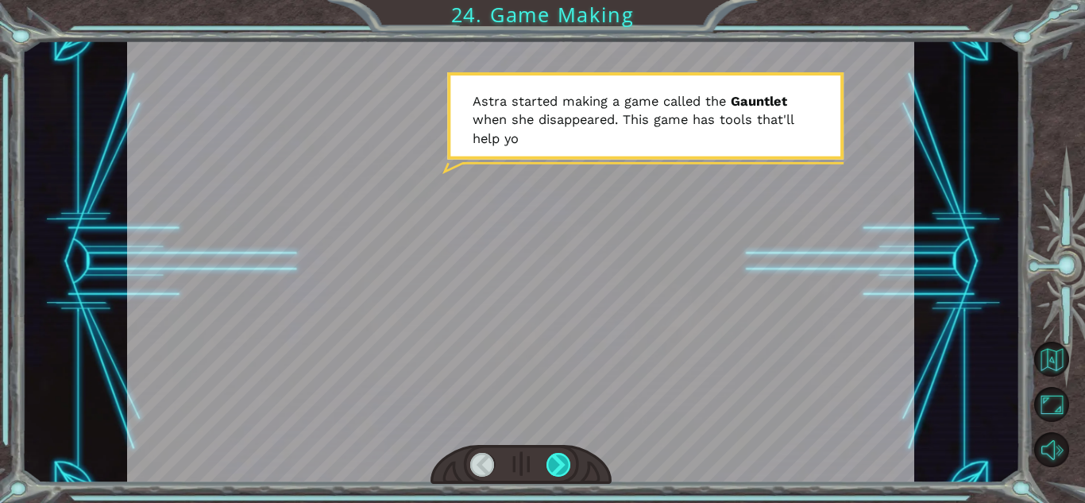
click at [564, 471] on div at bounding box center [558, 465] width 25 height 24
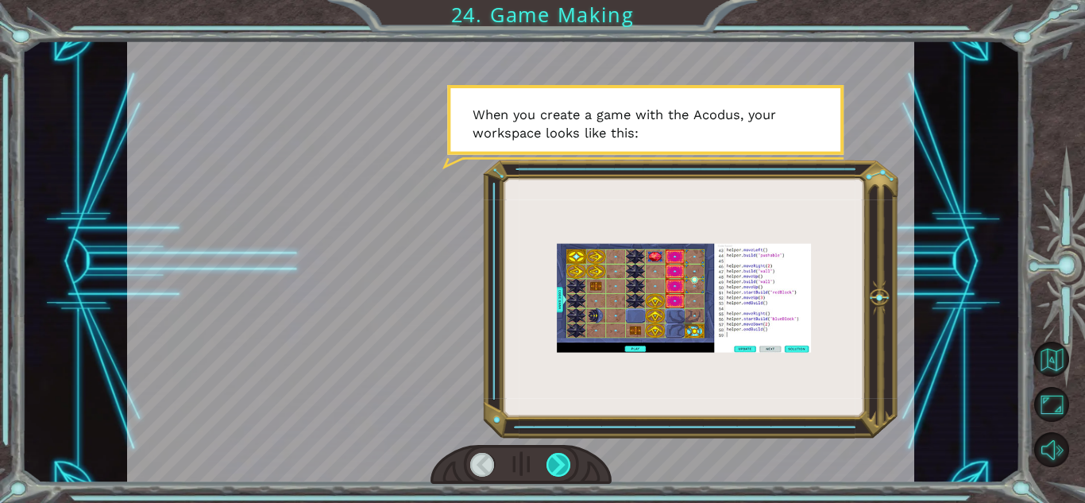
click at [564, 472] on div at bounding box center [558, 465] width 25 height 24
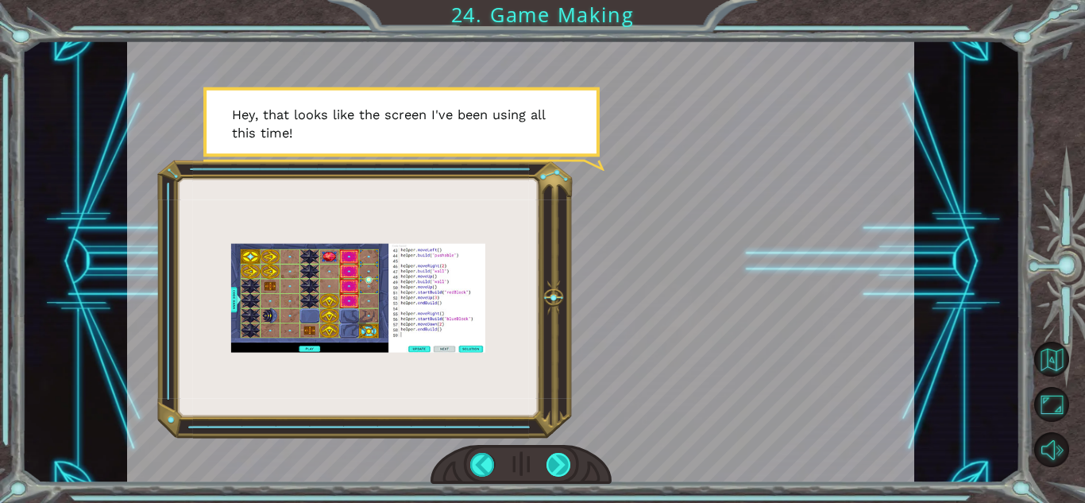
click at [565, 471] on div at bounding box center [558, 465] width 25 height 24
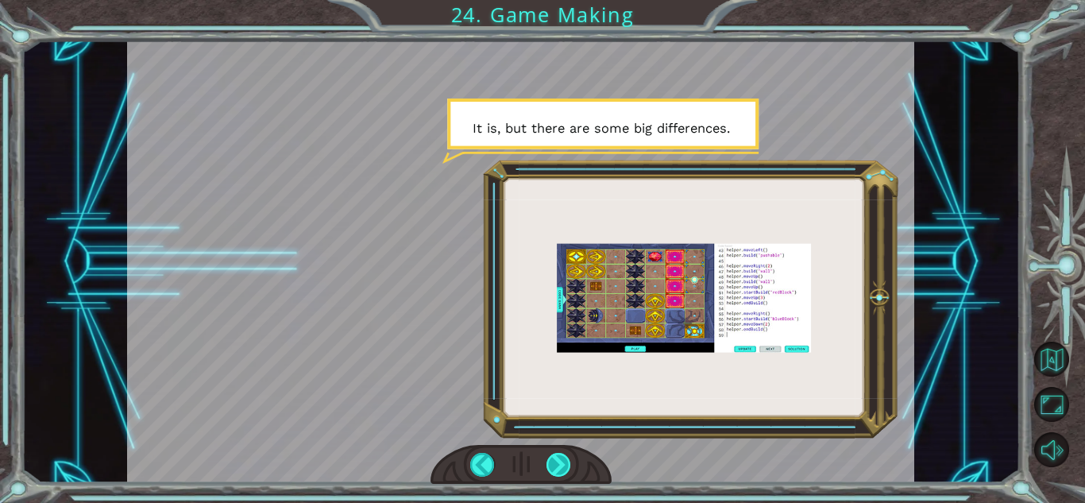
click at [564, 471] on div at bounding box center [558, 465] width 25 height 24
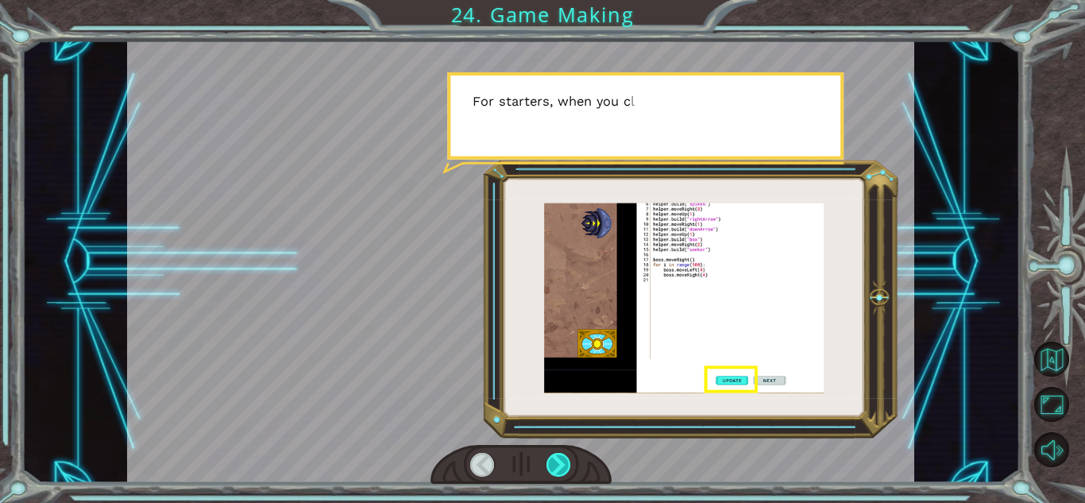
click at [564, 471] on div at bounding box center [558, 465] width 25 height 24
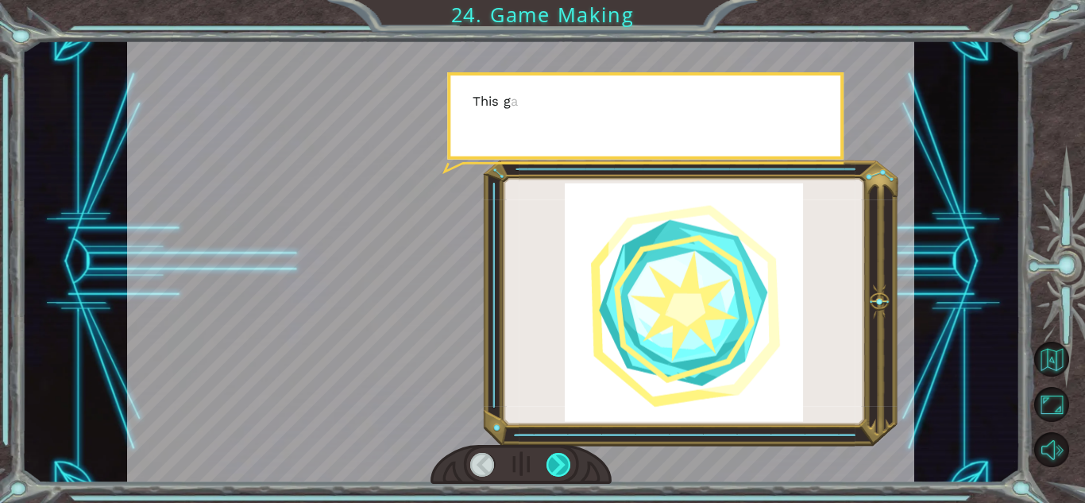
click at [564, 471] on div at bounding box center [558, 465] width 25 height 24
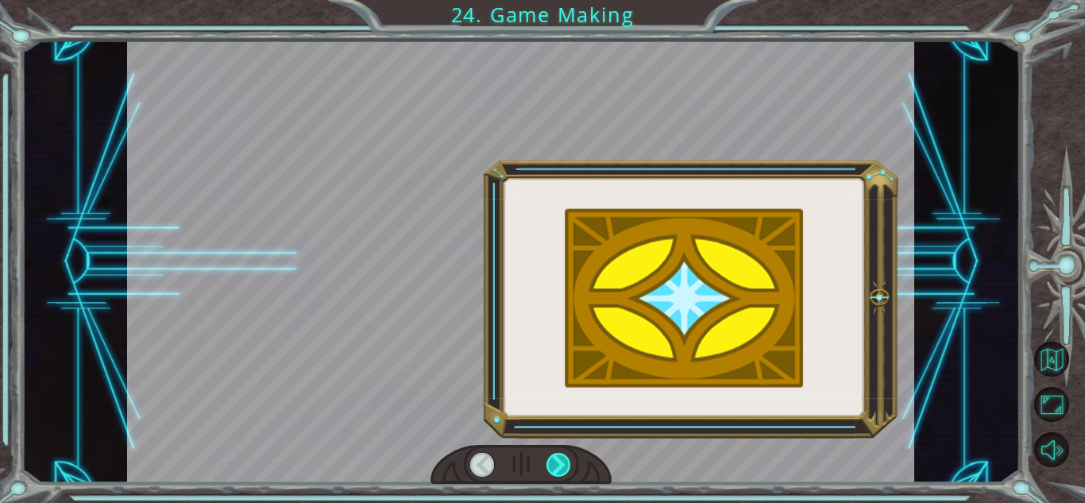
click at [564, 471] on div at bounding box center [558, 465] width 25 height 24
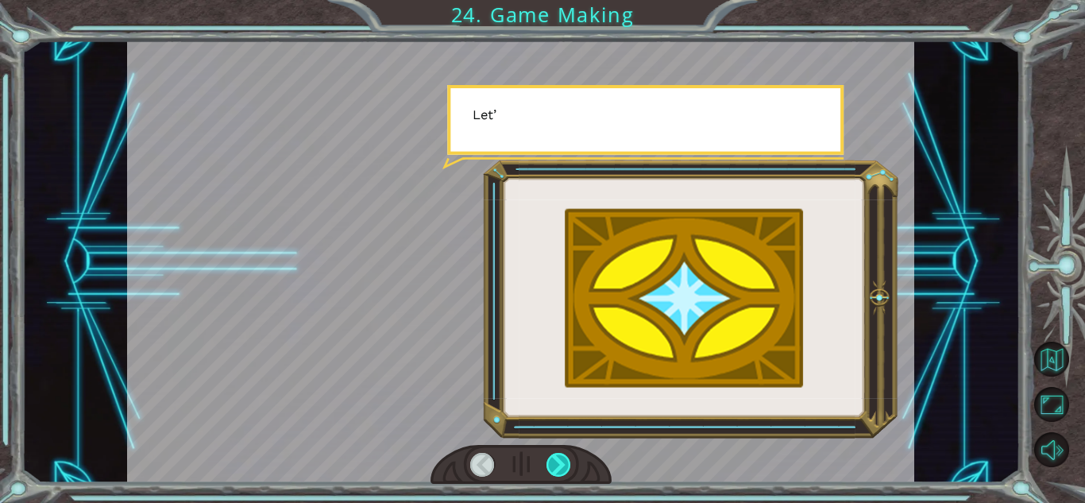
click at [564, 471] on div at bounding box center [558, 465] width 25 height 24
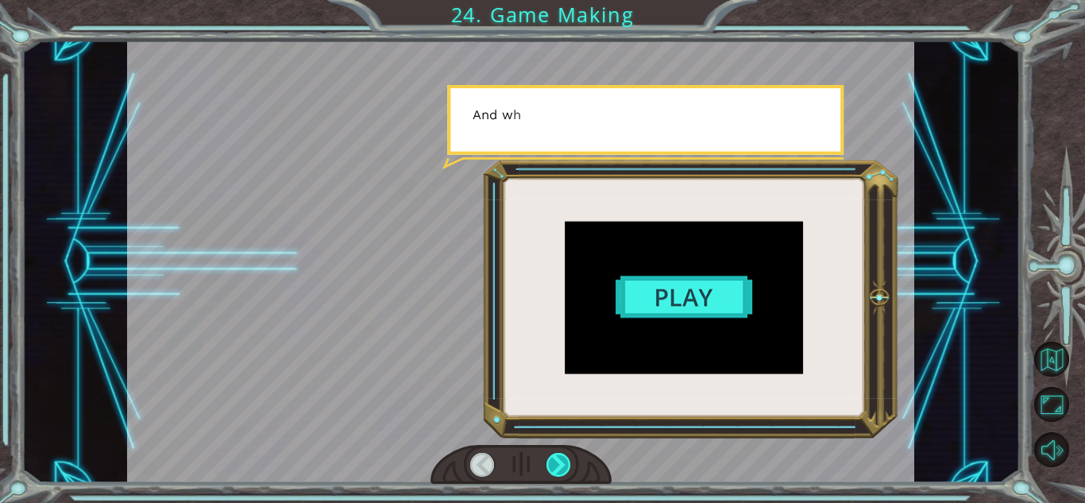
click at [564, 471] on div at bounding box center [558, 465] width 25 height 24
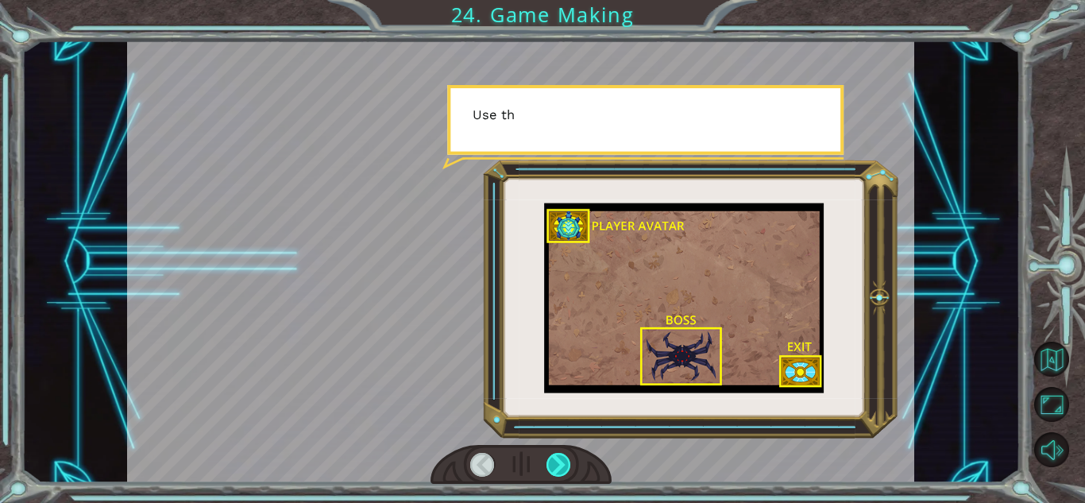
click at [564, 471] on div at bounding box center [558, 465] width 25 height 24
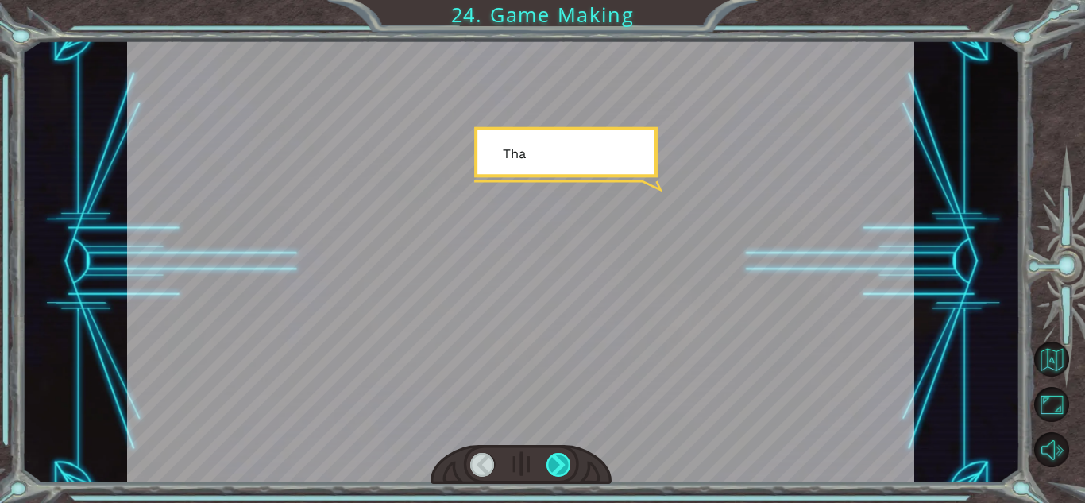
click at [564, 471] on div at bounding box center [558, 465] width 25 height 24
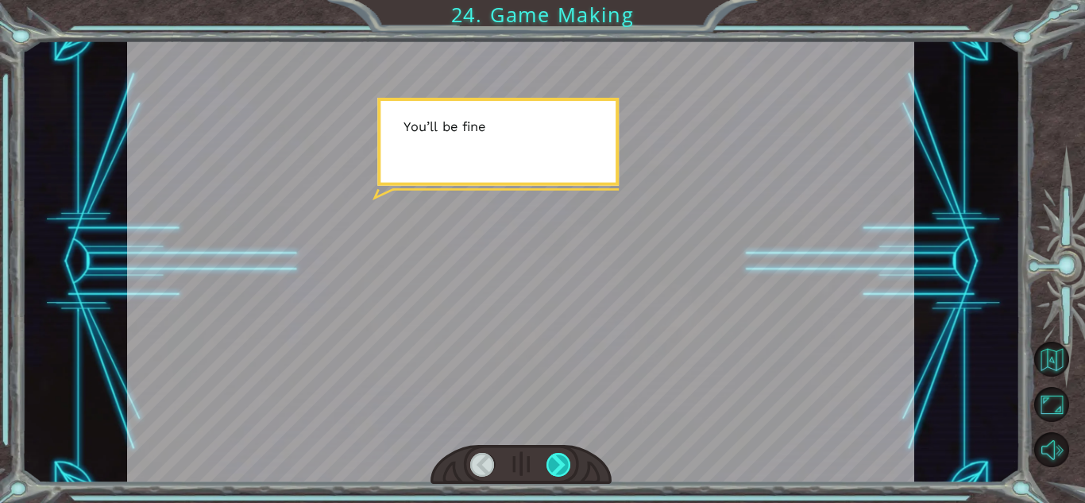
click at [564, 471] on div at bounding box center [558, 465] width 25 height 24
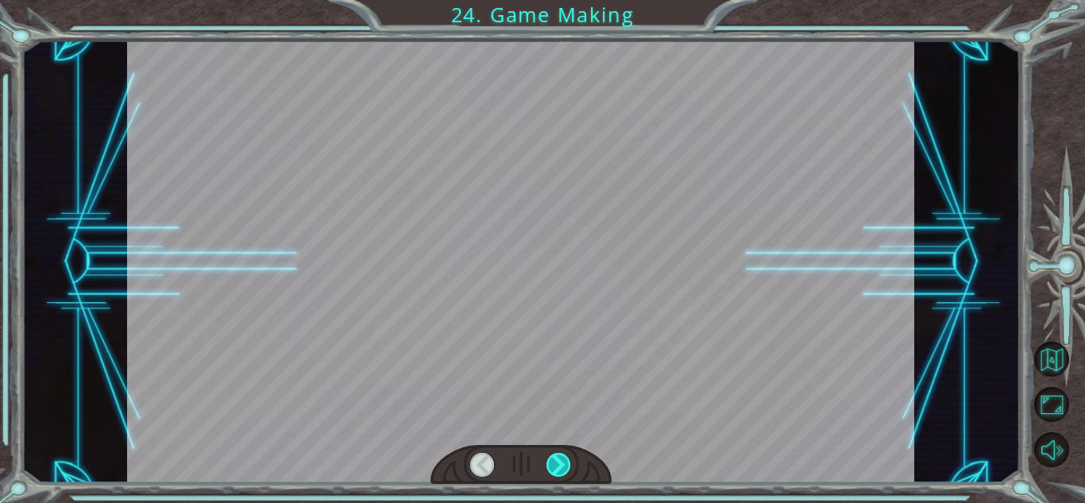
click at [564, 471] on div at bounding box center [558, 465] width 25 height 24
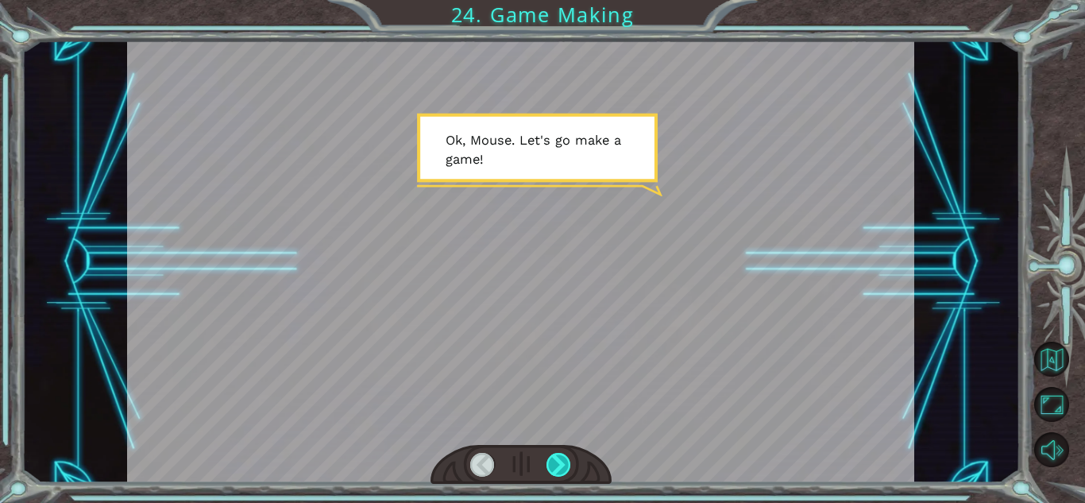
click at [562, 469] on div at bounding box center [558, 465] width 25 height 24
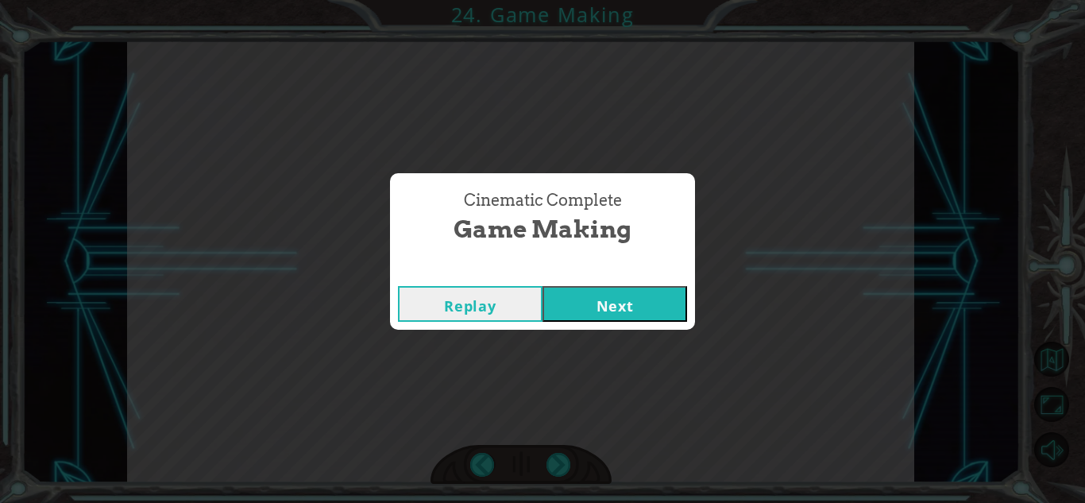
click at [590, 305] on button "Next" at bounding box center [614, 304] width 145 height 36
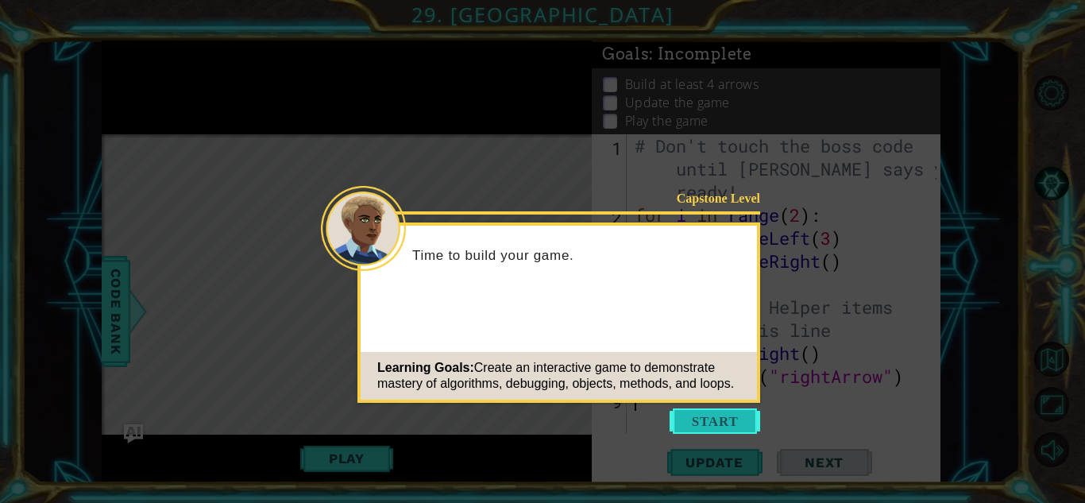
click at [725, 426] on button "Start" at bounding box center [714, 420] width 91 height 25
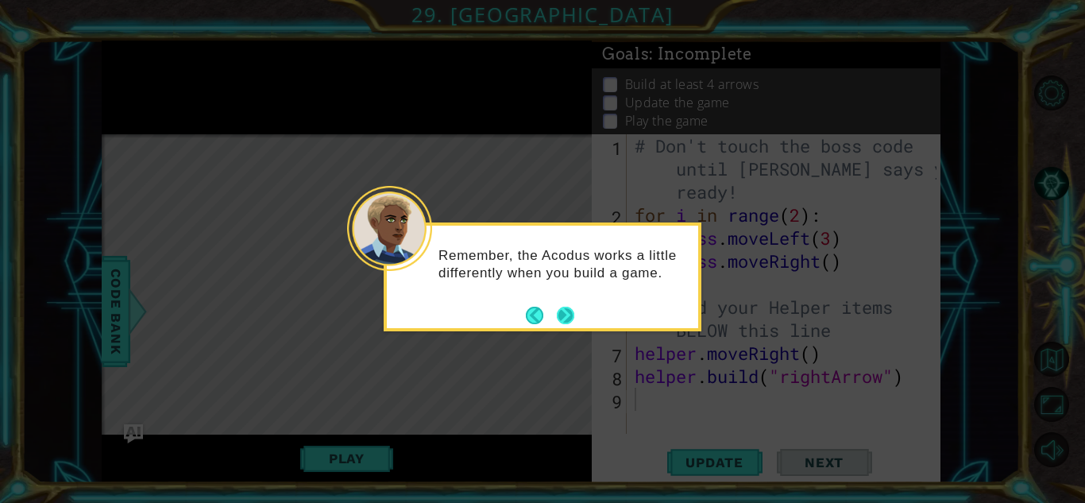
click at [565, 306] on button "Next" at bounding box center [566, 315] width 18 height 18
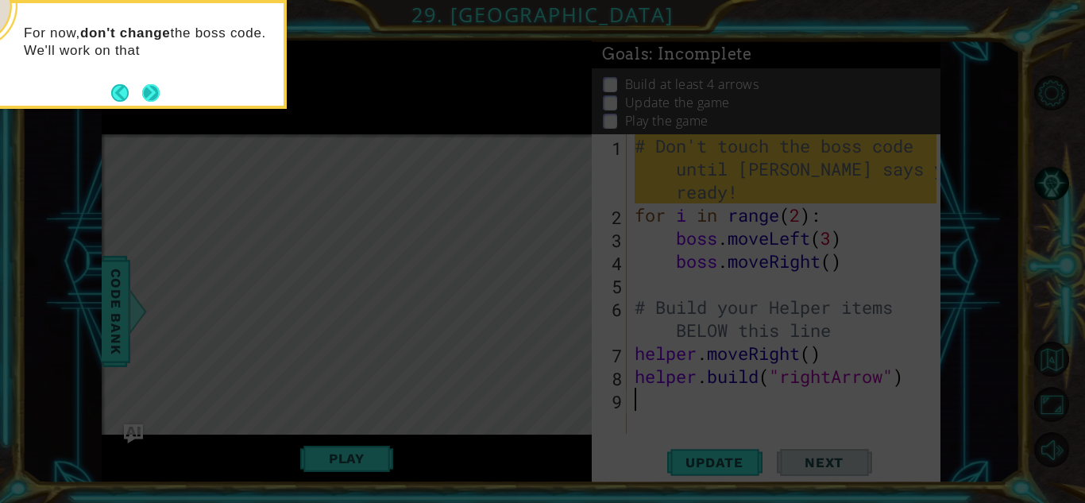
click at [157, 84] on button "Next" at bounding box center [150, 92] width 17 height 17
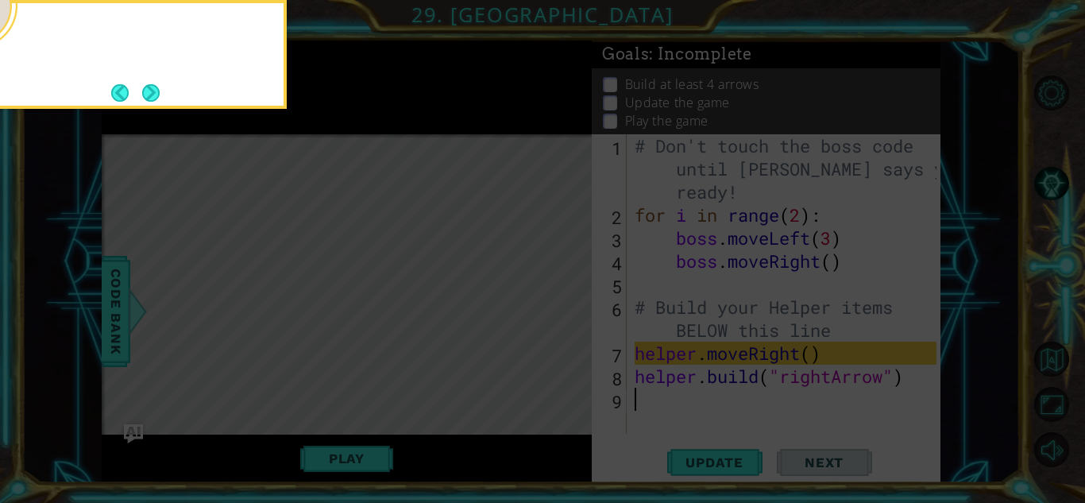
click at [157, 84] on button "Next" at bounding box center [151, 93] width 21 height 21
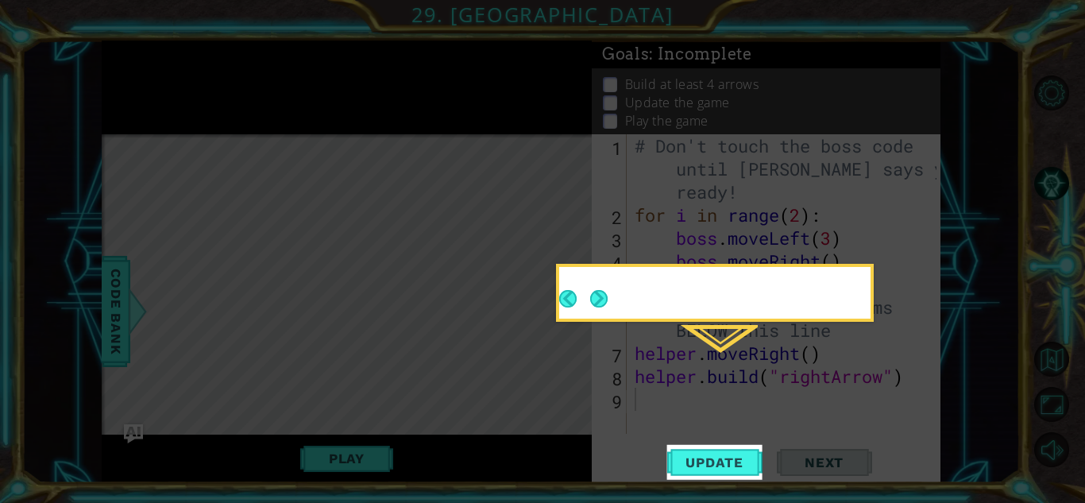
click at [157, 84] on icon at bounding box center [542, 251] width 1085 height 503
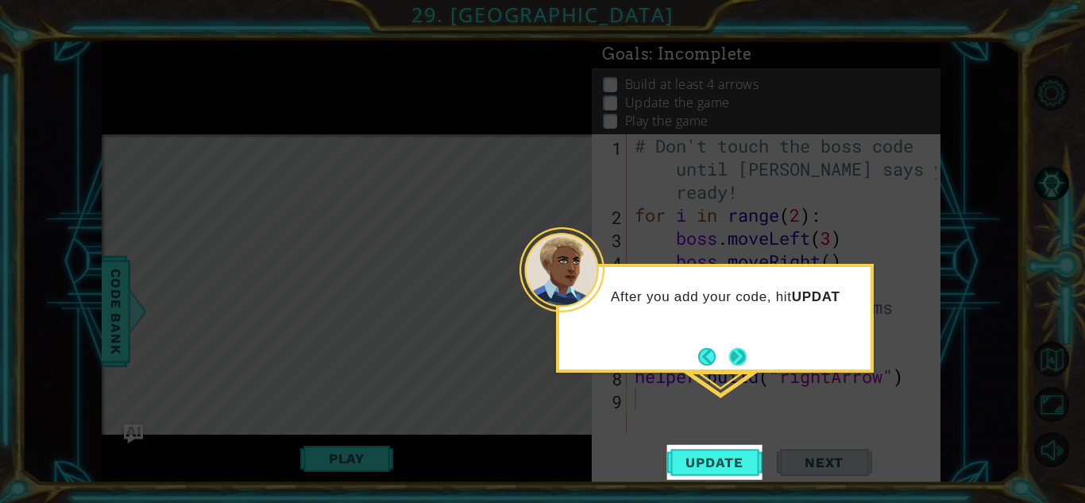
click at [742, 364] on button "Next" at bounding box center [737, 356] width 17 height 17
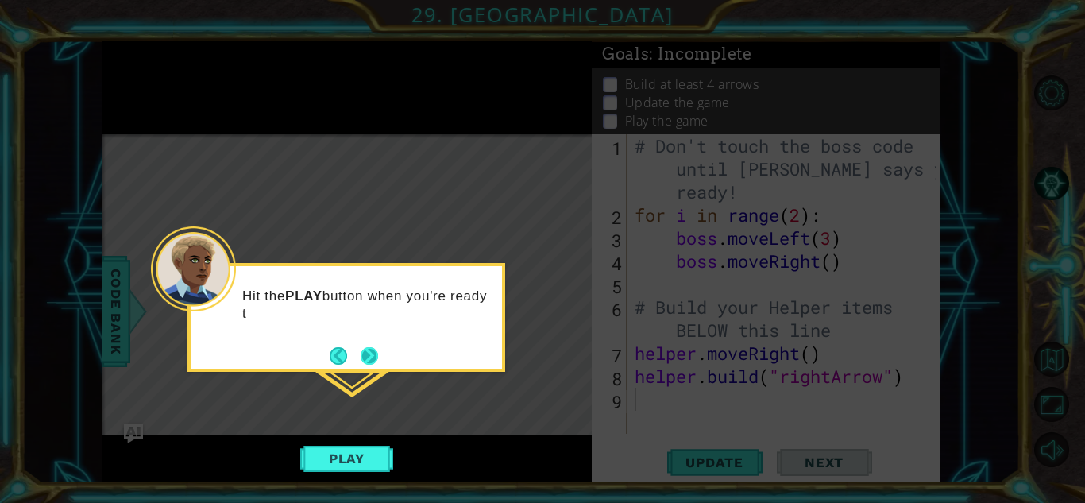
click at [371, 357] on button "Next" at bounding box center [368, 355] width 21 height 21
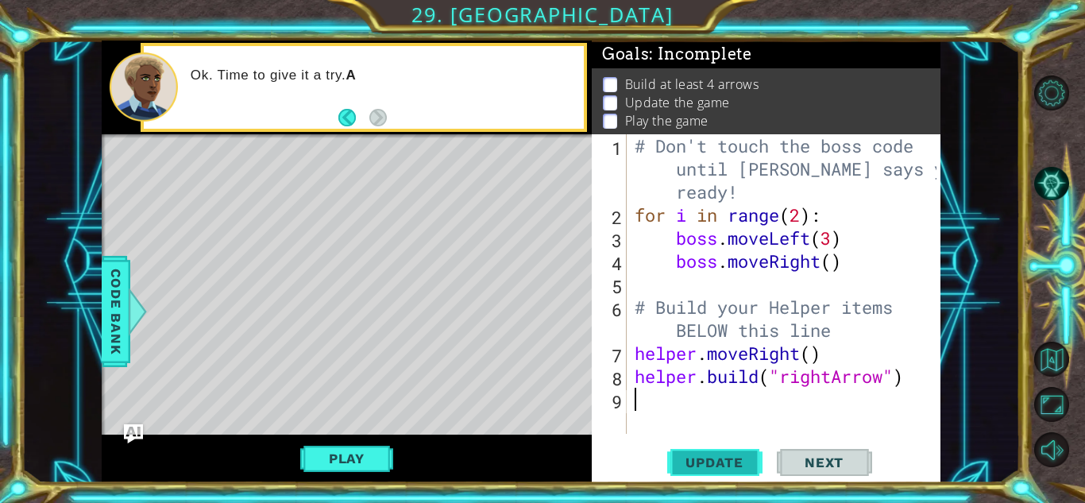
click at [723, 459] on span "Update" at bounding box center [714, 462] width 90 height 16
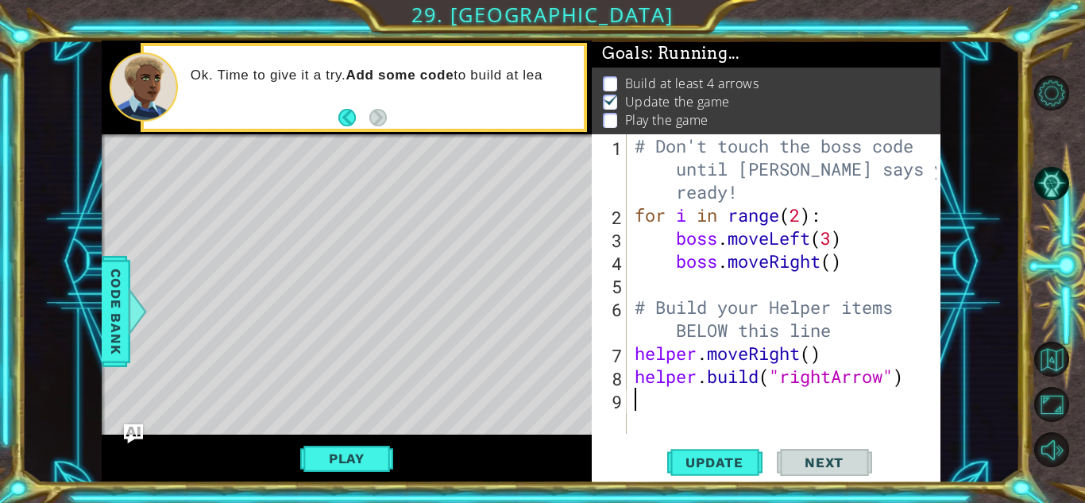
scroll to position [2, 0]
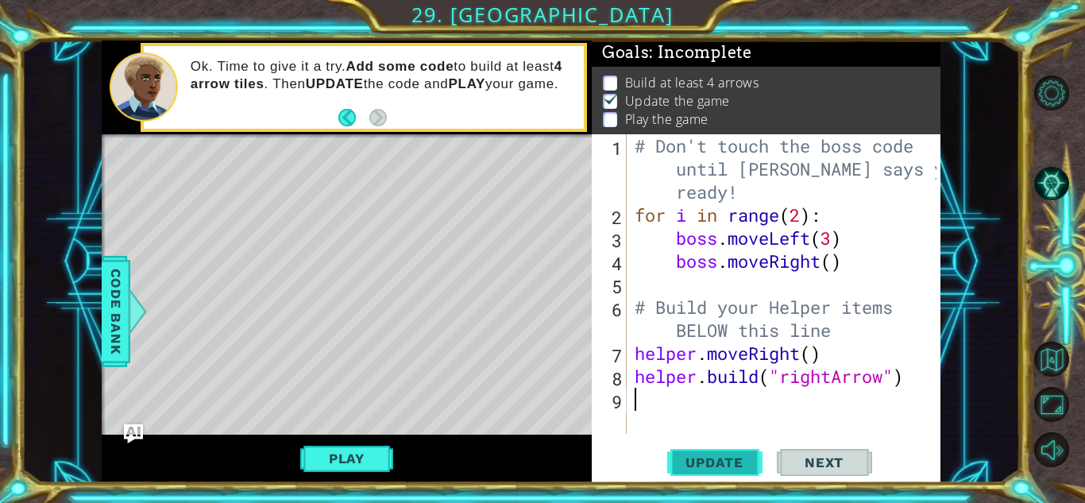
click at [711, 450] on button "Update" at bounding box center [714, 462] width 95 height 35
click at [714, 454] on span "Update" at bounding box center [714, 462] width 90 height 16
click at [322, 452] on button "Play" at bounding box center [346, 458] width 93 height 30
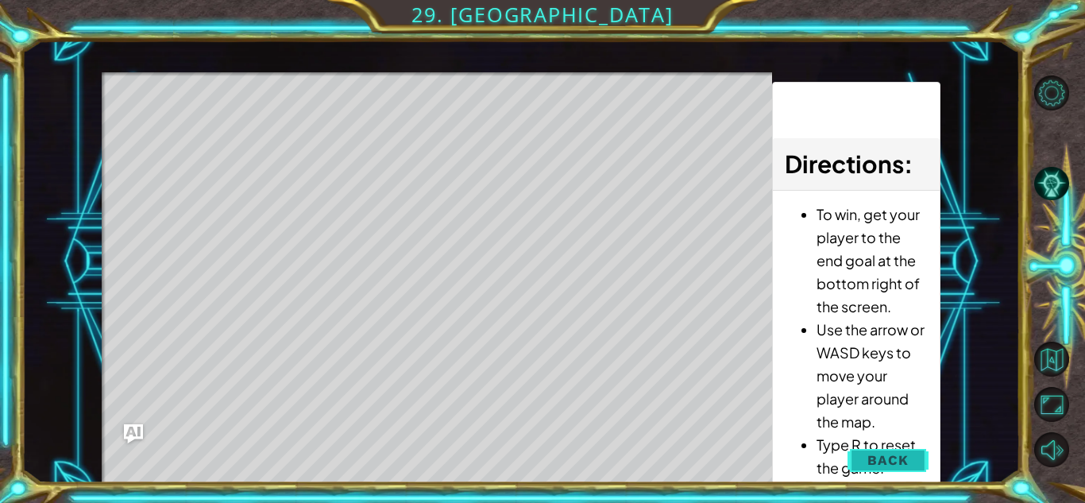
click at [878, 455] on span "Back" at bounding box center [887, 460] width 40 height 16
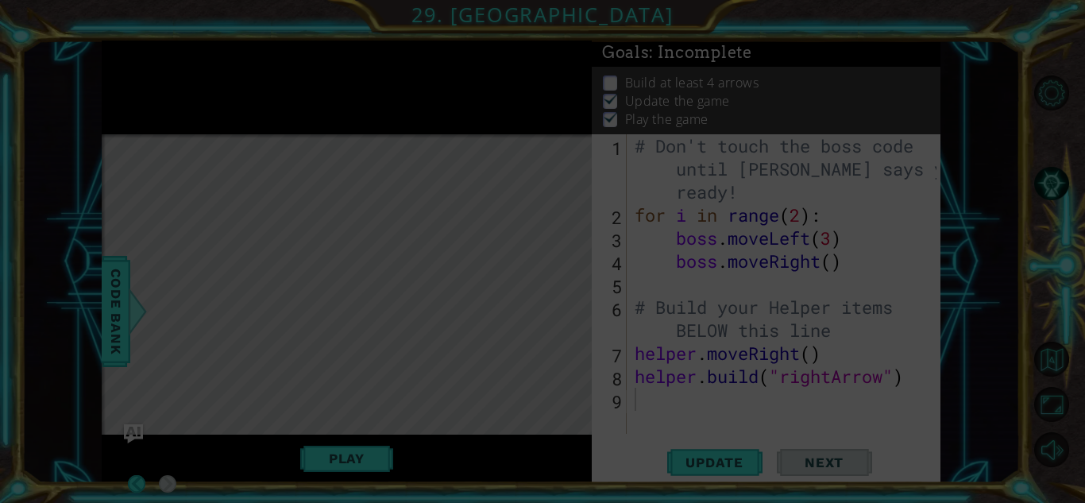
click at [739, 459] on icon at bounding box center [542, 251] width 1085 height 503
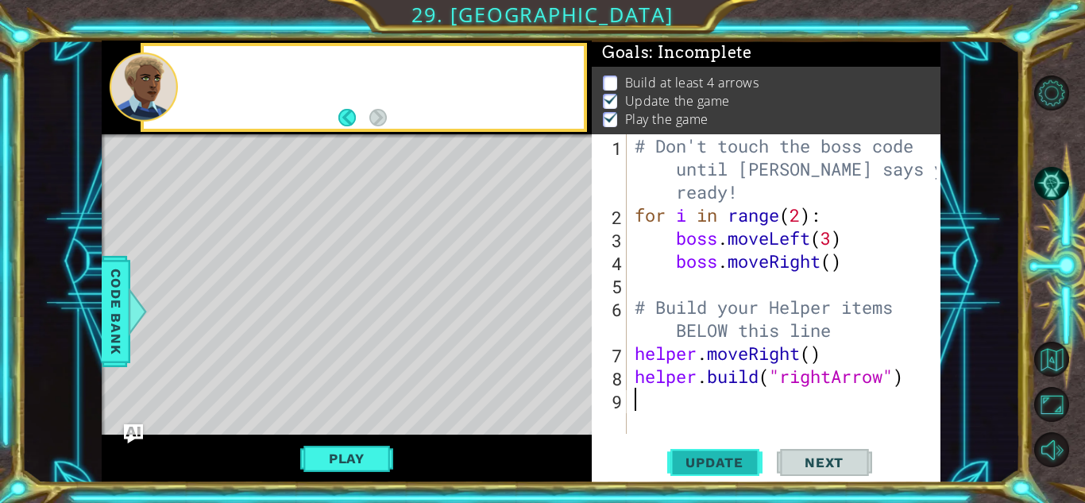
click at [723, 454] on span "Update" at bounding box center [714, 462] width 90 height 16
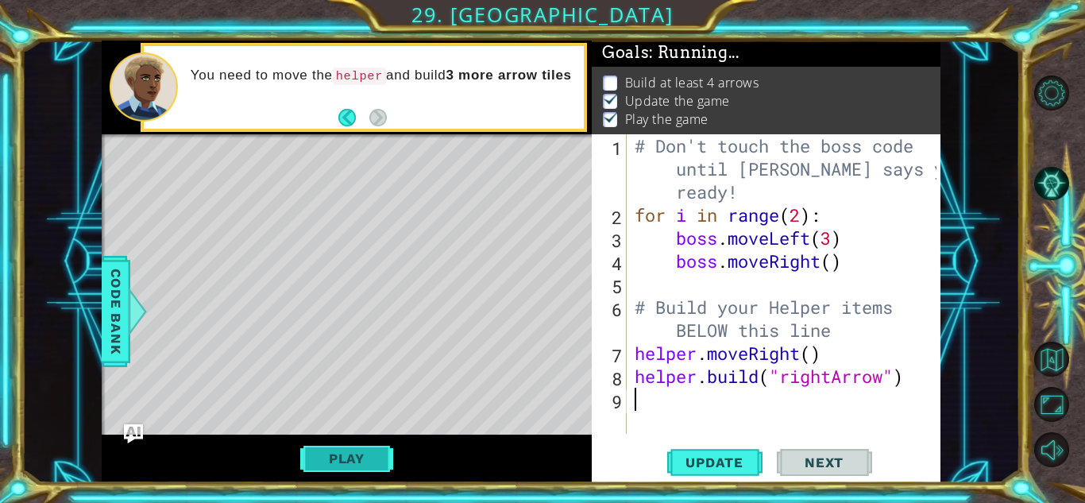
click at [376, 459] on button "Play" at bounding box center [346, 458] width 93 height 30
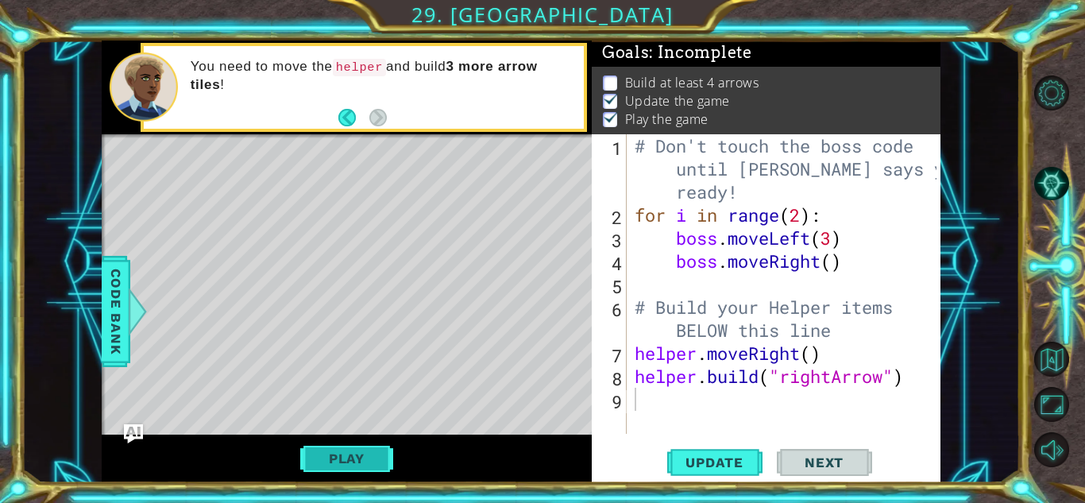
click at [344, 458] on button "Play" at bounding box center [346, 458] width 93 height 30
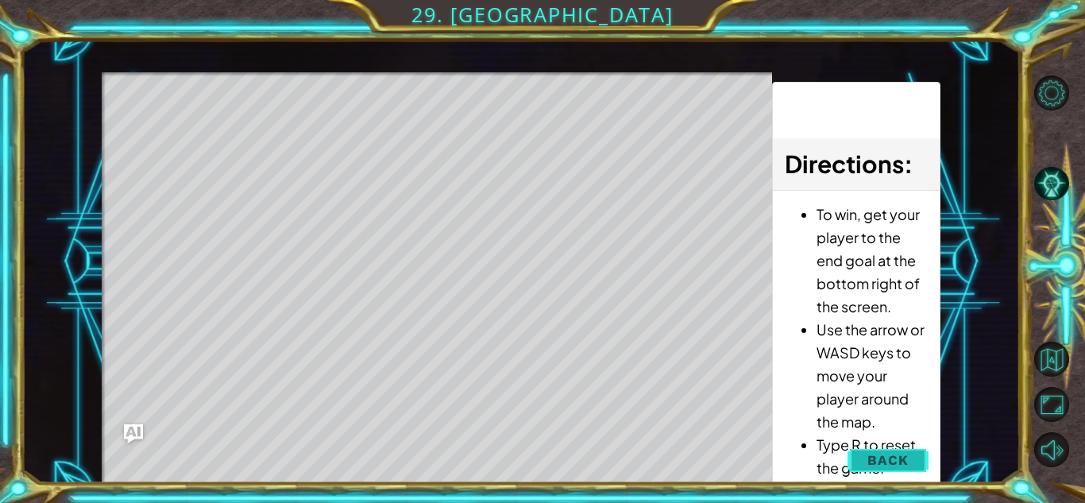
click at [865, 456] on button "Back" at bounding box center [887, 460] width 80 height 32
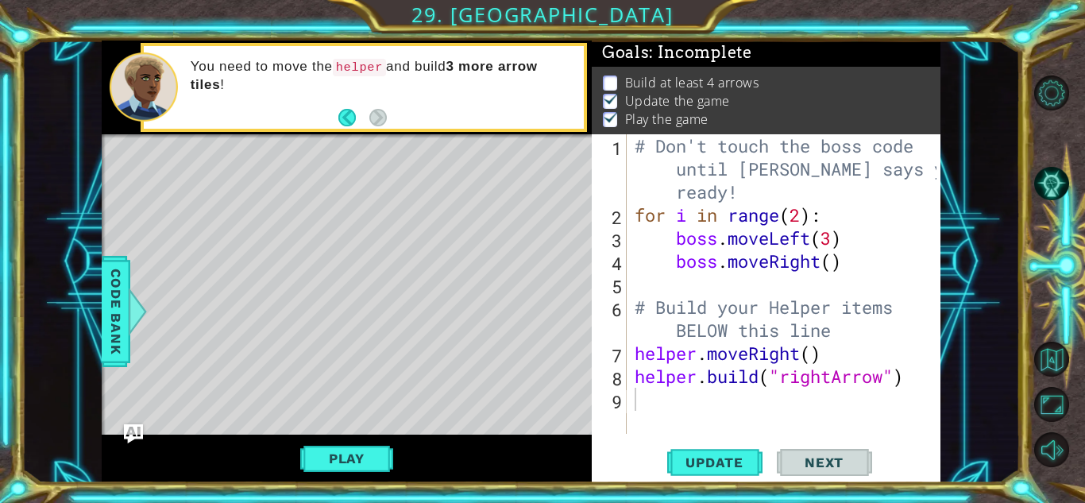
click at [765, 400] on div "# Don't touch the boss code until Vega says you're ready! for i in range ( 2 ) …" at bounding box center [787, 329] width 313 height 391
type textarea "m"
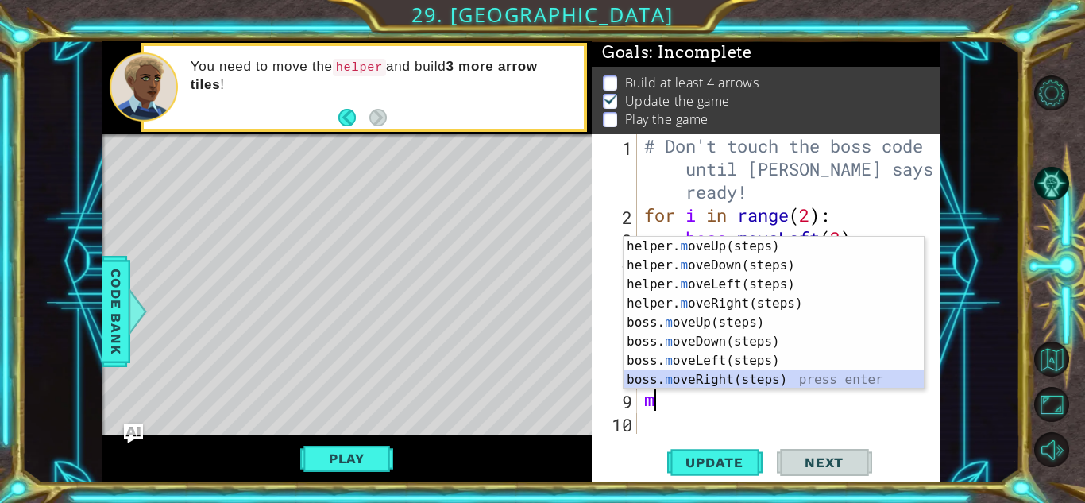
click at [752, 381] on div "helper. m oveUp(steps) press enter helper. m oveDown(steps) press enter helper.…" at bounding box center [773, 332] width 300 height 191
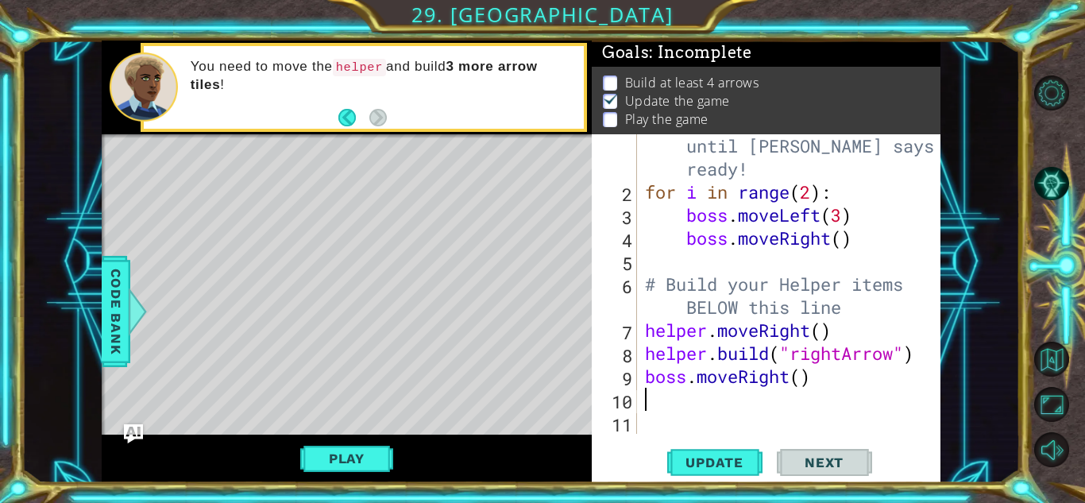
scroll to position [23, 0]
type textarea "m"
type textarea "b"
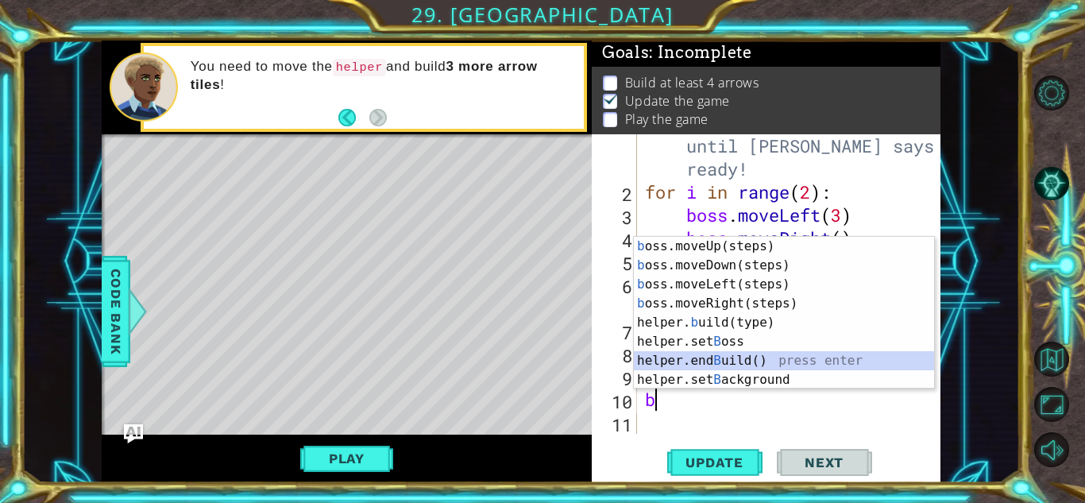
click at [754, 357] on div "b oss.moveUp(steps) press enter b oss.moveDown(steps) press enter b oss.moveLef…" at bounding box center [784, 332] width 300 height 191
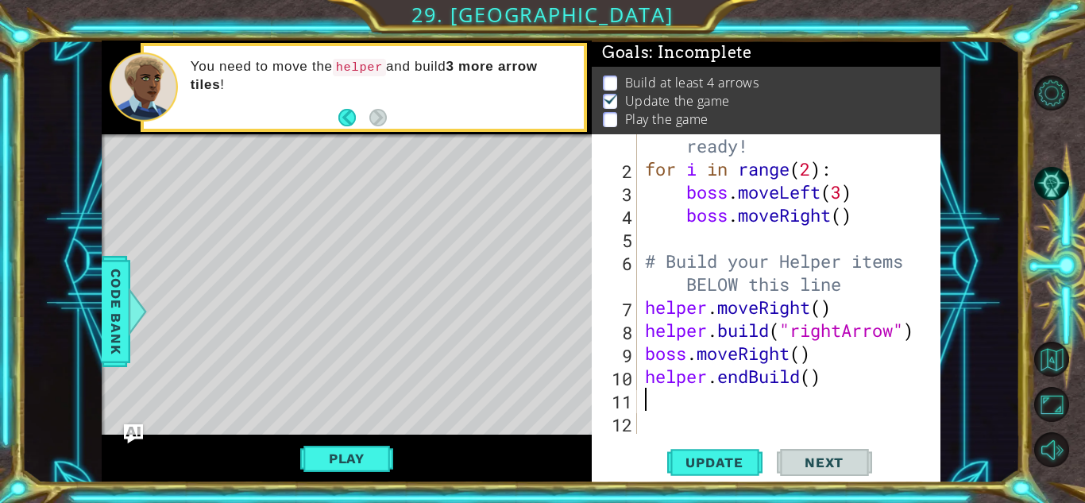
scroll to position [46, 0]
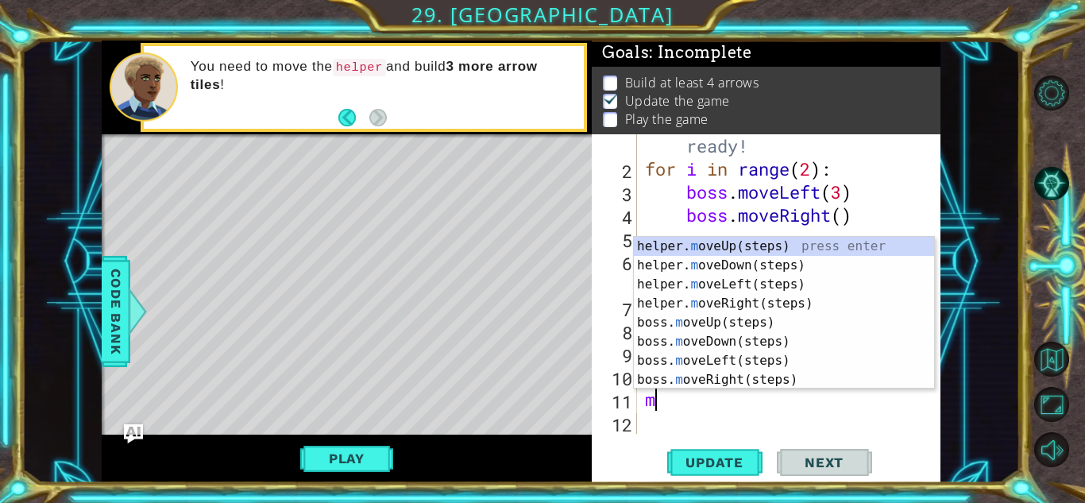
type textarea "mo"
click at [743, 380] on div "helper. mo veUp(steps) press enter helper. mo veDown(steps) press enter helper.…" at bounding box center [784, 332] width 300 height 191
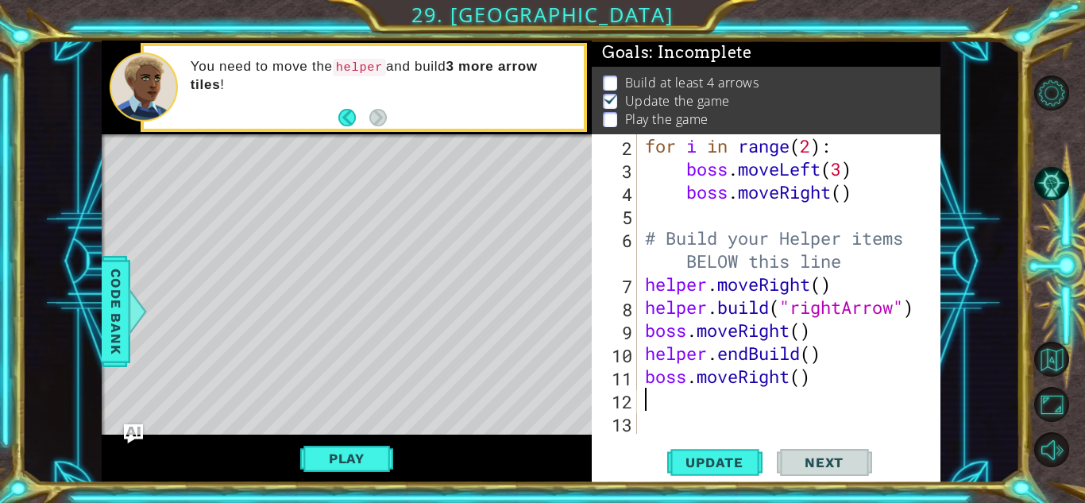
scroll to position [69, 0]
click at [688, 380] on div "for i in range ( 2 ) : boss . moveLeft ( 3 ) boss . moveRight ( ) # Build your …" at bounding box center [793, 306] width 303 height 345
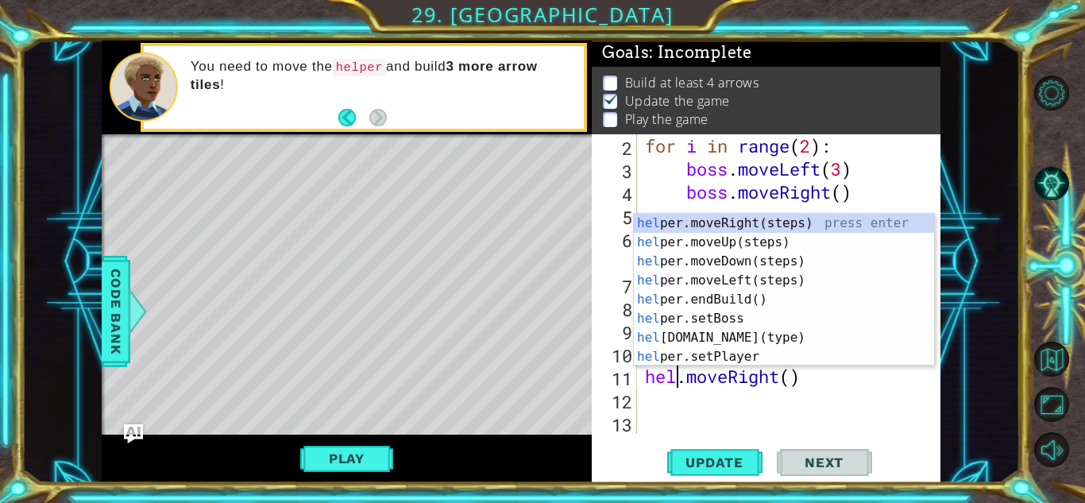
scroll to position [0, 2]
type textarea "helper.moveRight()"
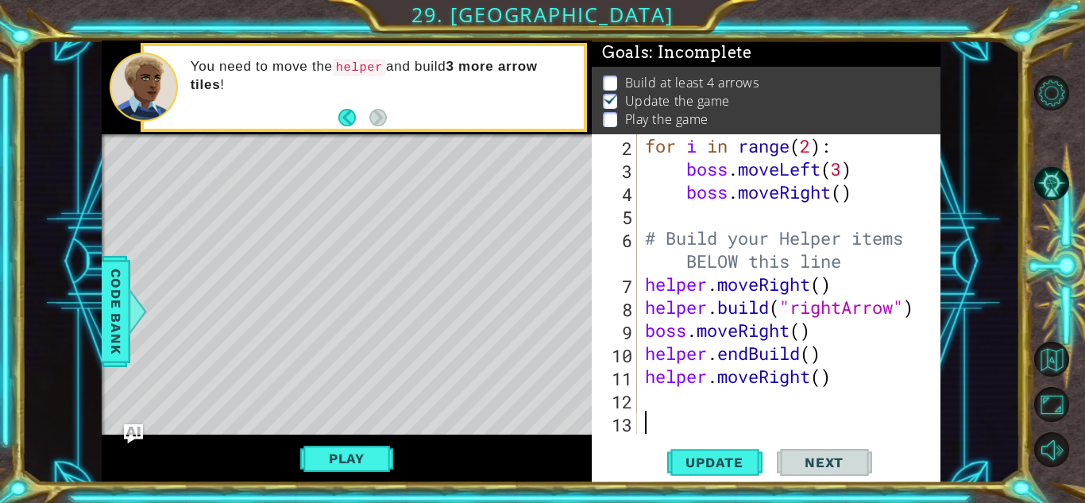
click at [682, 427] on div "for i in range ( 2 ) : boss . moveLeft ( 3 ) boss . moveRight ( ) # Build your …" at bounding box center [793, 306] width 303 height 345
click at [687, 333] on div "for i in range ( 2 ) : boss . moveLeft ( 3 ) boss . moveRight ( ) # Build your …" at bounding box center [793, 306] width 303 height 345
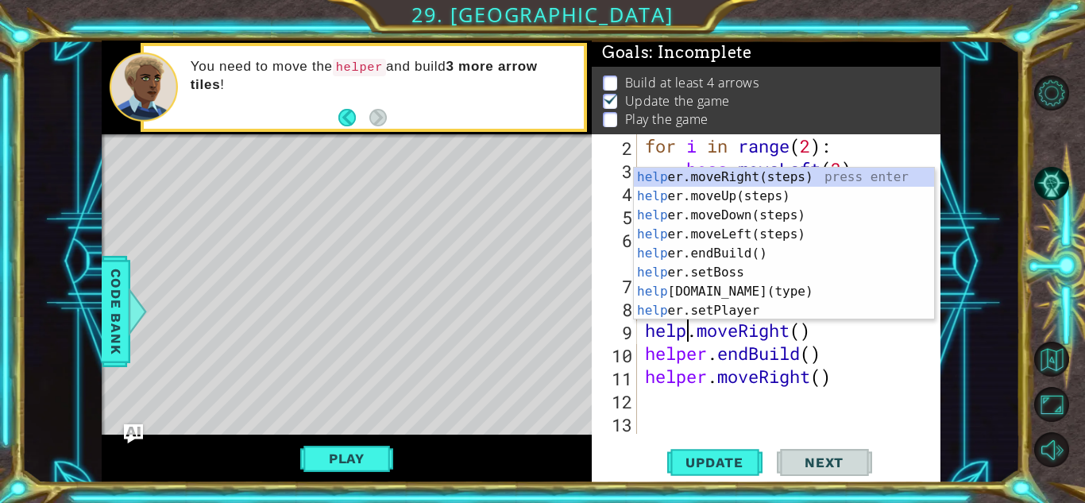
scroll to position [0, 2]
type textarea "helper.moveRight()"
click at [722, 427] on div "for i in range ( 2 ) : boss . moveLeft ( 3 ) boss . moveRight ( ) # Build your …" at bounding box center [793, 306] width 303 height 345
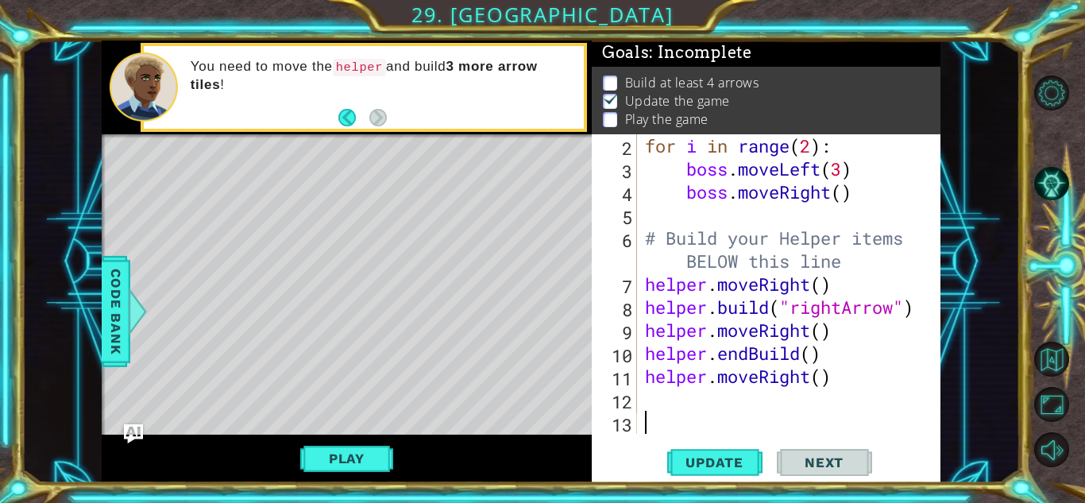
scroll to position [0, 0]
click at [748, 358] on div "for i in range ( 2 ) : boss . moveLeft ( 3 ) boss . moveRight ( ) # Build your …" at bounding box center [793, 306] width 303 height 345
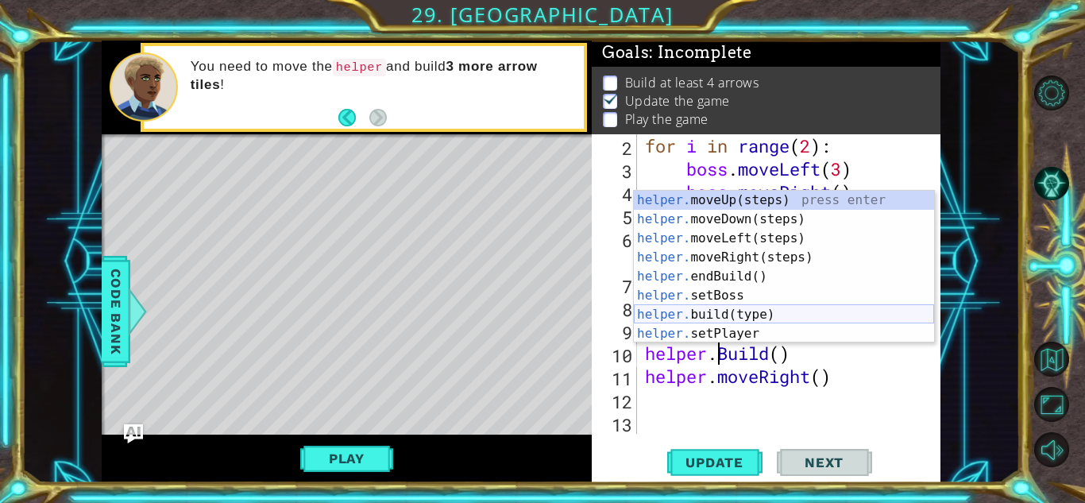
click at [750, 312] on div "helper. moveUp(steps) press enter helper. moveDown(steps) press enter helper. m…" at bounding box center [784, 286] width 300 height 191
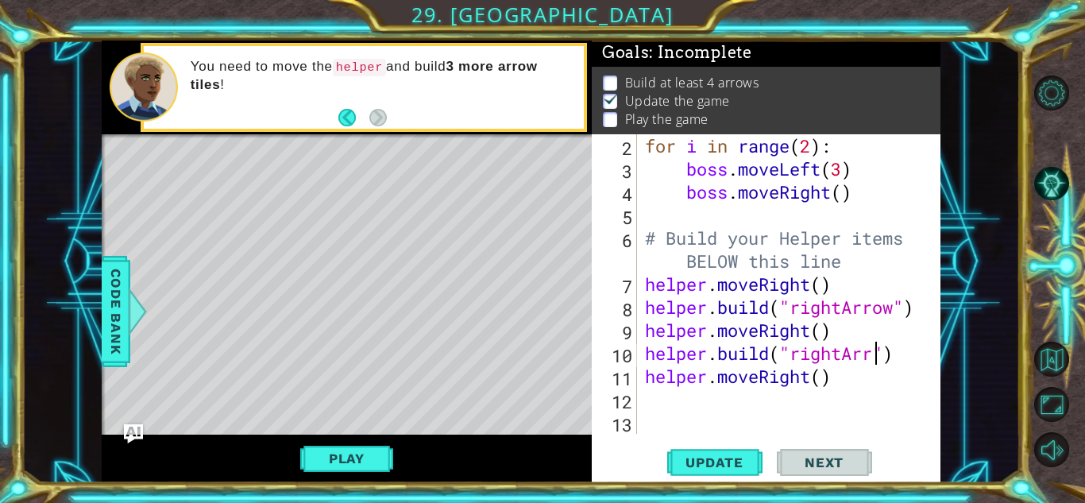
type textarea "[DOMAIN_NAME]("rightArrow")"
click at [764, 399] on div "for i in range ( 2 ) : boss . moveLeft ( 3 ) boss . moveRight ( ) # Build your …" at bounding box center [793, 306] width 303 height 345
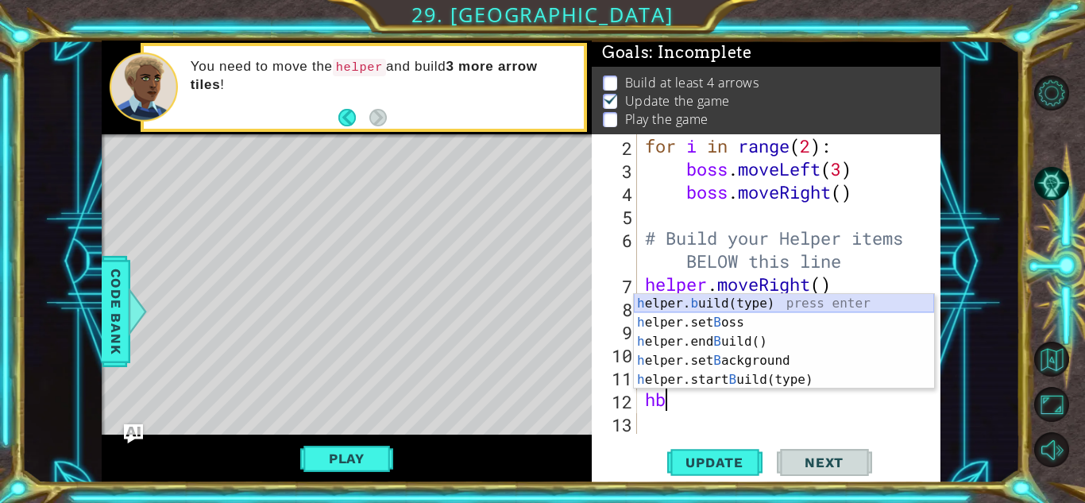
click at [756, 310] on div "h elper. b uild(type) press enter h elper.set B oss press enter h elper.end B u…" at bounding box center [784, 360] width 300 height 133
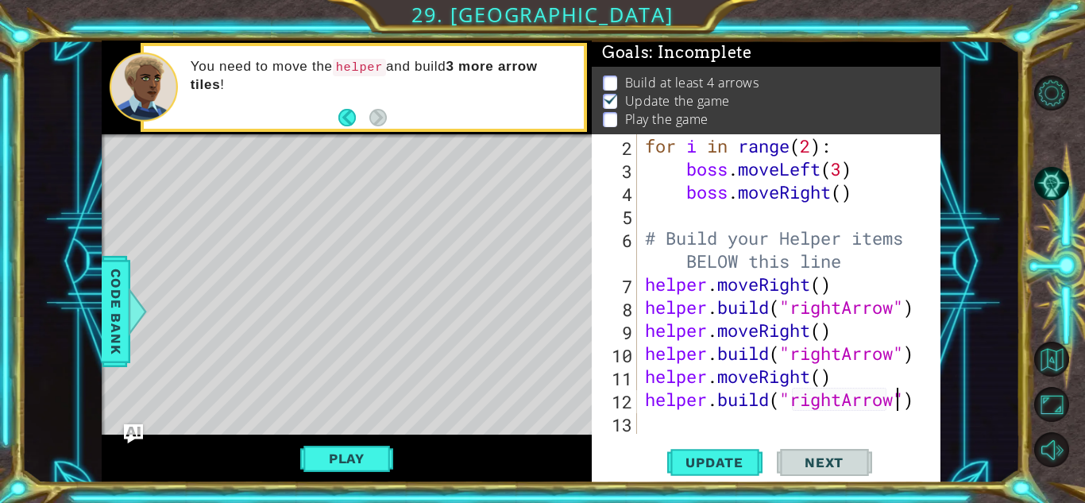
scroll to position [0, 11]
type textarea "[DOMAIN_NAME]("rightArrow")"
click at [734, 456] on span "Update" at bounding box center [714, 462] width 90 height 16
click at [734, 457] on span "Update" at bounding box center [714, 462] width 90 height 16
click at [372, 465] on button "Play" at bounding box center [346, 458] width 93 height 30
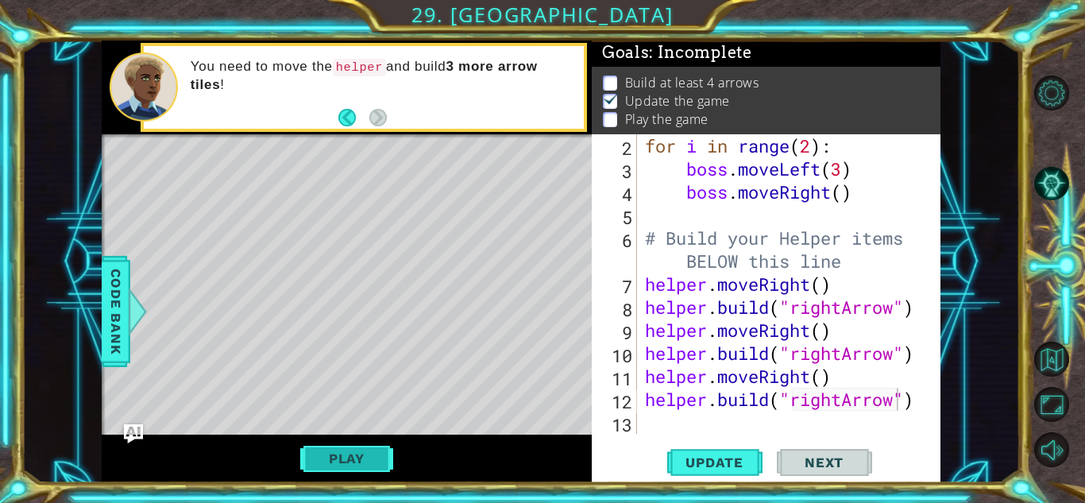
click at [378, 459] on button "Play" at bounding box center [346, 458] width 93 height 30
click at [742, 422] on div "for i in range ( 2 ) : boss . moveLeft ( 3 ) boss . moveRight ( ) # Build your …" at bounding box center [793, 306] width 303 height 345
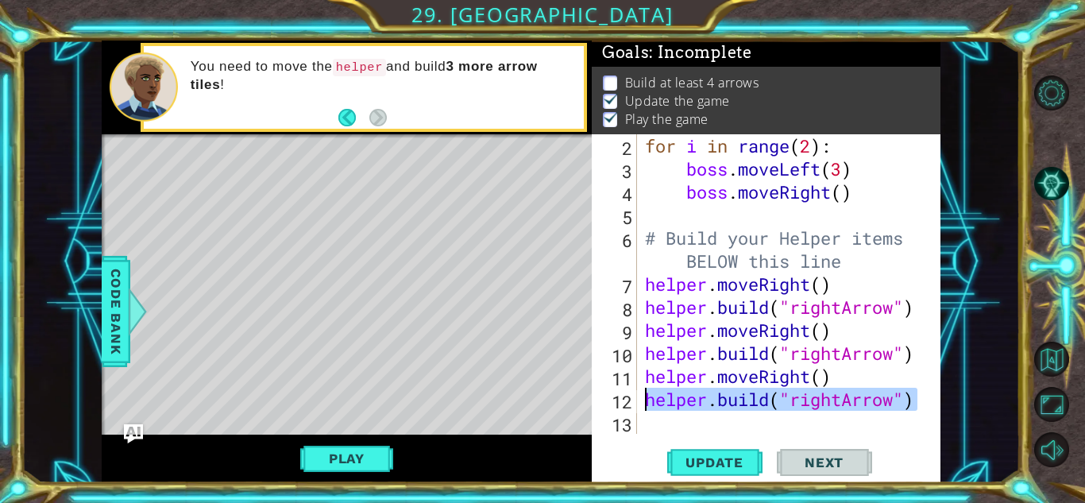
drag, startPoint x: 924, startPoint y: 407, endPoint x: 644, endPoint y: 406, distance: 280.3
click at [644, 406] on div "2 3 4 5 6 7 8 9 10 11 12 13 for i in range ( 2 ) : boss . moveLeft ( 3 ) boss .…" at bounding box center [764, 283] width 345 height 299
type textarea "[DOMAIN_NAME]("rightArrow")"
click at [648, 418] on div "for i in range ( 2 ) : boss . moveLeft ( 3 ) boss . moveRight ( ) # Build your …" at bounding box center [793, 306] width 303 height 345
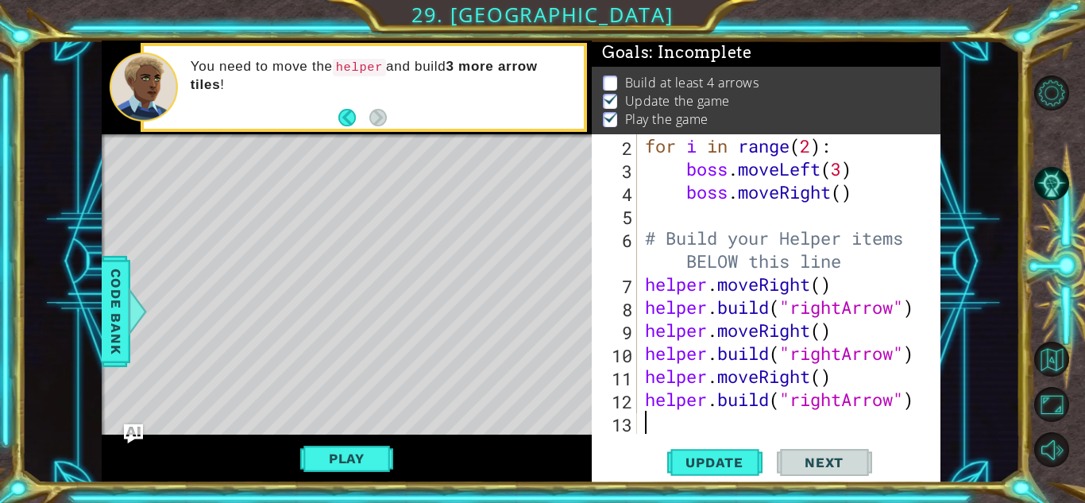
paste textarea "[DOMAIN_NAME]("rightArrow")"
type textarea "[DOMAIN_NAME]("rightArrow")"
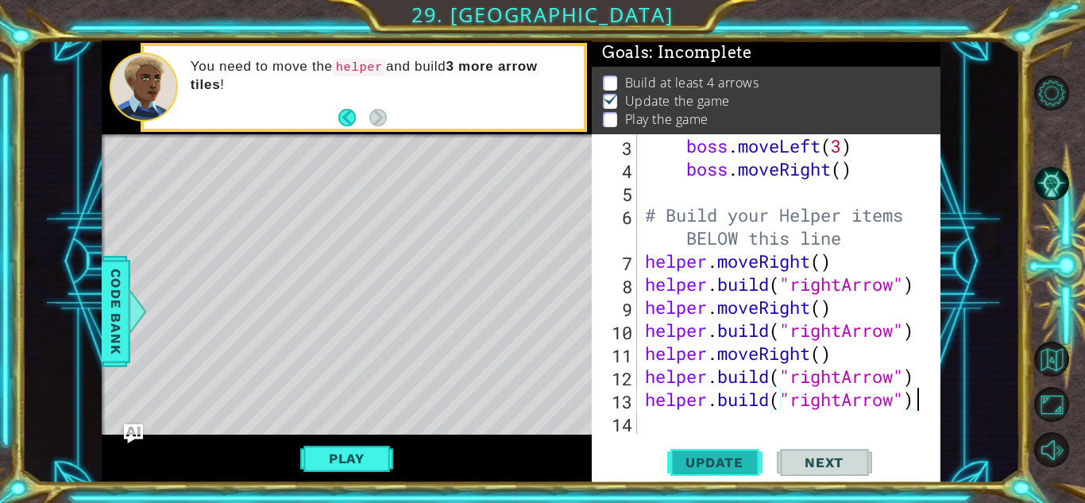
scroll to position [92, 0]
click at [734, 461] on span "Update" at bounding box center [714, 462] width 90 height 16
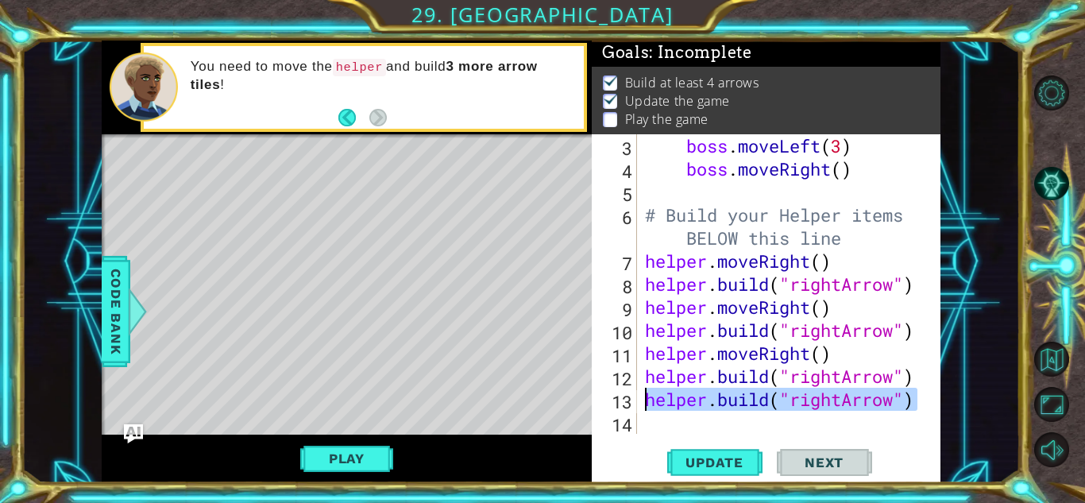
drag, startPoint x: 918, startPoint y: 410, endPoint x: 627, endPoint y: 393, distance: 291.1
click at [627, 393] on div "helper.build("rightArrow") 3 4 5 6 7 8 9 10 11 12 13 14 boss . moveLeft ( 3 ) b…" at bounding box center [764, 283] width 345 height 299
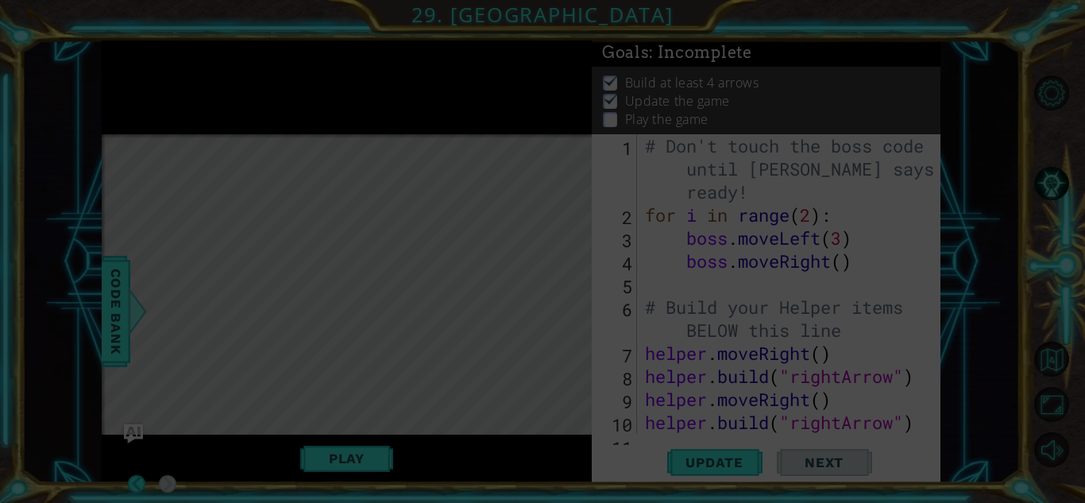
click at [807, 350] on icon at bounding box center [542, 251] width 1085 height 503
click at [843, 333] on icon at bounding box center [542, 251] width 1085 height 503
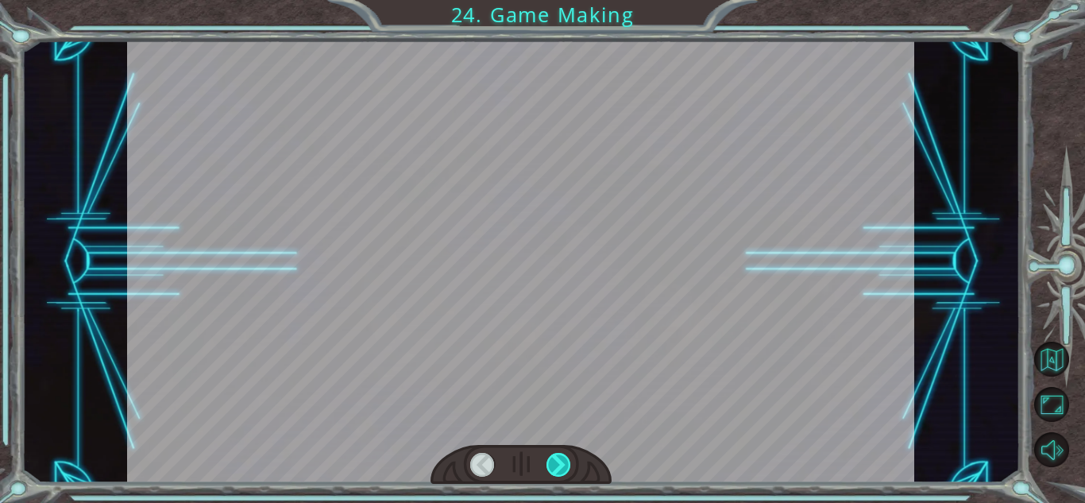
click at [557, 462] on div at bounding box center [558, 465] width 25 height 24
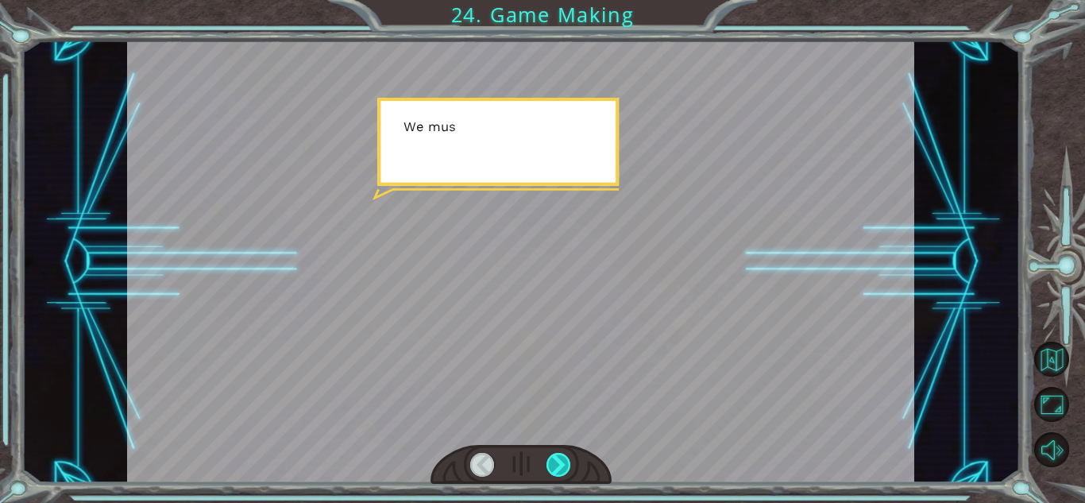
click at [557, 462] on div at bounding box center [558, 465] width 25 height 24
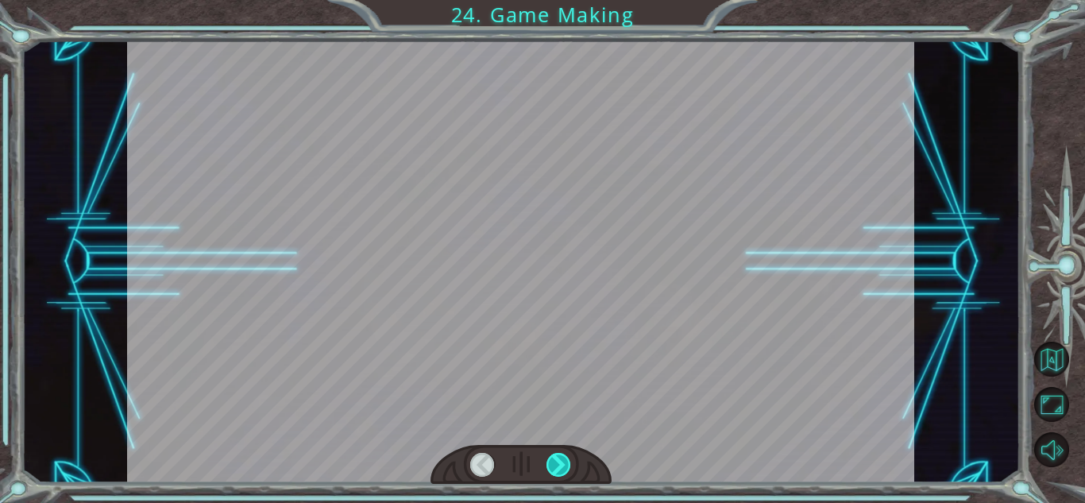
click at [557, 462] on div at bounding box center [558, 465] width 25 height 24
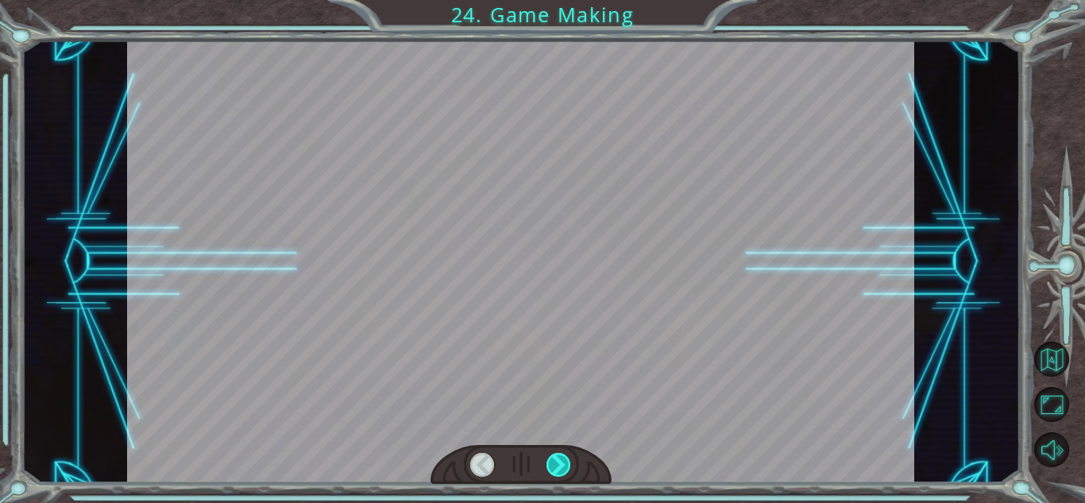
click at [557, 462] on div at bounding box center [558, 465] width 25 height 24
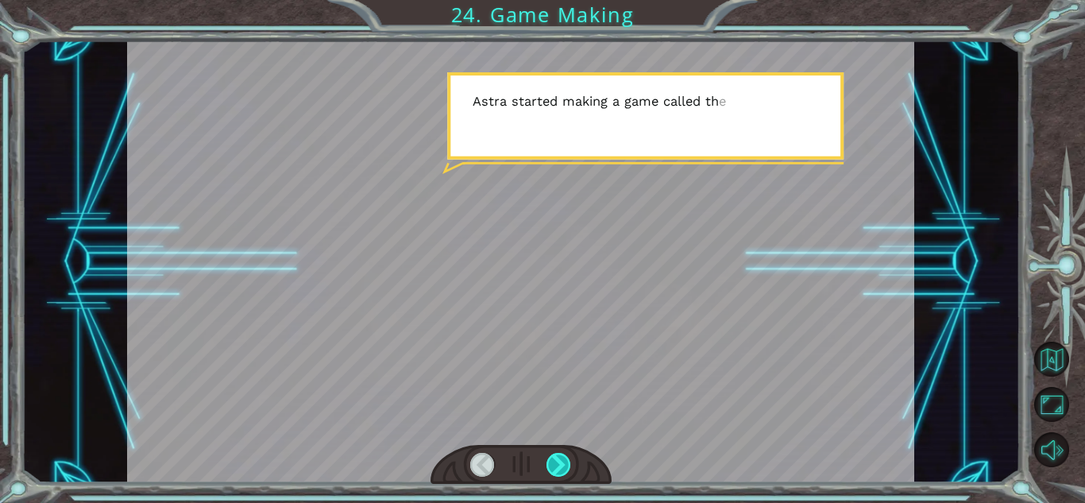
click at [557, 462] on div at bounding box center [558, 465] width 25 height 24
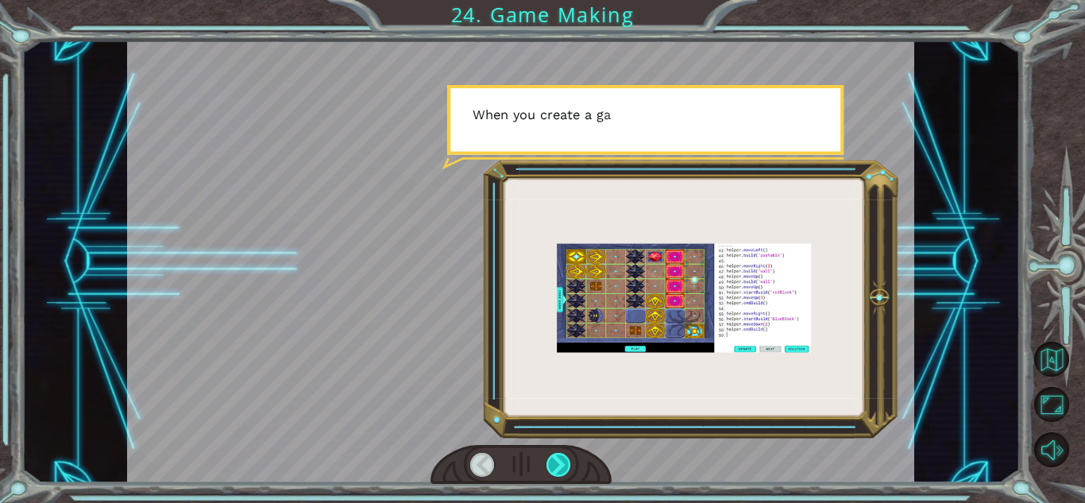
click at [557, 462] on div at bounding box center [558, 465] width 25 height 24
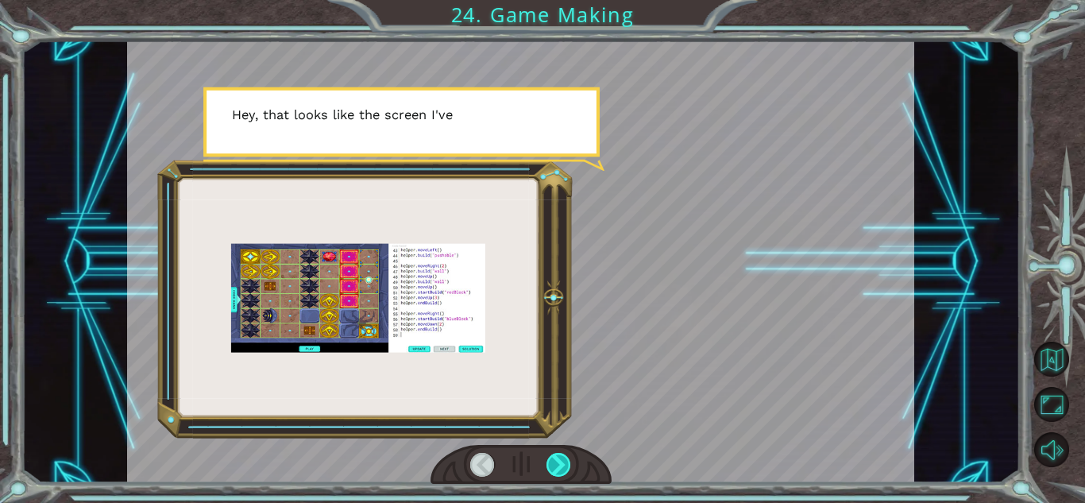
click at [557, 462] on div at bounding box center [558, 465] width 25 height 24
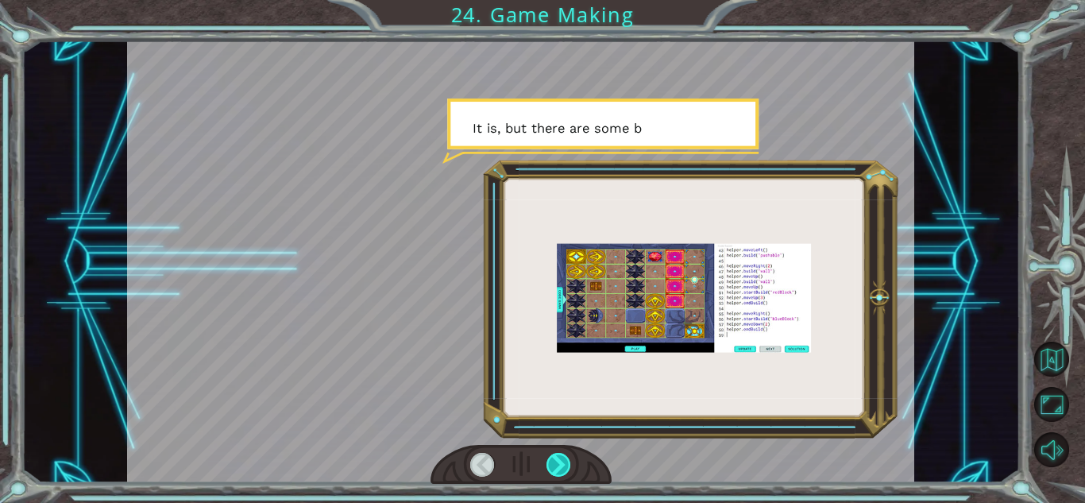
click at [557, 462] on div at bounding box center [558, 465] width 25 height 24
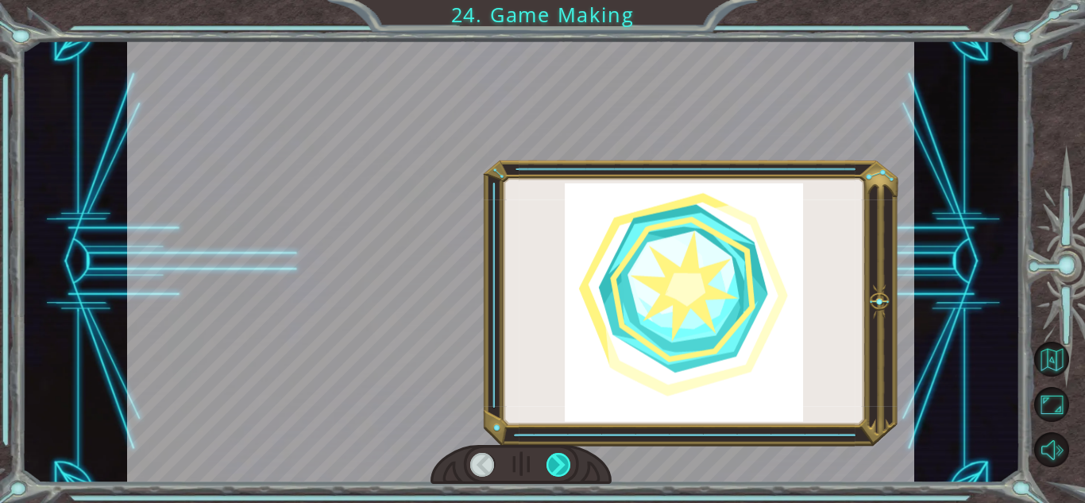
click at [557, 462] on div at bounding box center [558, 465] width 25 height 24
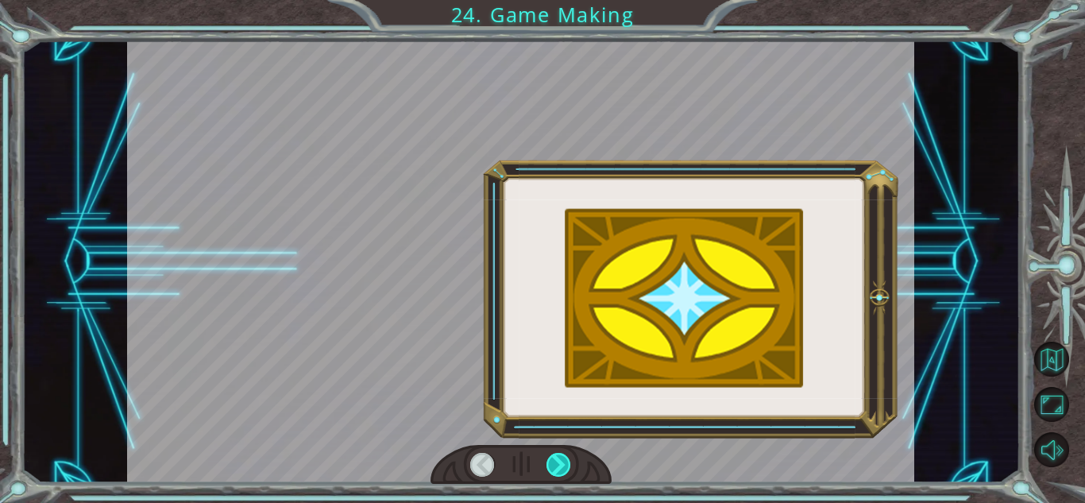
click at [557, 462] on div at bounding box center [558, 465] width 25 height 24
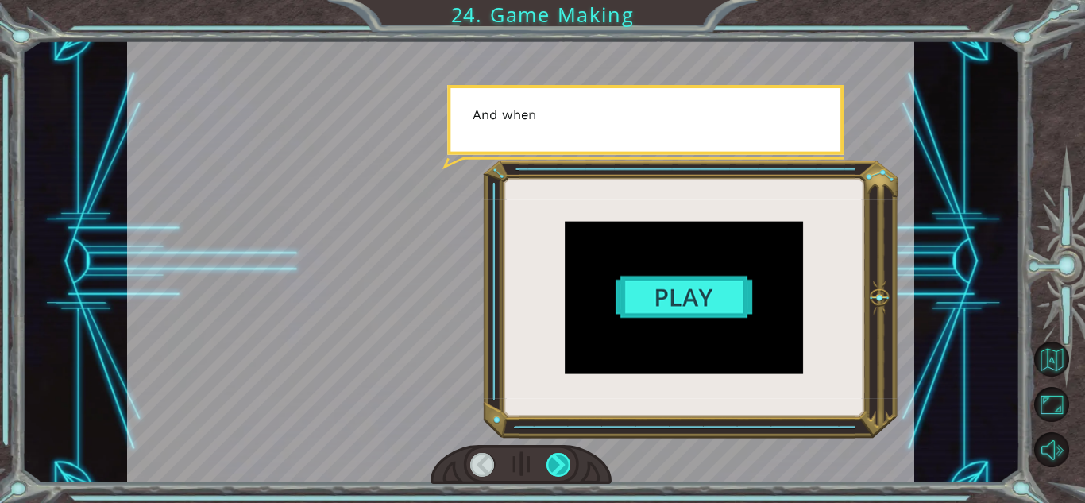
click at [557, 462] on div at bounding box center [558, 465] width 25 height 24
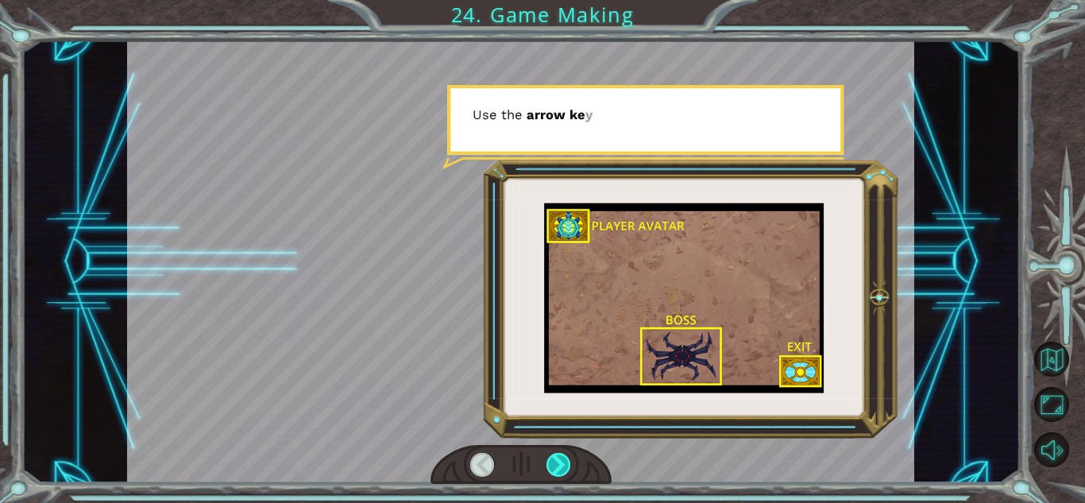
click at [557, 462] on div at bounding box center [558, 465] width 25 height 24
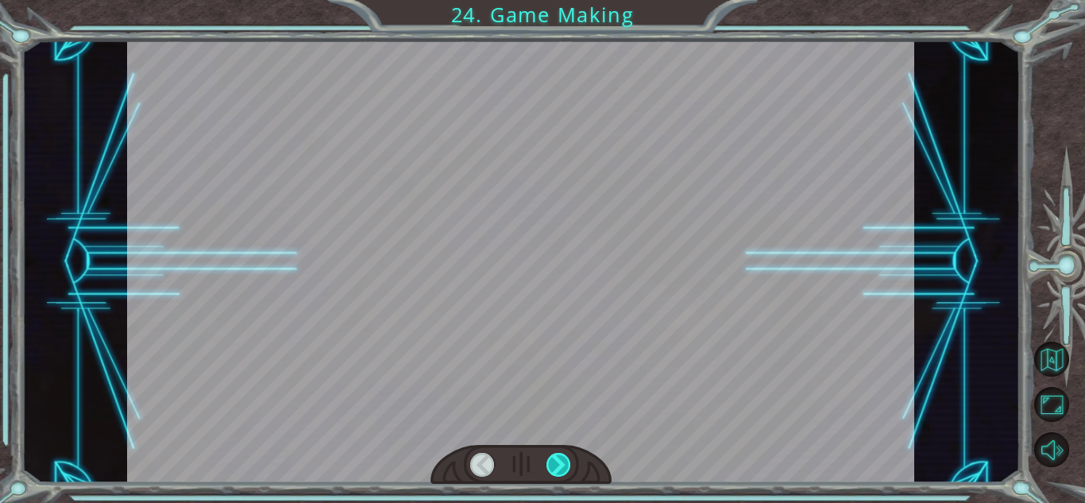
click at [557, 462] on div at bounding box center [558, 465] width 25 height 24
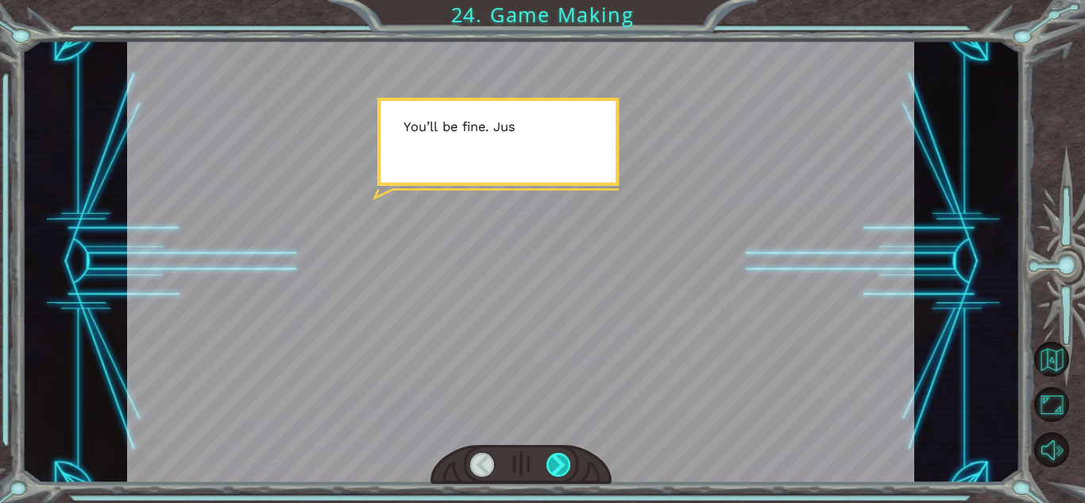
click at [557, 462] on div at bounding box center [558, 465] width 25 height 24
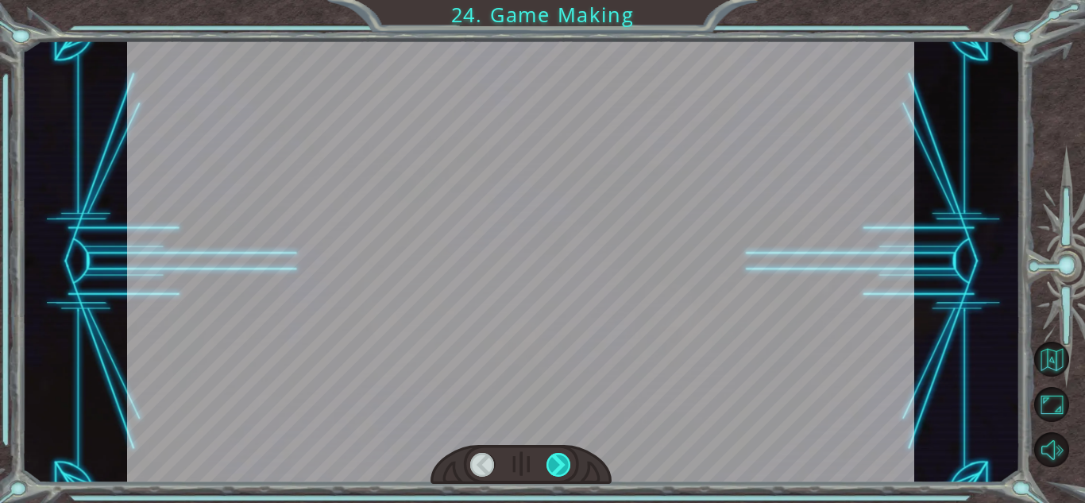
click at [557, 462] on div at bounding box center [558, 465] width 25 height 24
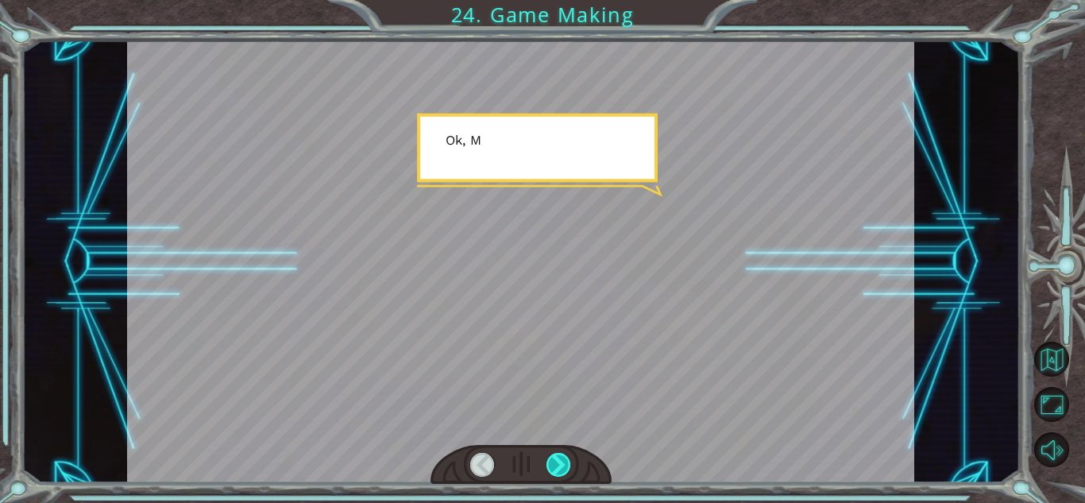
click at [557, 462] on div at bounding box center [558, 465] width 25 height 24
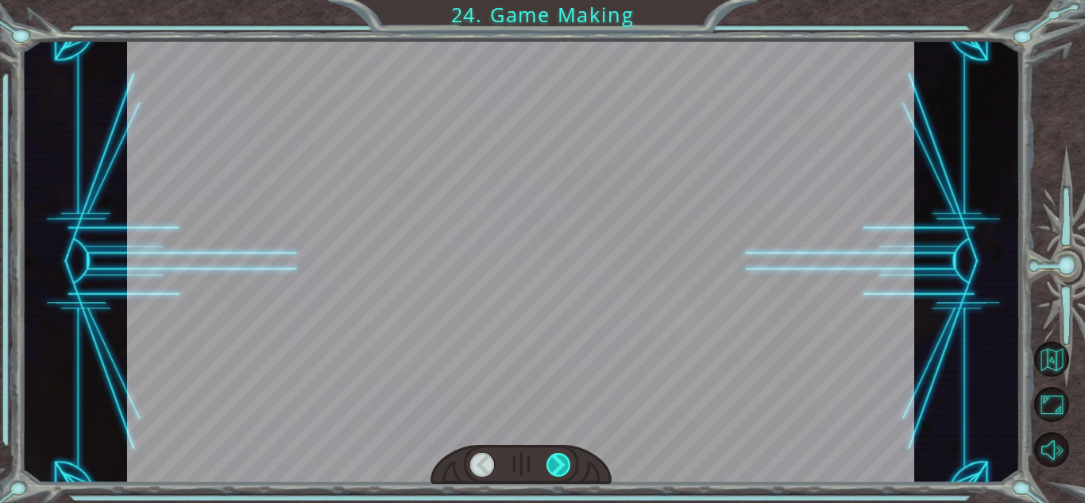
click at [557, 462] on div at bounding box center [558, 465] width 25 height 24
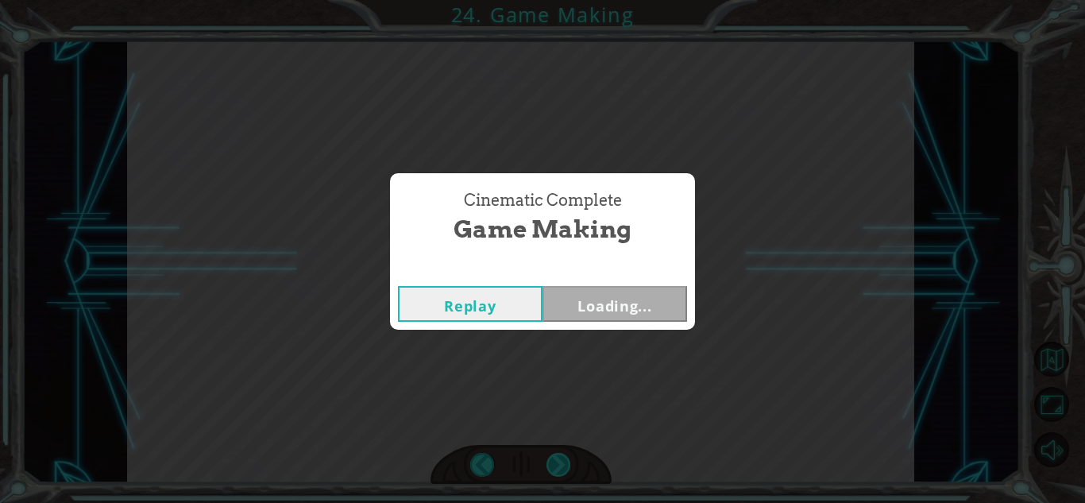
click at [557, 462] on div "Cinematic Complete Game Making Replay Loading..." at bounding box center [542, 251] width 1085 height 503
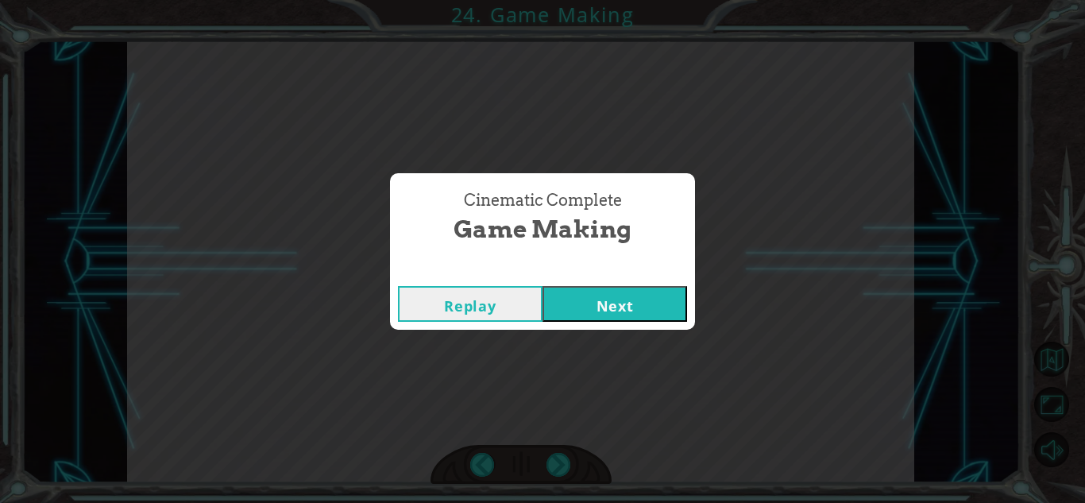
click at [602, 308] on button "Next" at bounding box center [614, 304] width 145 height 36
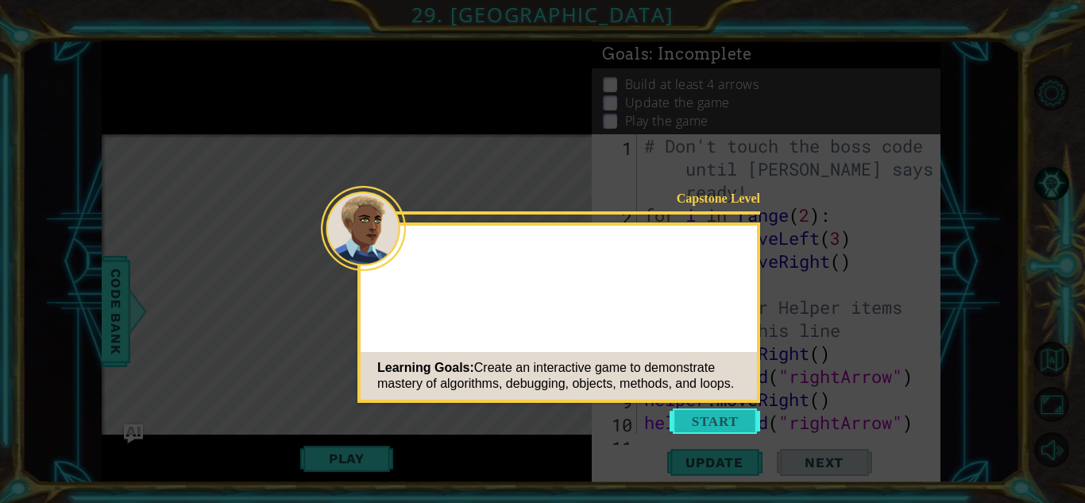
click at [709, 420] on button "Start" at bounding box center [714, 420] width 91 height 25
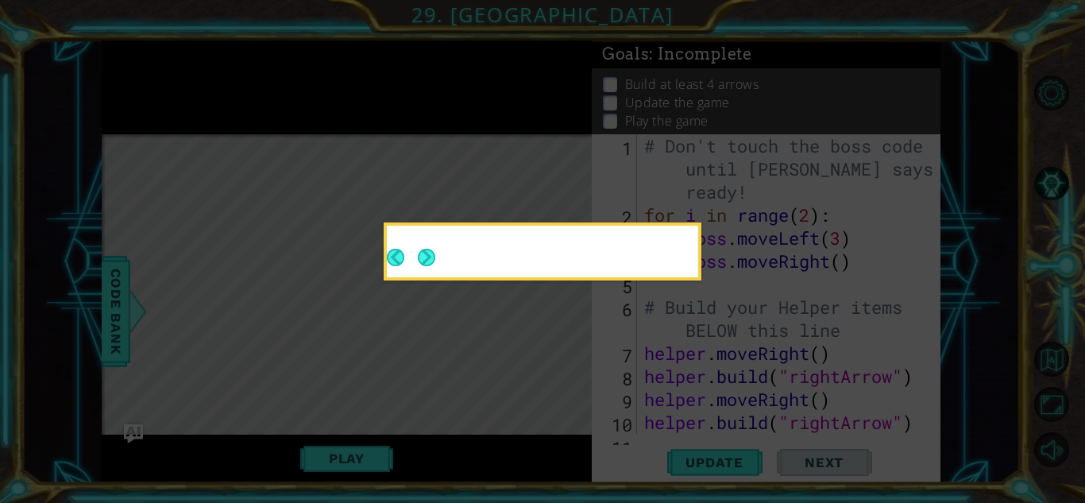
click at [424, 254] on button "Next" at bounding box center [426, 257] width 17 height 17
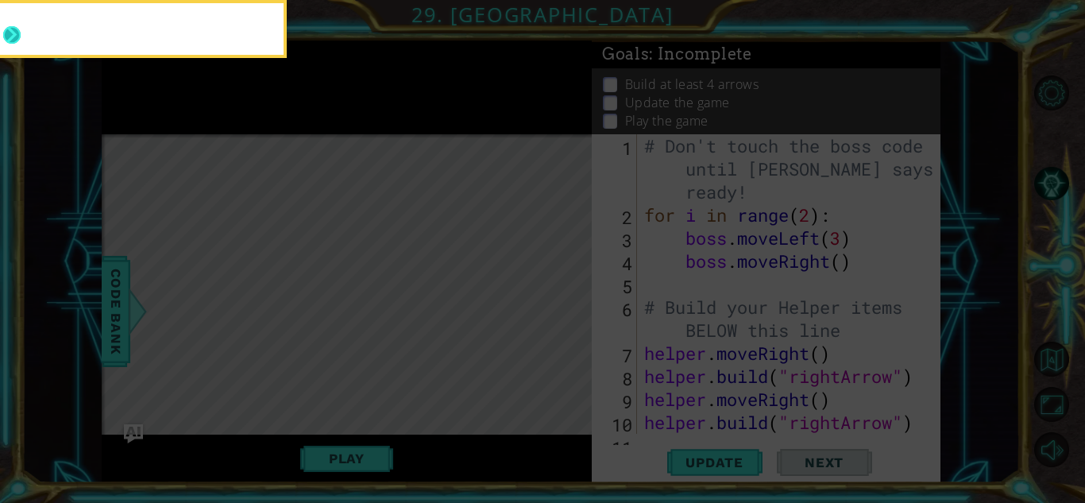
click at [21, 29] on button "Next" at bounding box center [12, 35] width 18 height 18
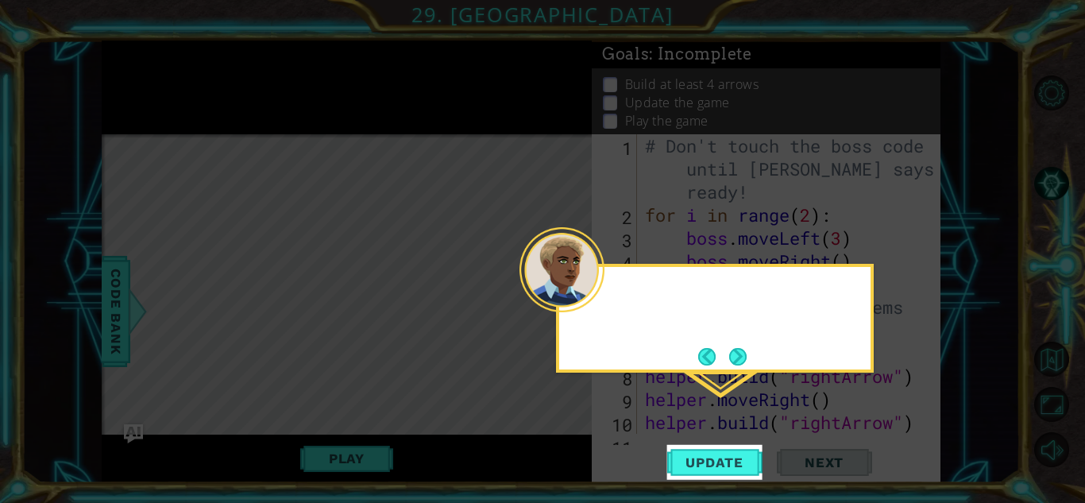
click at [738, 357] on button "Next" at bounding box center [738, 356] width 18 height 18
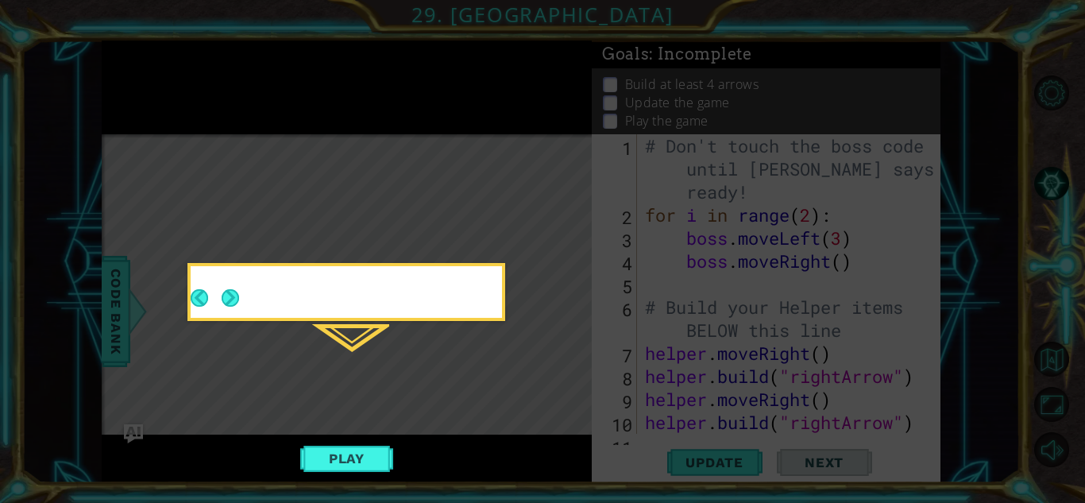
click at [741, 360] on icon at bounding box center [542, 251] width 1085 height 503
click at [231, 300] on button "Next" at bounding box center [230, 297] width 17 height 17
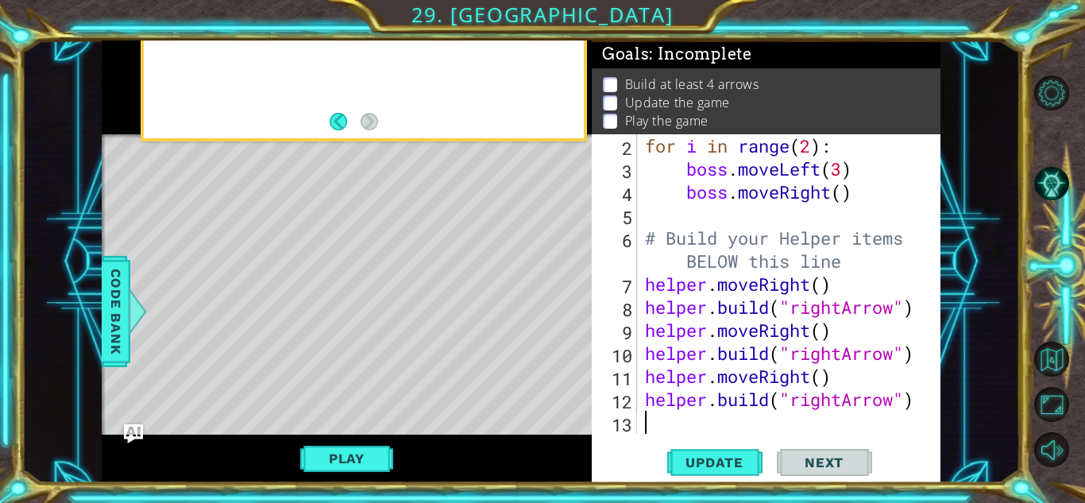
scroll to position [69, 0]
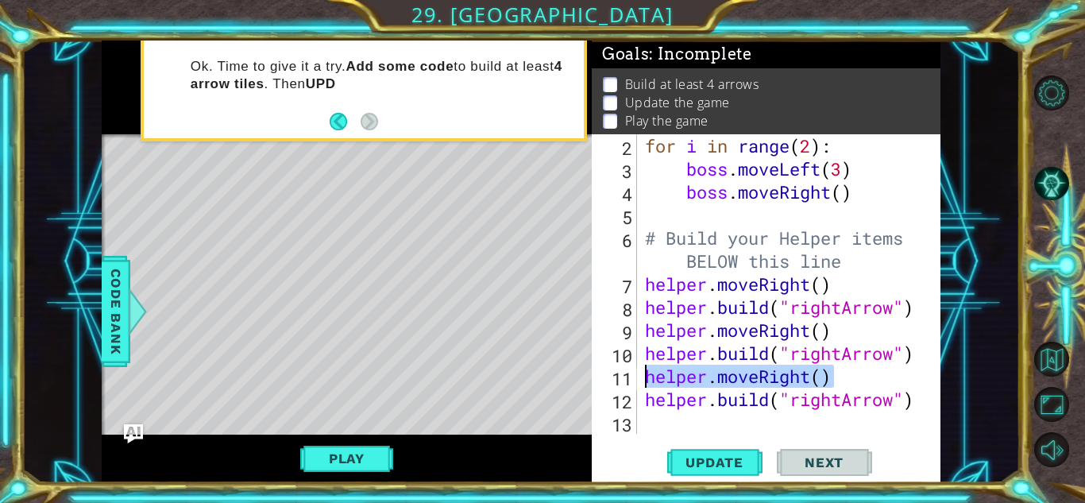
drag, startPoint x: 840, startPoint y: 379, endPoint x: 638, endPoint y: 385, distance: 202.6
click at [638, 385] on div "2 3 4 5 6 7 8 9 10 11 12 13 for i in range ( 2 ) : boss . moveLeft ( 3 ) boss .…" at bounding box center [764, 283] width 345 height 299
type textarea "helper.moveRight()"
click at [750, 430] on div "for i in range ( 2 ) : boss . moveLeft ( 3 ) boss . moveRight ( ) # Build your …" at bounding box center [793, 306] width 303 height 345
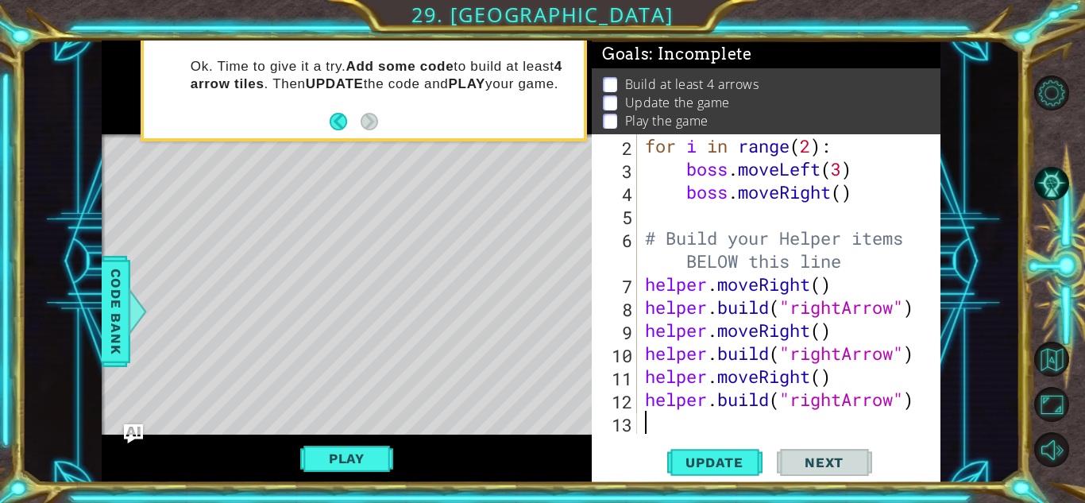
paste textarea "helper.moveRight()"
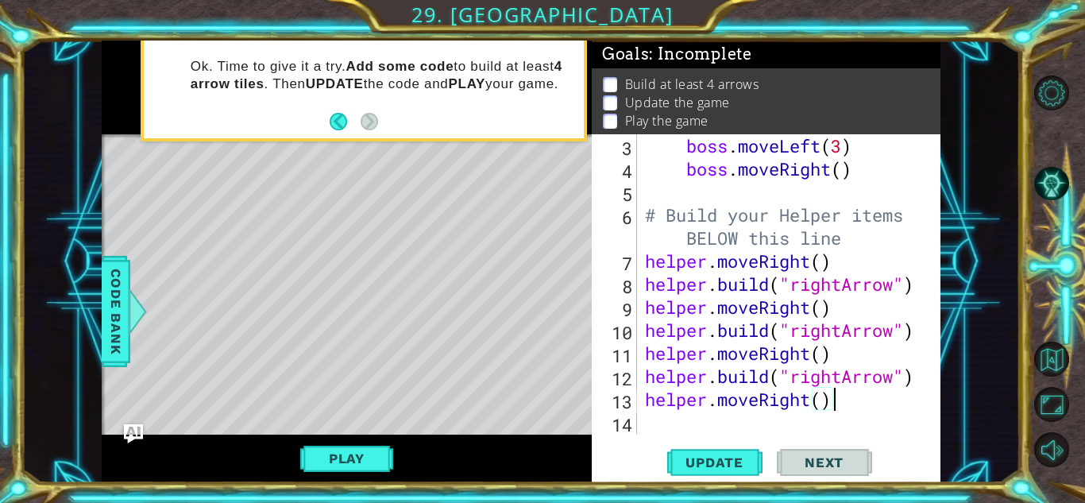
scroll to position [92, 0]
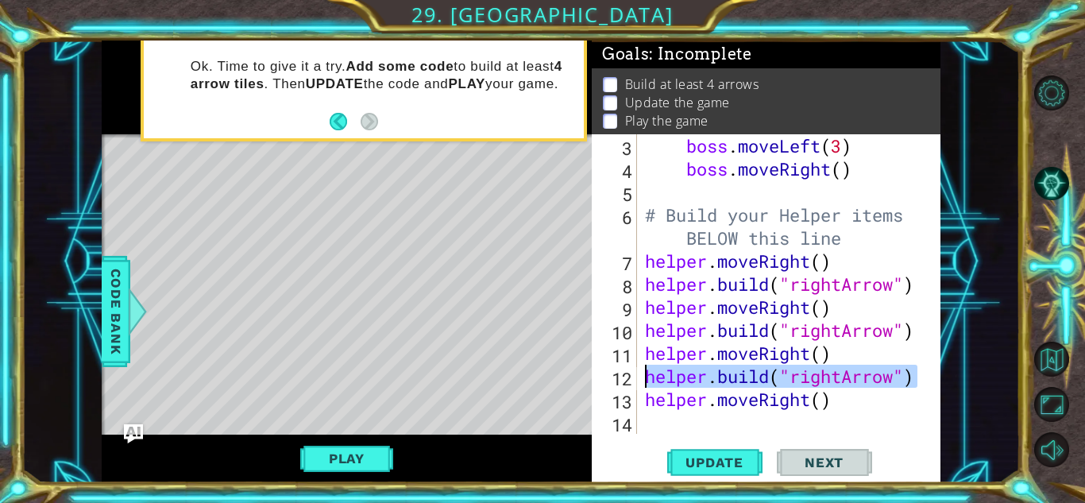
drag, startPoint x: 916, startPoint y: 372, endPoint x: 601, endPoint y: 376, distance: 315.2
click at [601, 376] on div "helper.moveRight() 3 4 5 6 7 8 9 10 11 12 13 14 boss . moveLeft ( 3 ) boss . mo…" at bounding box center [764, 283] width 345 height 299
type textarea "[DOMAIN_NAME]("rightArrow")"
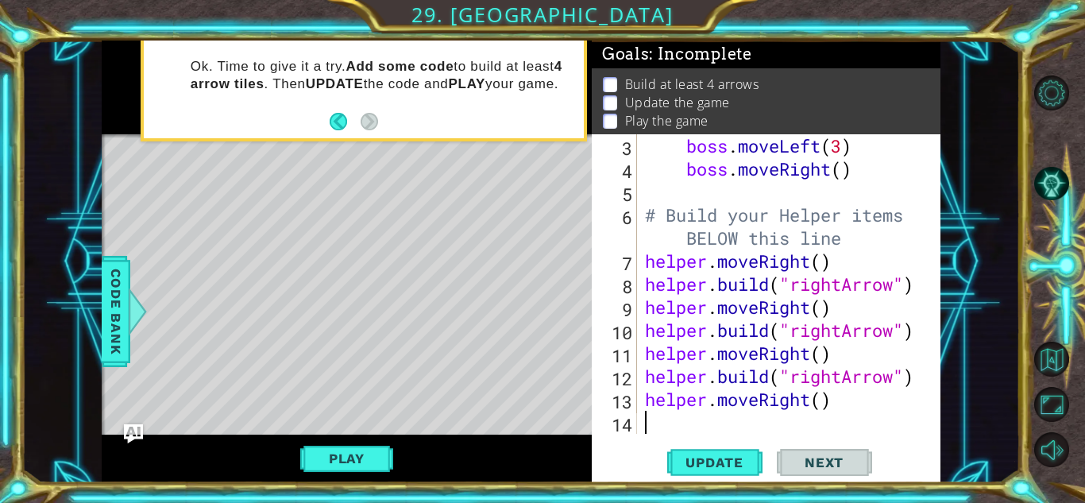
click at [649, 418] on div "boss . moveLeft ( 3 ) boss . moveRight ( ) # Build your Helper items BELOW this…" at bounding box center [793, 306] width 303 height 345
paste textarea "[DOMAIN_NAME]("rightArrow")"
type textarea "[DOMAIN_NAME]("rightArrow")"
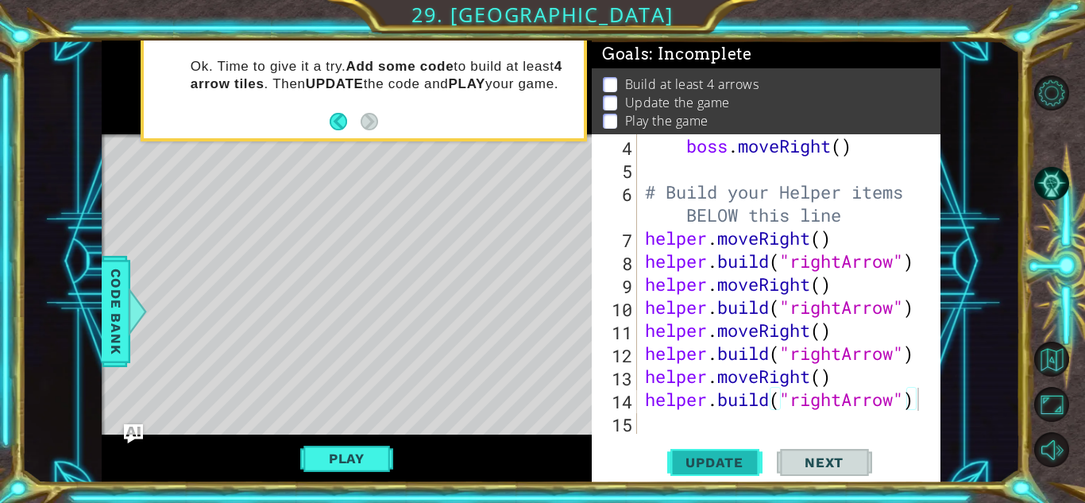
click at [734, 460] on span "Update" at bounding box center [714, 462] width 90 height 16
click at [366, 453] on button "Play" at bounding box center [346, 458] width 93 height 30
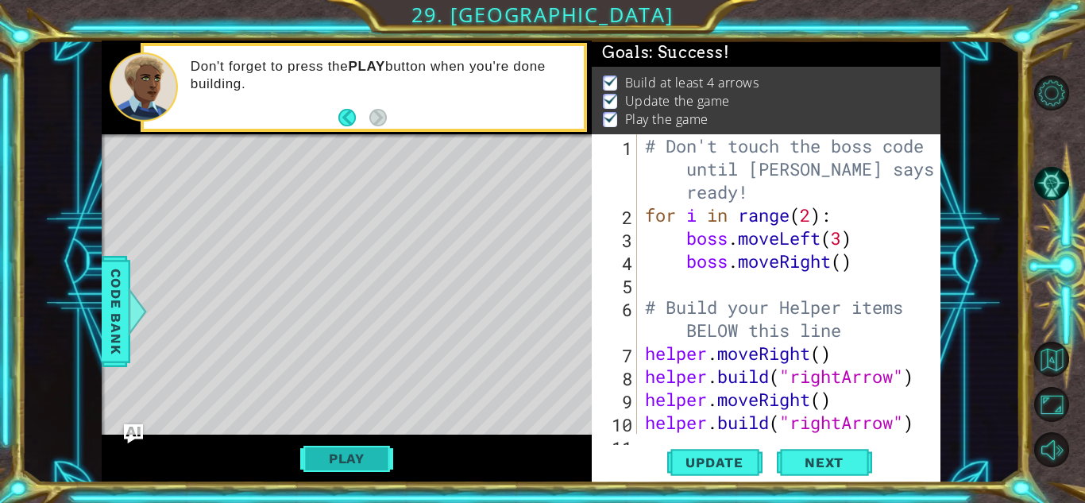
scroll to position [0, 0]
click at [838, 460] on span "Next" at bounding box center [823, 465] width 71 height 16
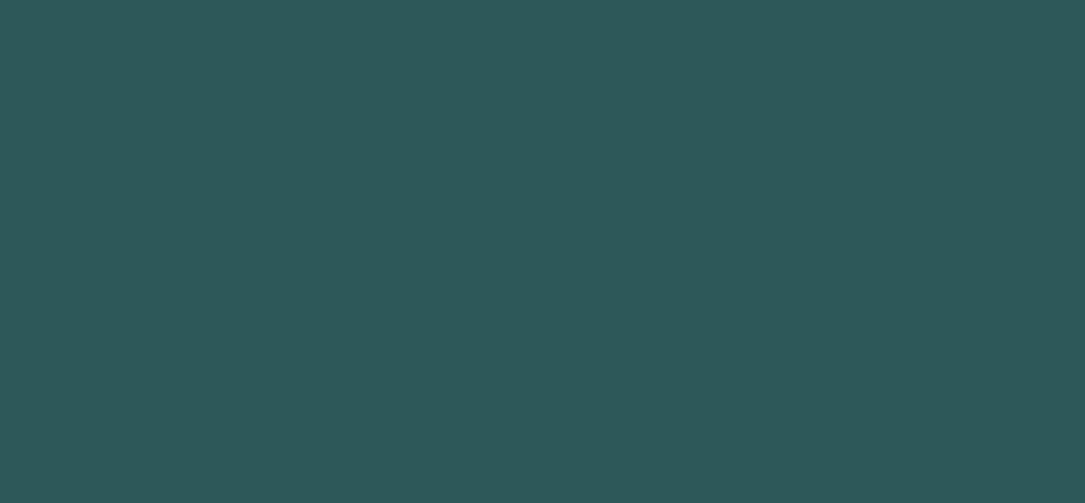
click at [838, 460] on body "Got it 1 2 3 4 "up press enter "up Arrow" press enter ההההההההההההההההההההההההה…" at bounding box center [542, 251] width 1085 height 503
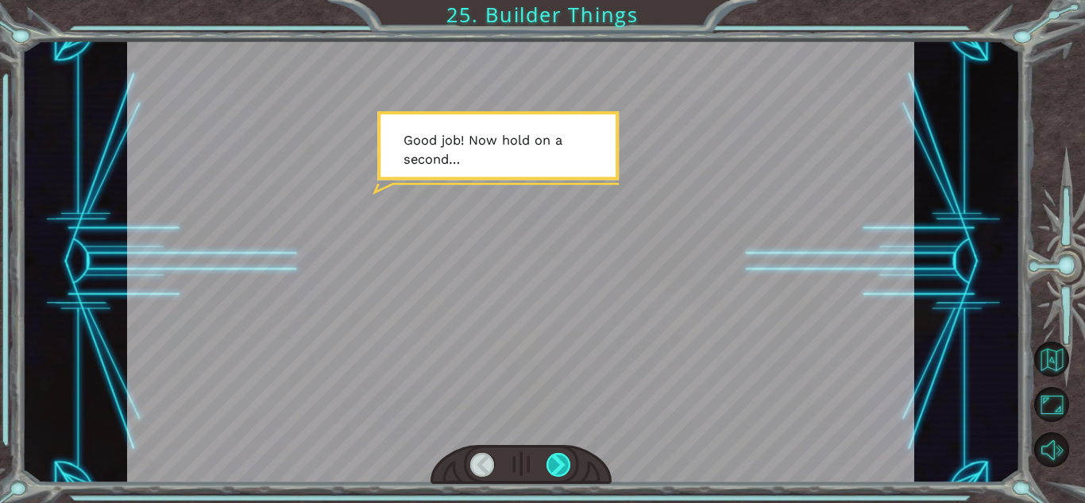
click at [568, 460] on div at bounding box center [558, 465] width 25 height 24
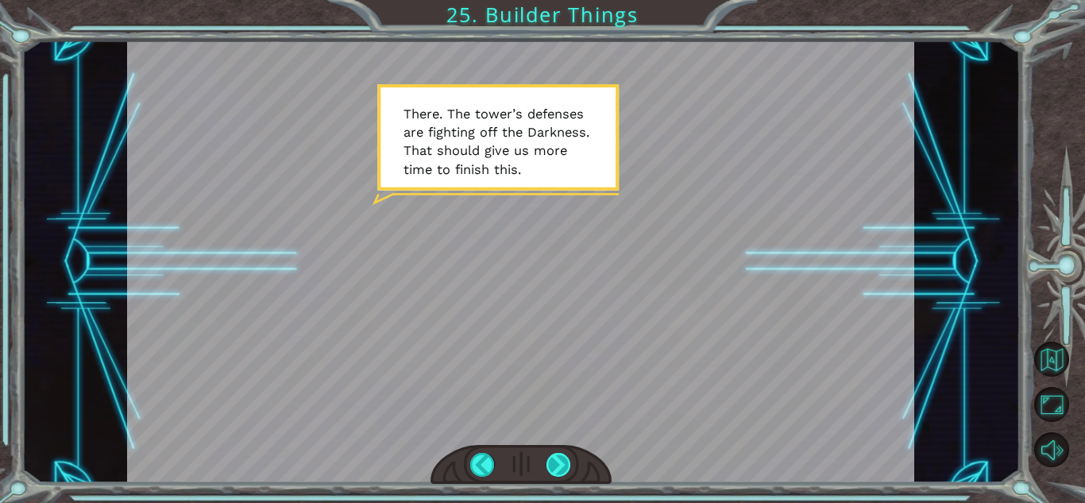
click at [555, 456] on div at bounding box center [558, 465] width 25 height 24
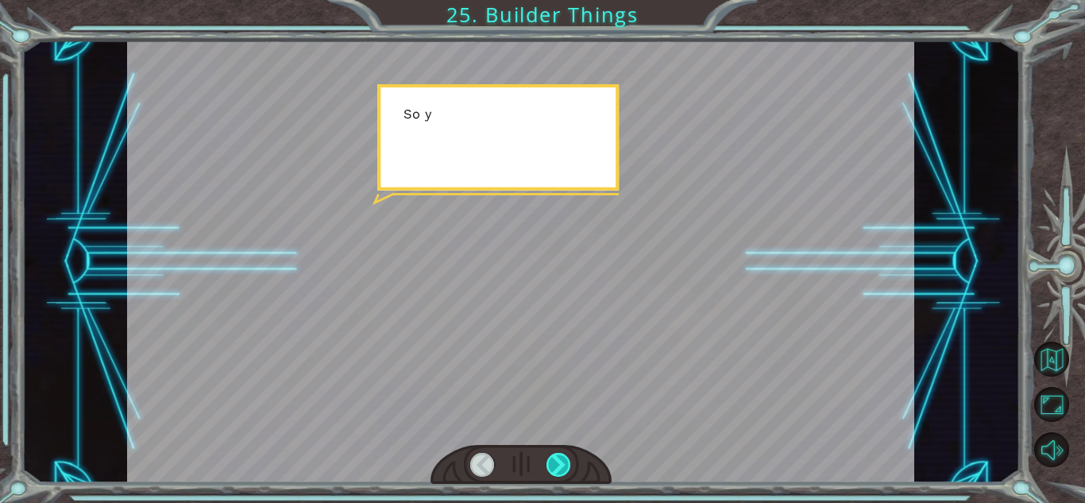
click at [555, 456] on div at bounding box center [558, 465] width 25 height 24
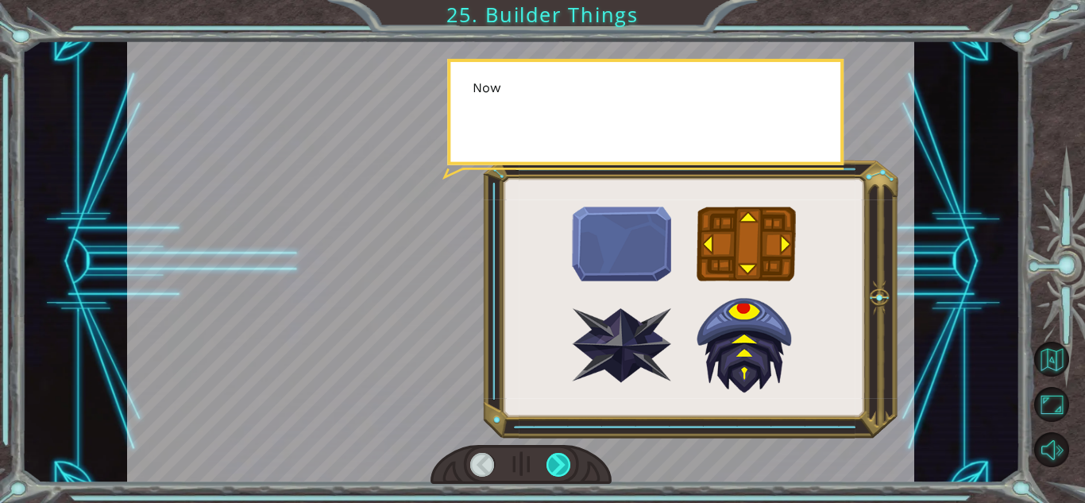
click at [555, 456] on div at bounding box center [558, 465] width 25 height 24
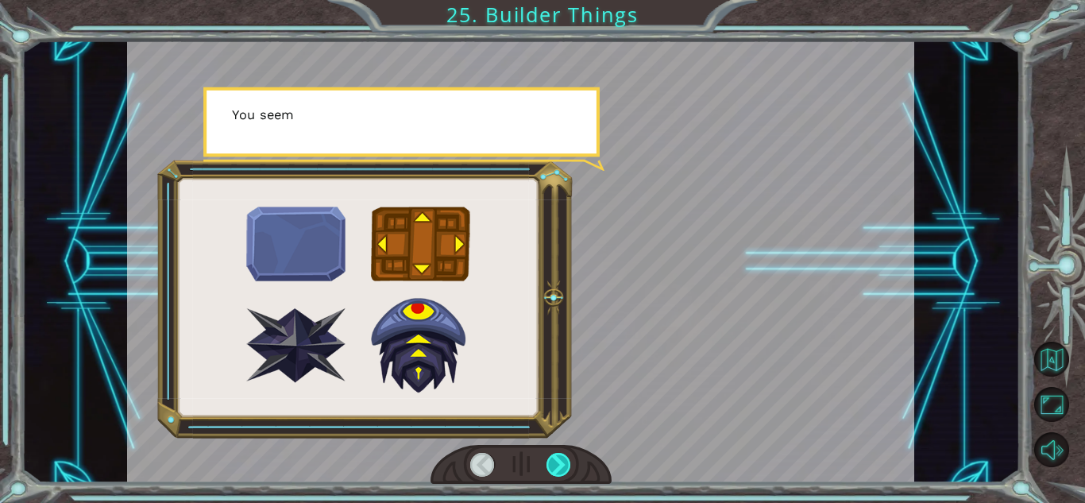
click at [555, 456] on div at bounding box center [558, 465] width 25 height 24
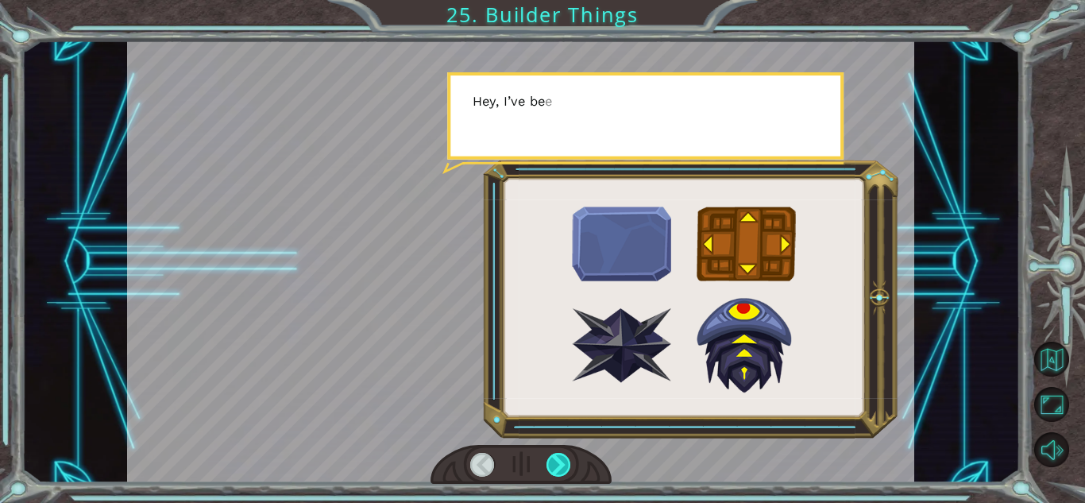
click at [555, 456] on div at bounding box center [558, 465] width 25 height 24
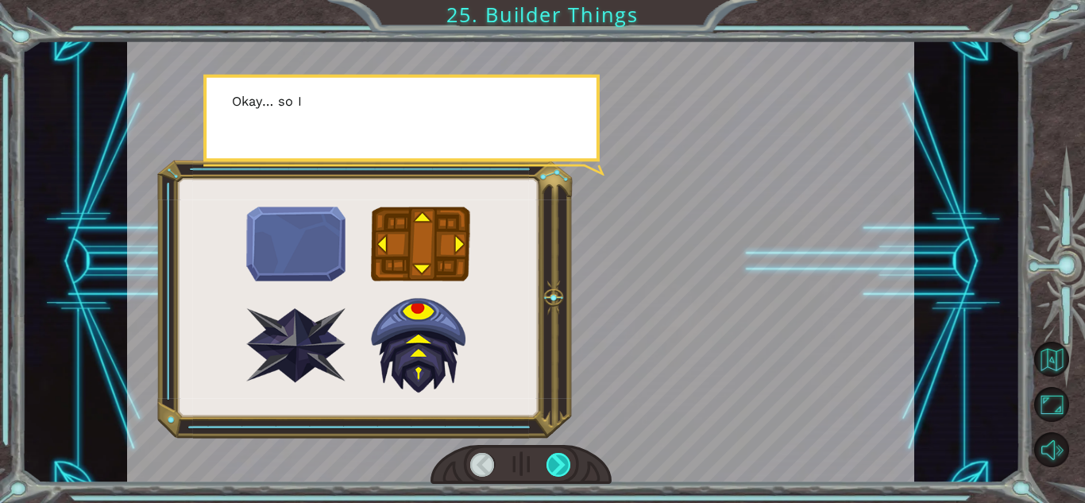
click at [555, 456] on div at bounding box center [558, 465] width 25 height 24
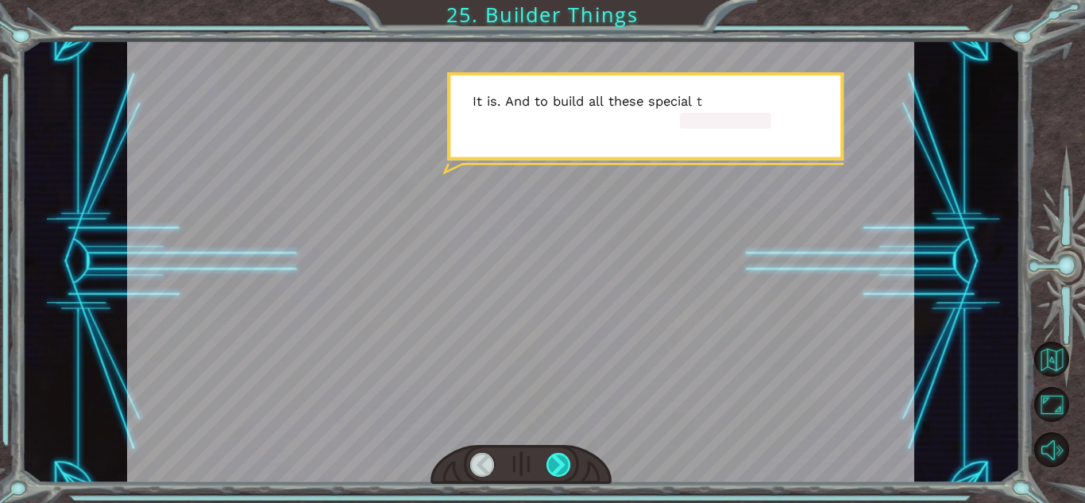
click at [555, 453] on div at bounding box center [558, 465] width 25 height 24
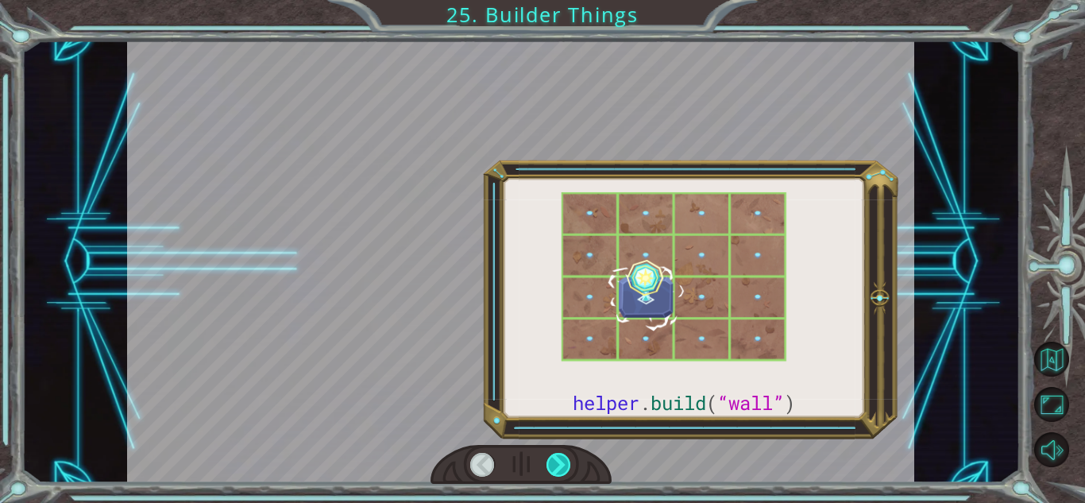
click at [555, 453] on div at bounding box center [558, 465] width 25 height 24
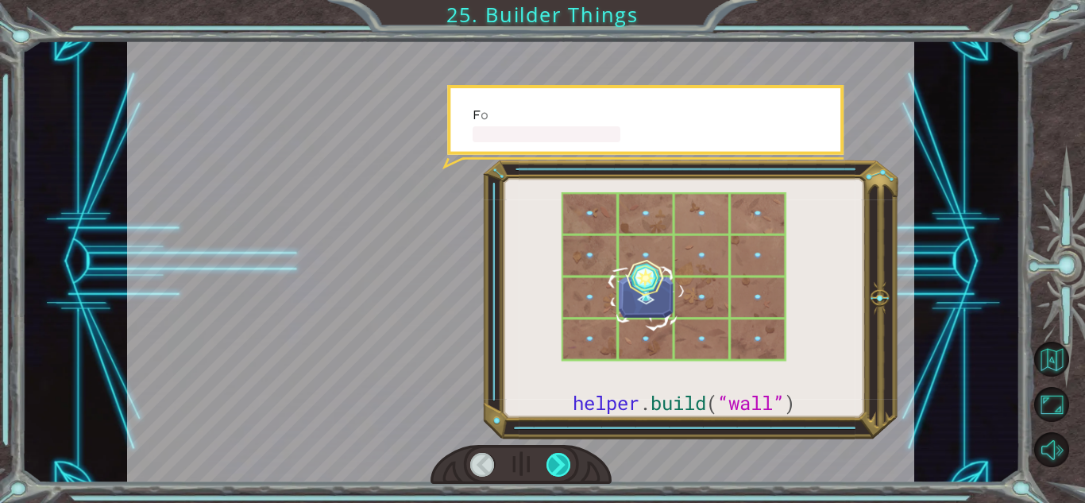
click at [555, 453] on div at bounding box center [558, 465] width 25 height 24
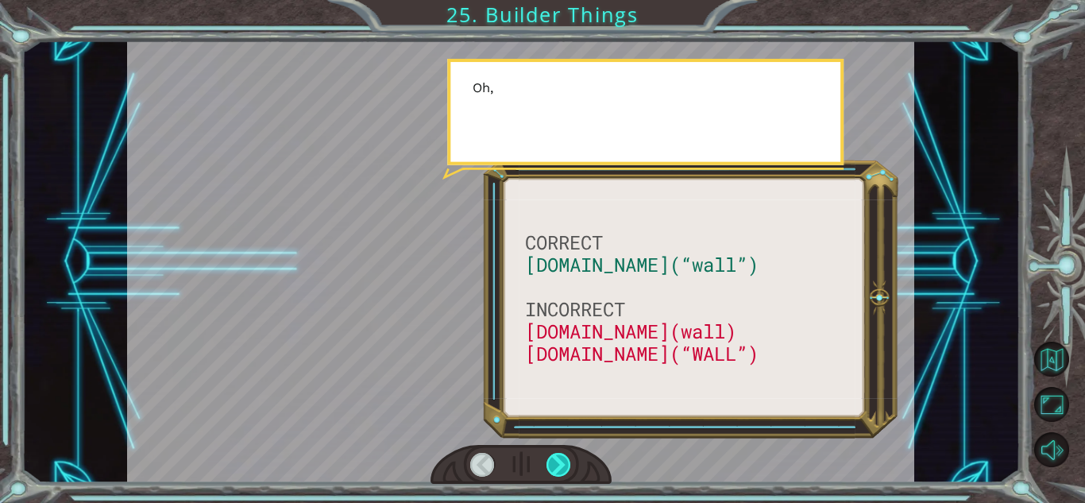
click at [555, 453] on div at bounding box center [558, 465] width 25 height 24
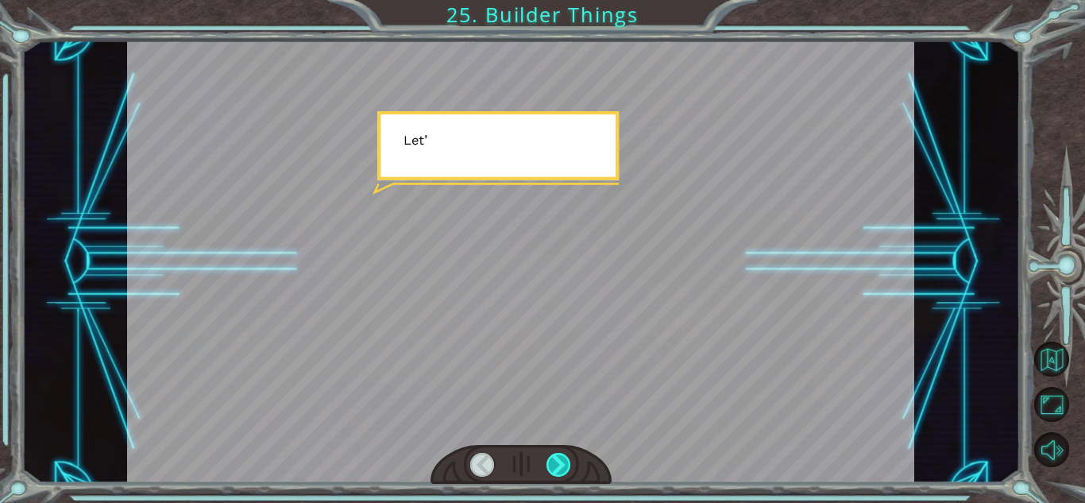
click at [555, 453] on div at bounding box center [558, 465] width 25 height 24
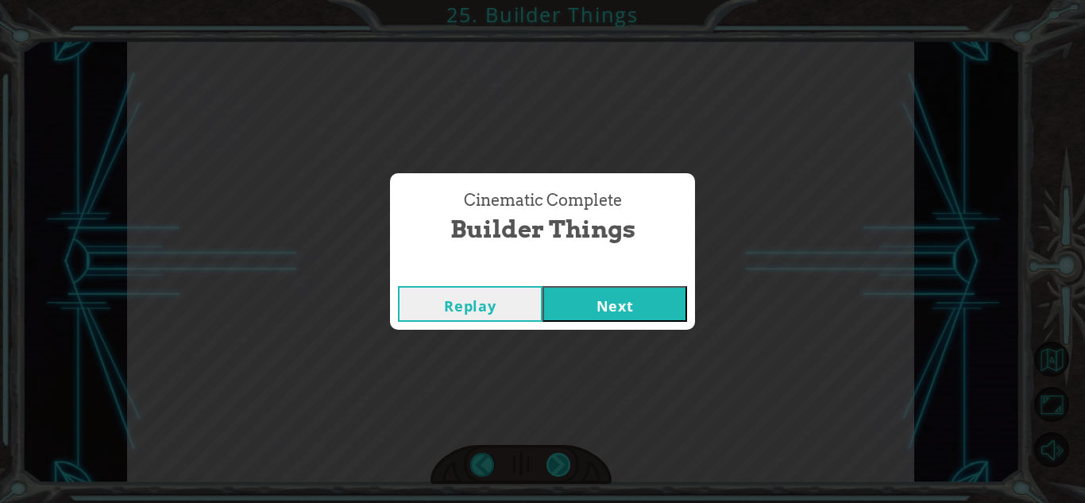
click at [555, 453] on div "Cinematic Complete Builder Things Replay Next" at bounding box center [542, 251] width 1085 height 503
click at [612, 295] on button "Next" at bounding box center [614, 304] width 145 height 36
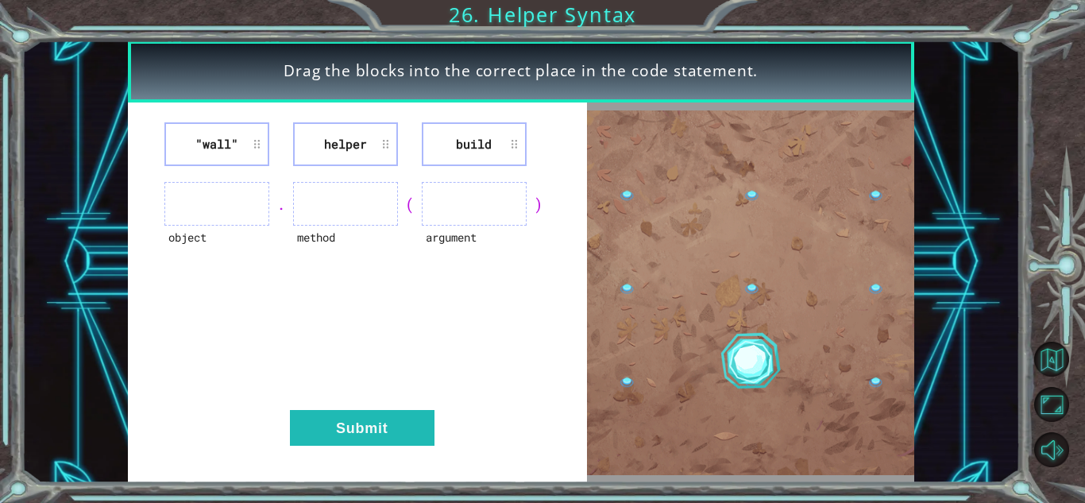
click at [207, 201] on ul at bounding box center [216, 204] width 105 height 44
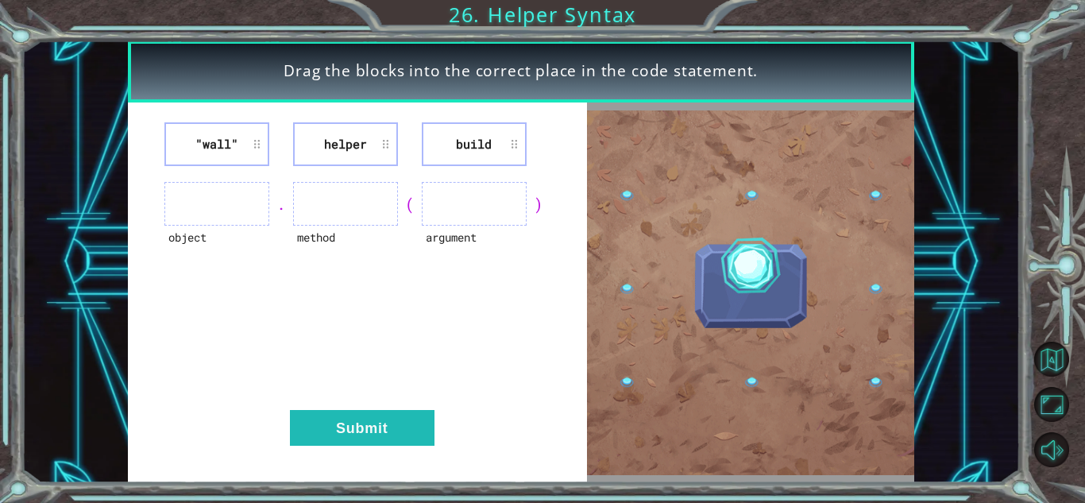
click at [214, 206] on ul at bounding box center [216, 204] width 105 height 44
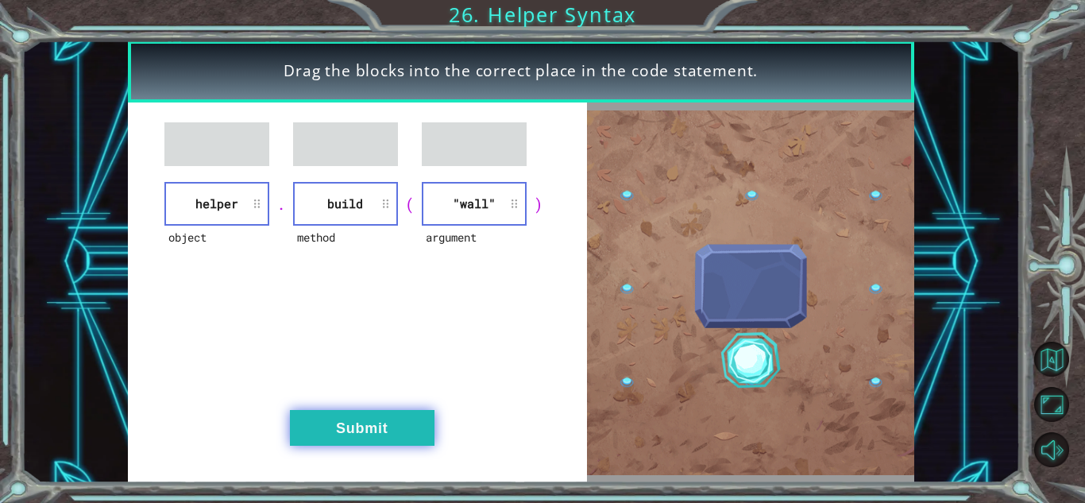
click at [383, 420] on button "Submit" at bounding box center [362, 428] width 145 height 36
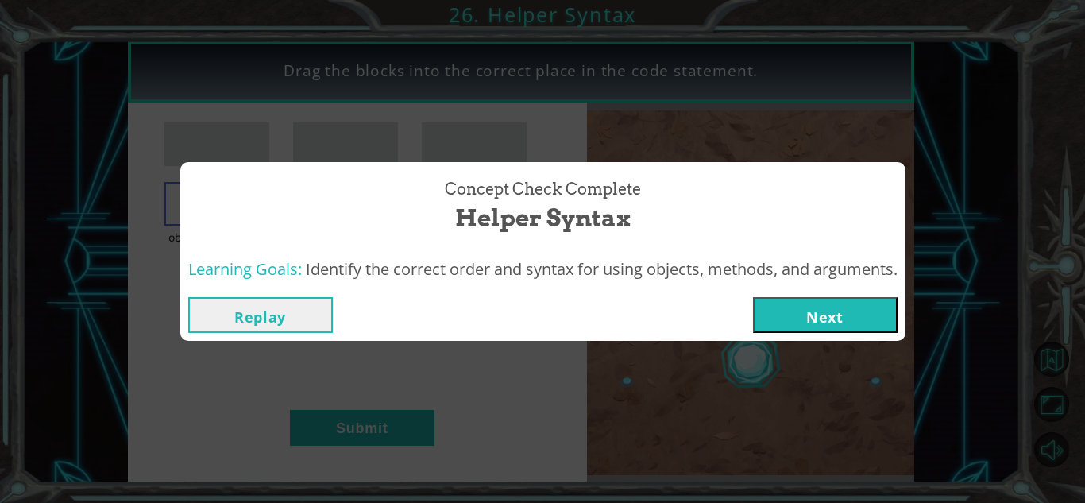
click at [847, 318] on button "Next" at bounding box center [825, 315] width 145 height 36
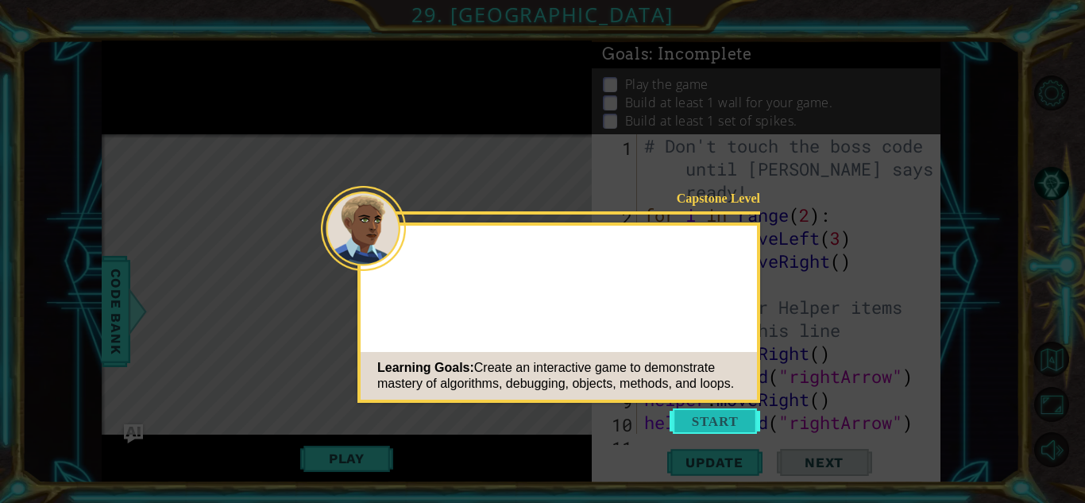
click at [738, 414] on button "Start" at bounding box center [714, 420] width 91 height 25
click at [738, 414] on icon at bounding box center [542, 251] width 1085 height 503
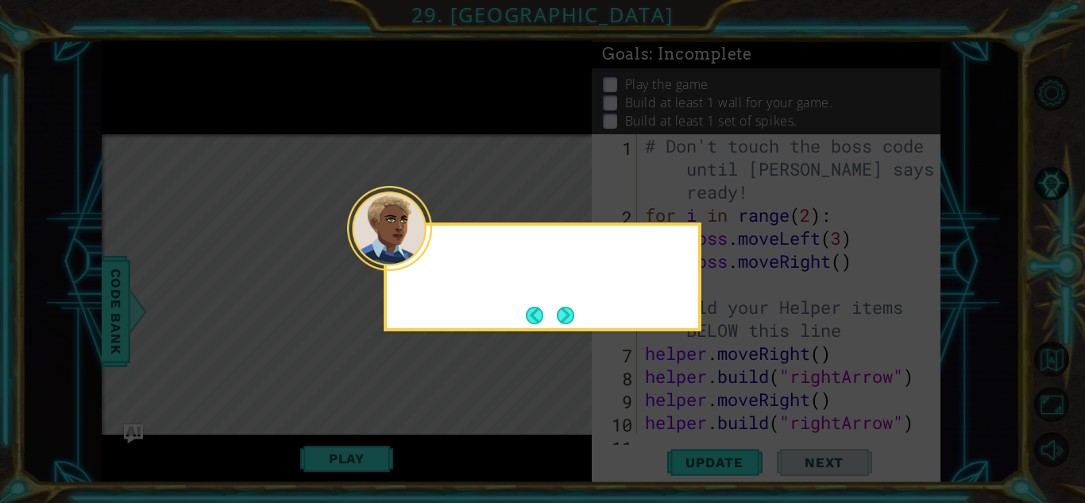
scroll to position [115, 0]
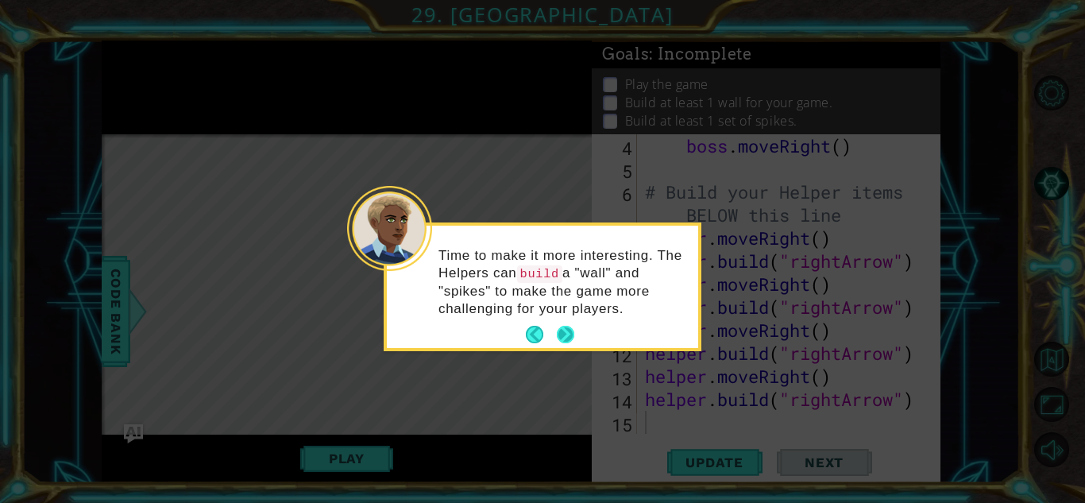
click at [568, 327] on button "Next" at bounding box center [565, 334] width 21 height 21
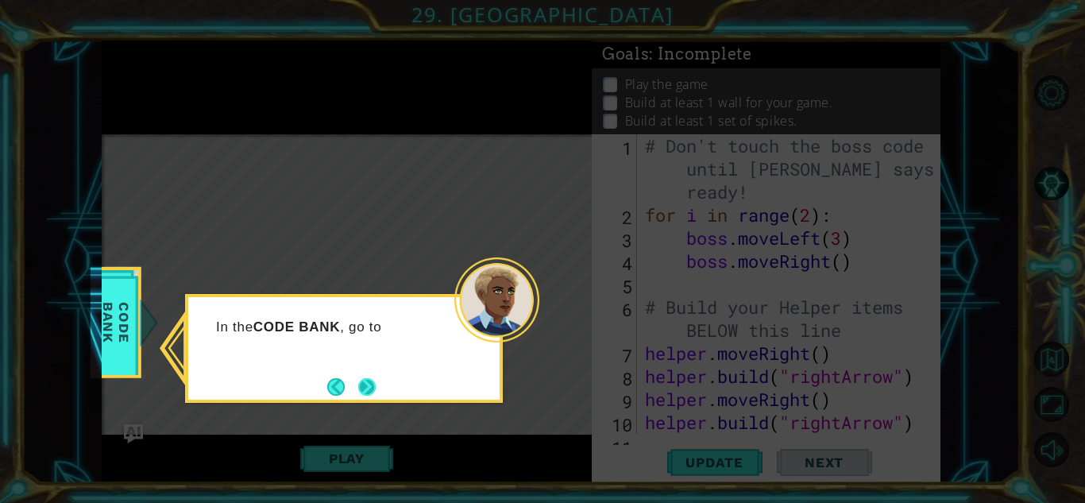
click at [372, 381] on button "Next" at bounding box center [366, 386] width 18 height 18
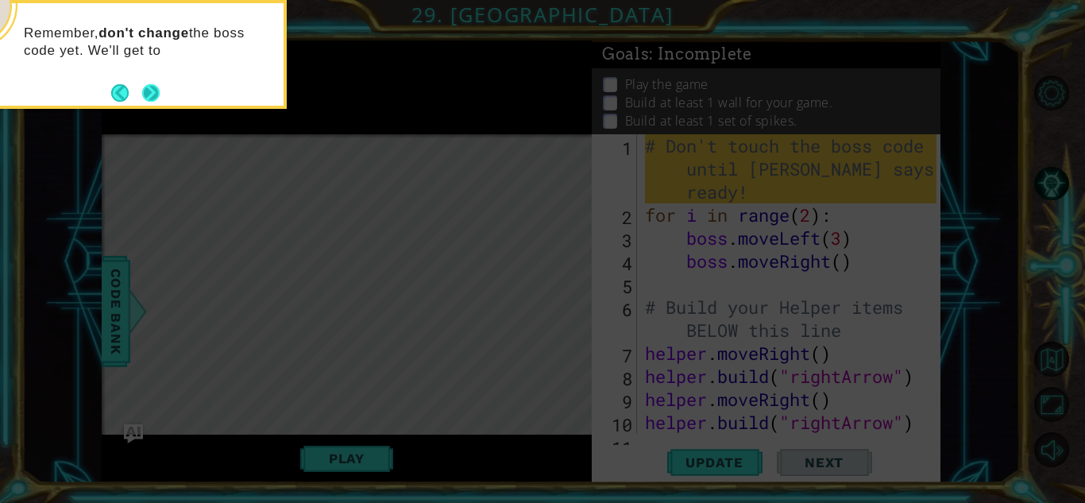
click at [159, 89] on button "Next" at bounding box center [151, 92] width 18 height 18
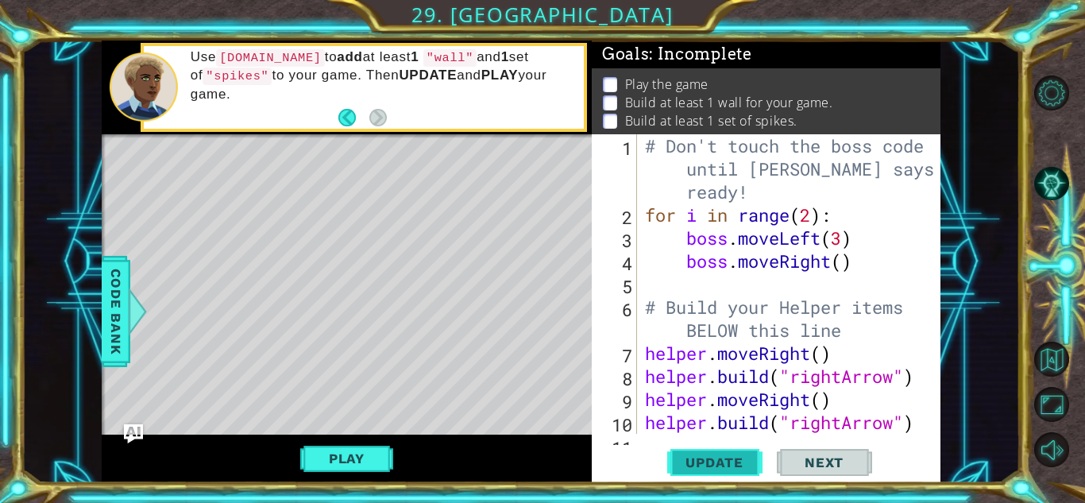
click at [739, 464] on span "Update" at bounding box center [714, 462] width 90 height 16
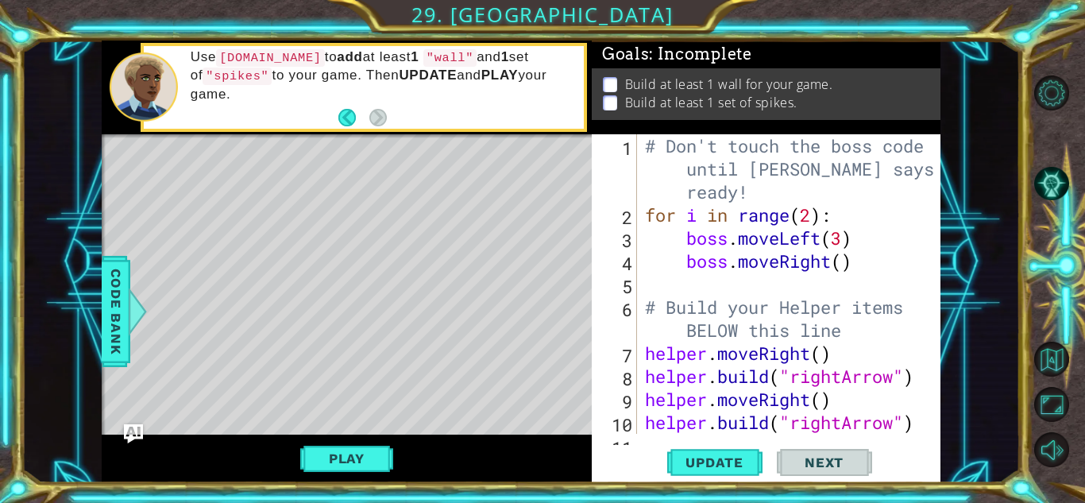
scroll to position [138, 0]
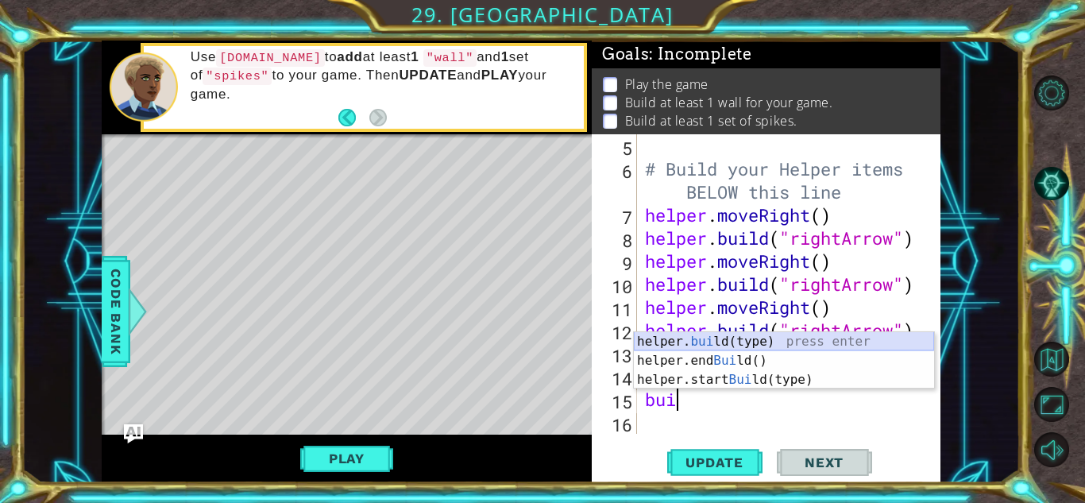
click at [764, 333] on div "helper. bui ld(type) press enter helper.end Bui ld() press enter helper.start B…" at bounding box center [784, 379] width 300 height 95
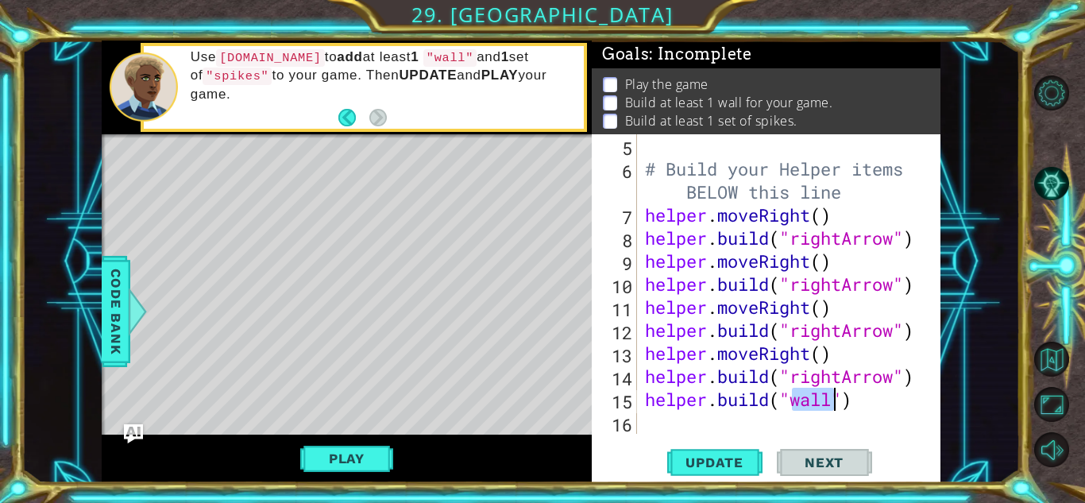
type textarea "helper.build("wall")"
click at [828, 434] on div "helper.build("wall") 5 6 7 8 9 10 11 12 13 14 15 16 # Build your Helper items B…" at bounding box center [766, 308] width 349 height 348
click at [866, 426] on div "# Build your Helper items BELOW this line helper . moveRight ( ) helper . build…" at bounding box center [793, 306] width 303 height 345
click at [720, 451] on button "Update" at bounding box center [714, 462] width 95 height 35
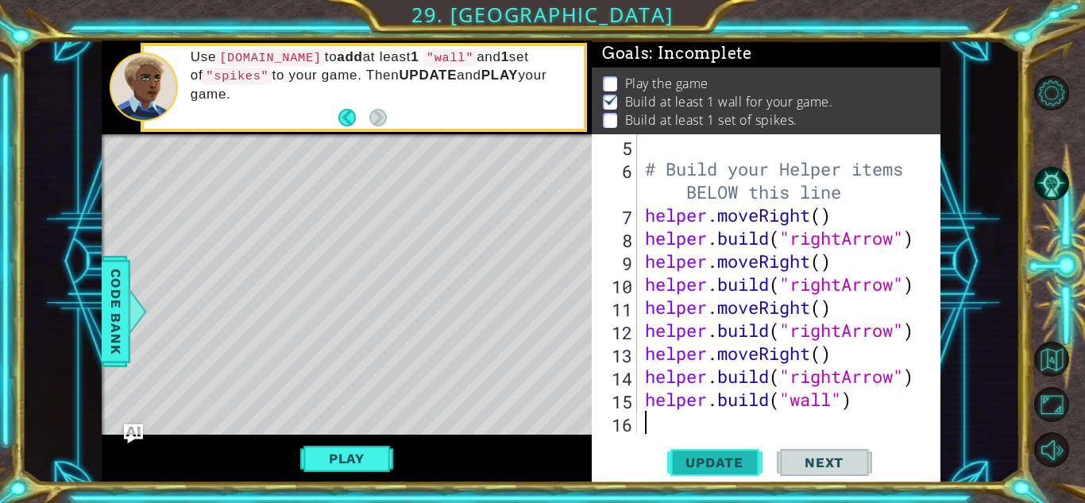
click at [720, 451] on button "Update" at bounding box center [714, 462] width 95 height 35
type textarea "m"
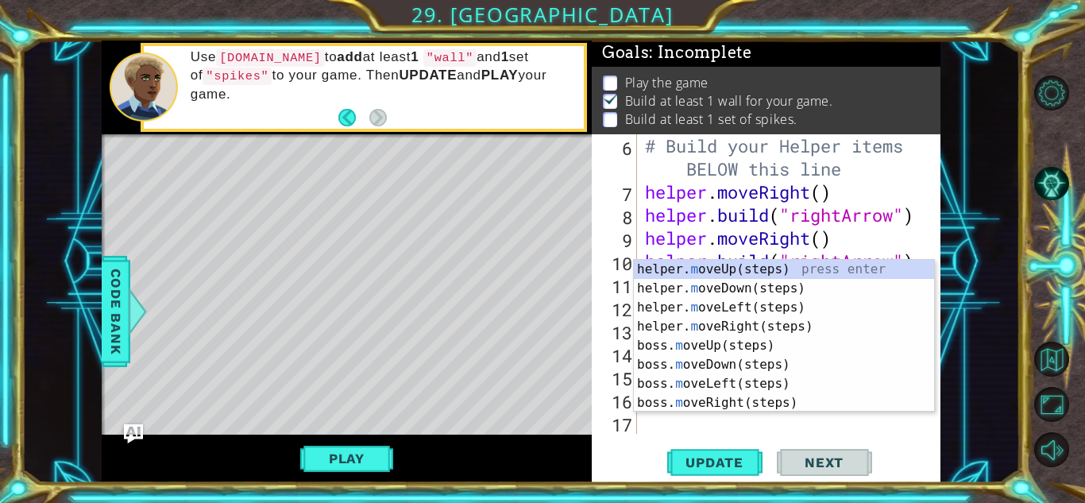
scroll to position [161, 0]
click at [785, 286] on div "helper. m oveUp(steps) press enter helper. m oveDown(steps) press enter helper.…" at bounding box center [784, 355] width 300 height 191
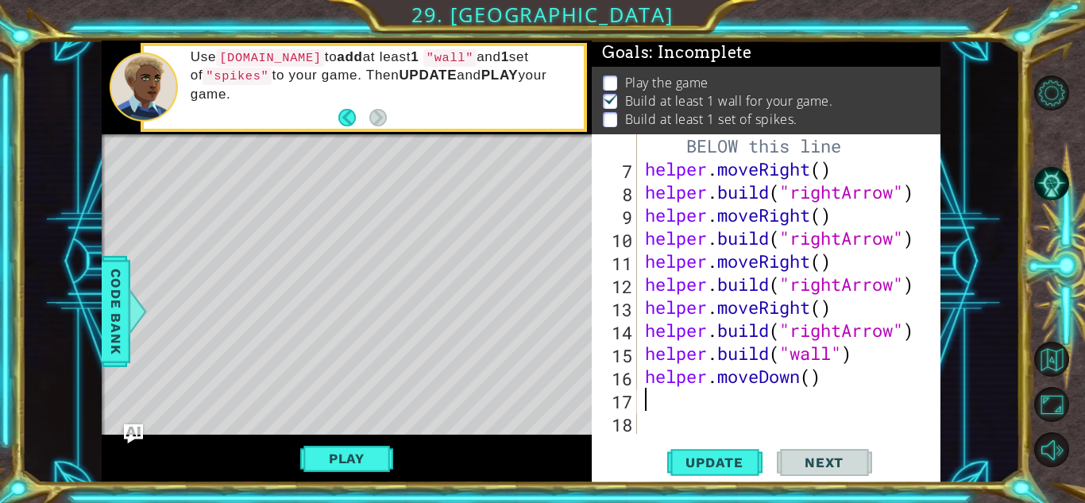
scroll to position [184, 0]
